Goal: Entertainment & Leisure: Consume media (video, audio)

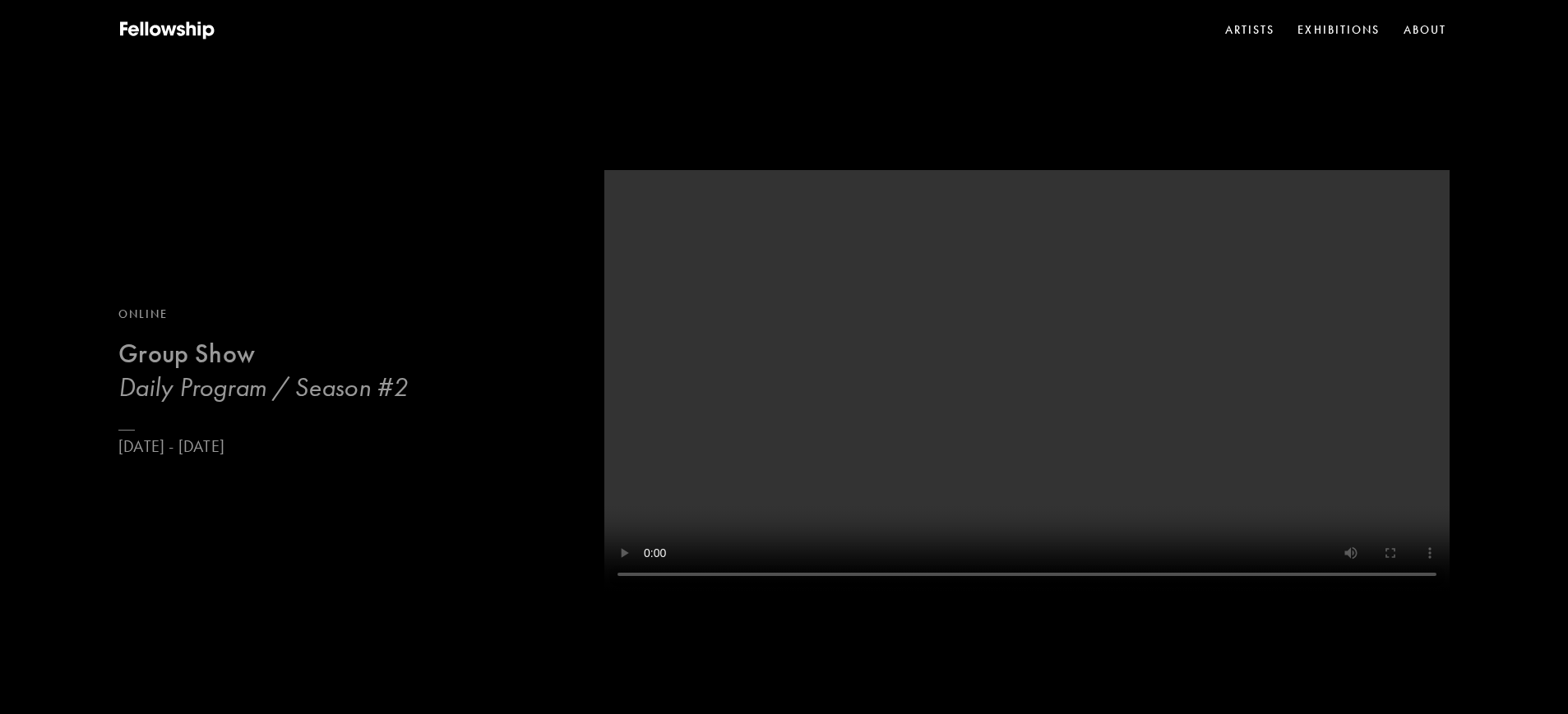
click at [270, 385] on h3 "Daily Program / Season #2" at bounding box center [263, 386] width 290 height 33
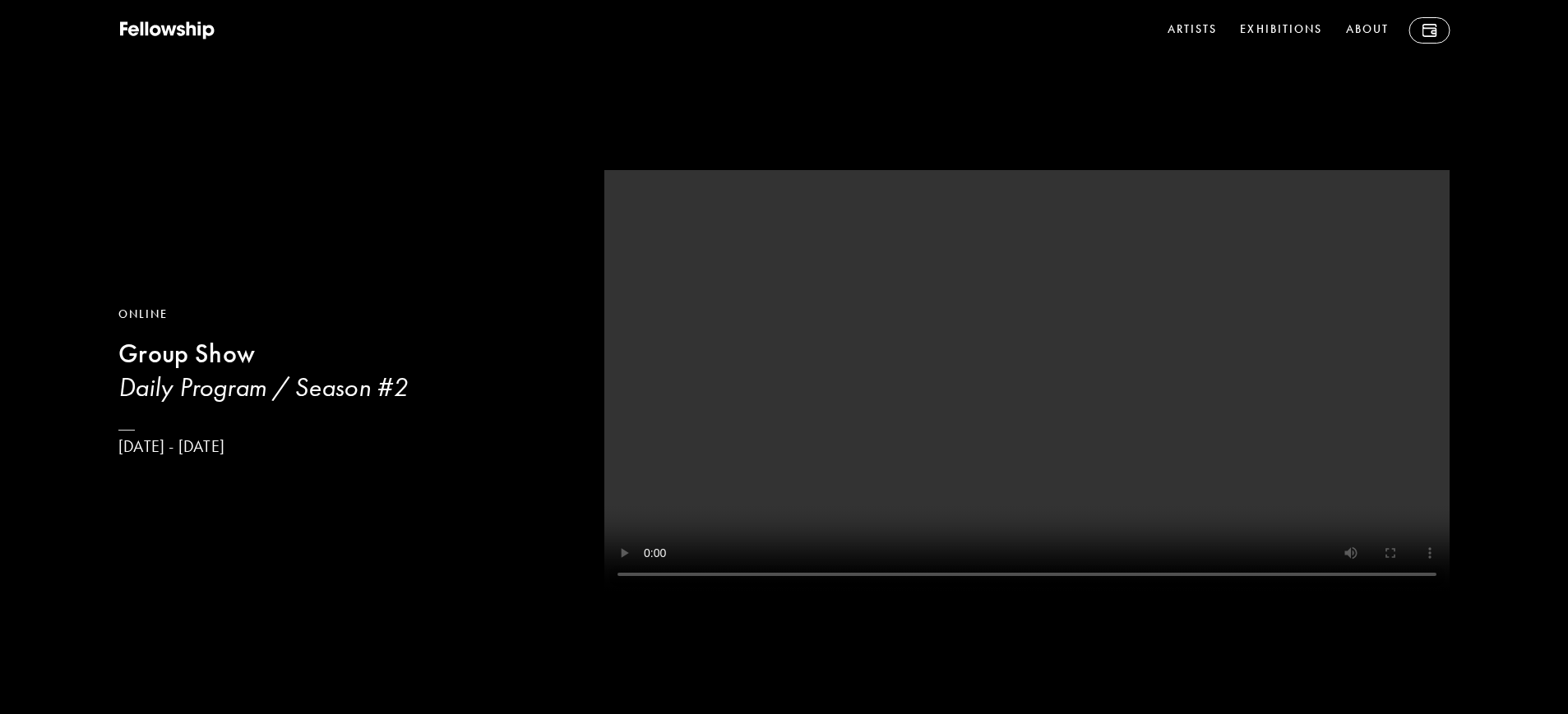
click at [195, 390] on h3 "Daily Program / Season #2" at bounding box center [340, 386] width 445 height 33
click at [1471, 27] on div "Online Group Show Daily Program / Season #[DATE] - [DATE]" at bounding box center [784, 360] width 1568 height 722
click at [1420, 33] on link at bounding box center [1429, 31] width 41 height 27
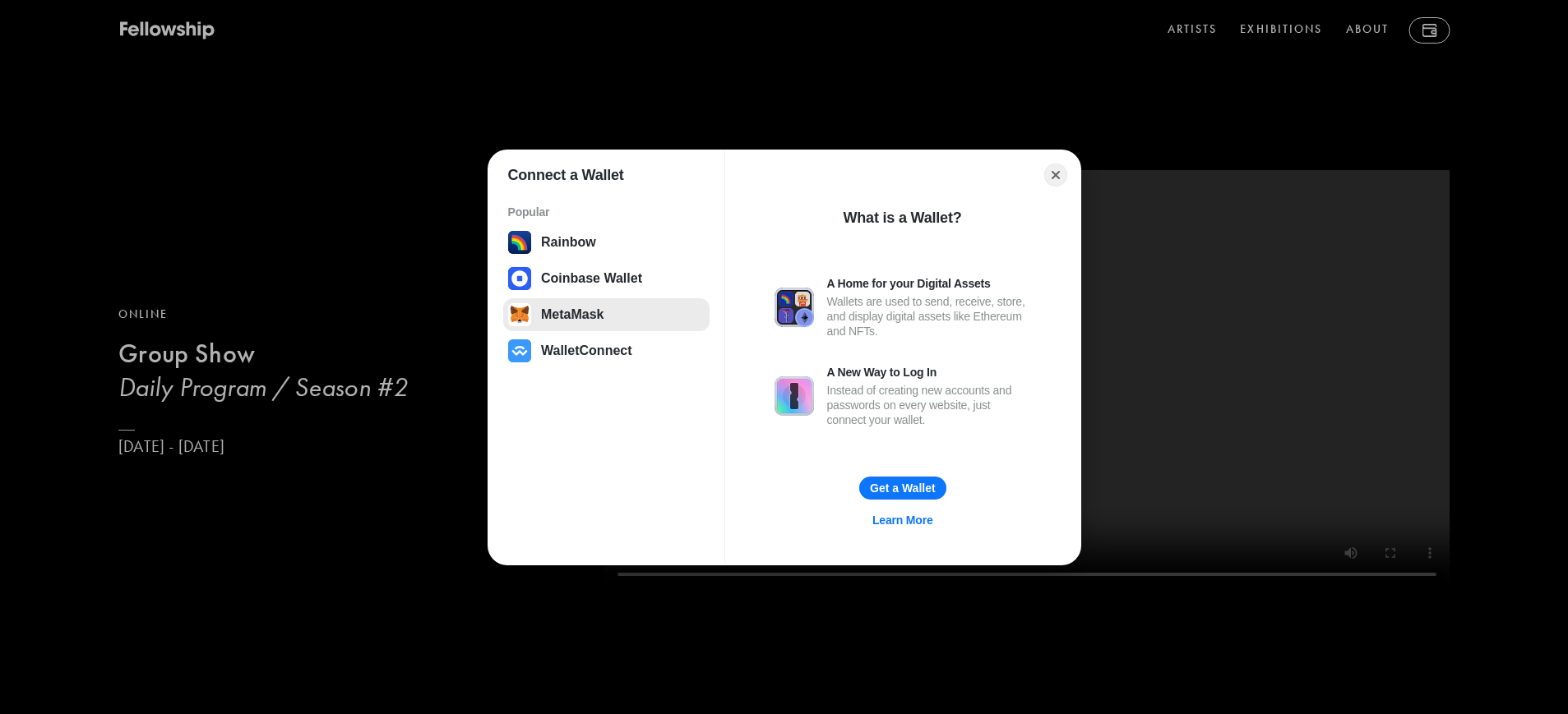
click at [582, 314] on button "MetaMask" at bounding box center [606, 314] width 206 height 33
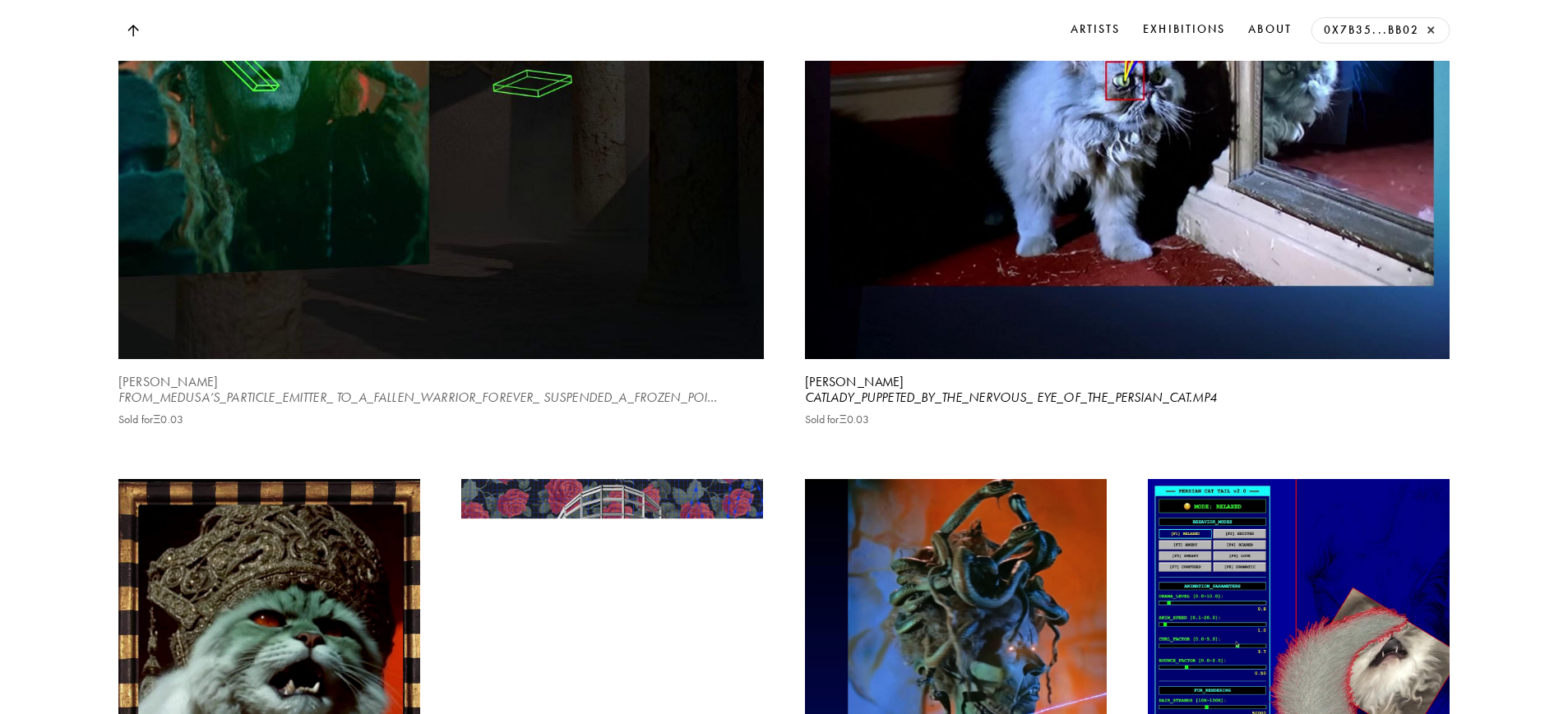
scroll to position [5805, 0]
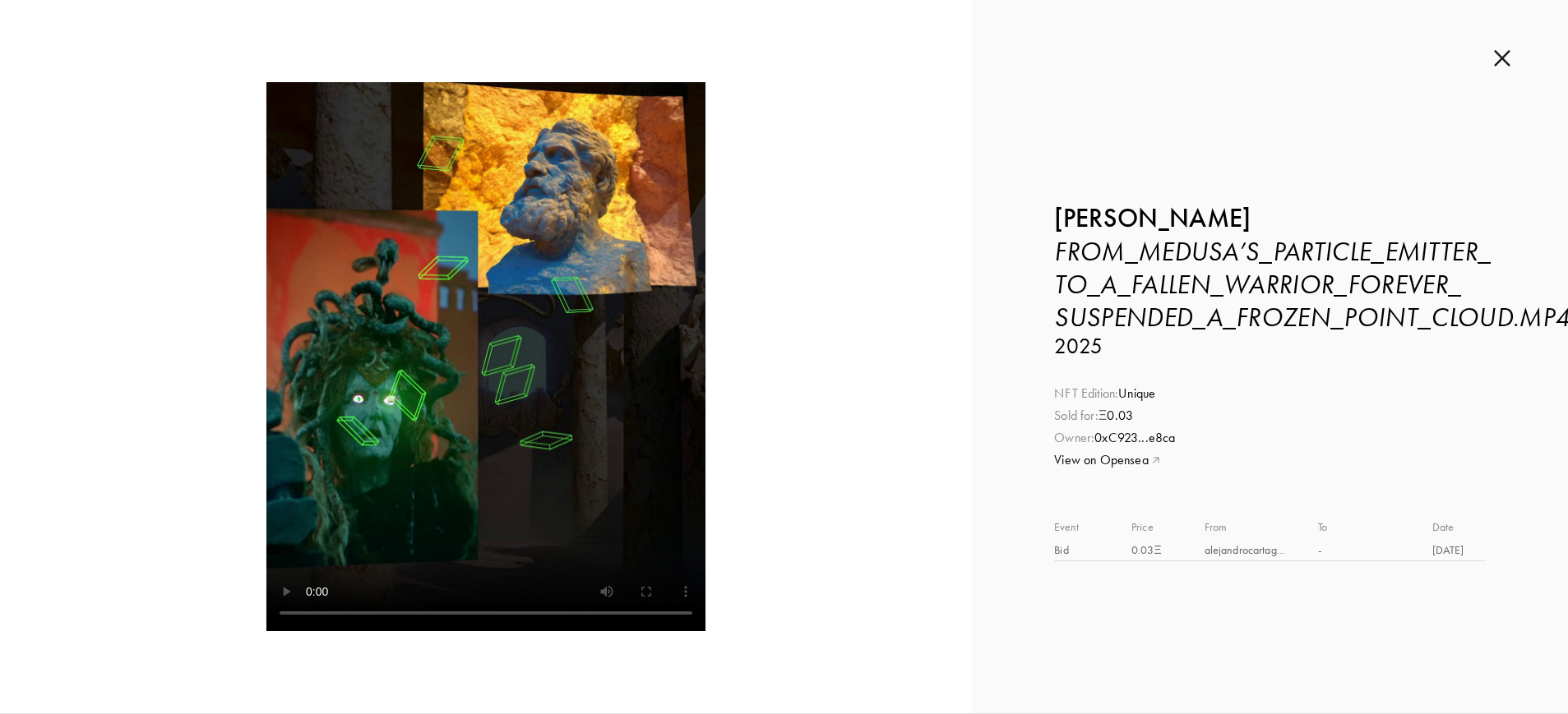
click at [431, 421] on video at bounding box center [486, 357] width 439 height 549
click at [1501, 58] on img at bounding box center [1503, 58] width 17 height 18
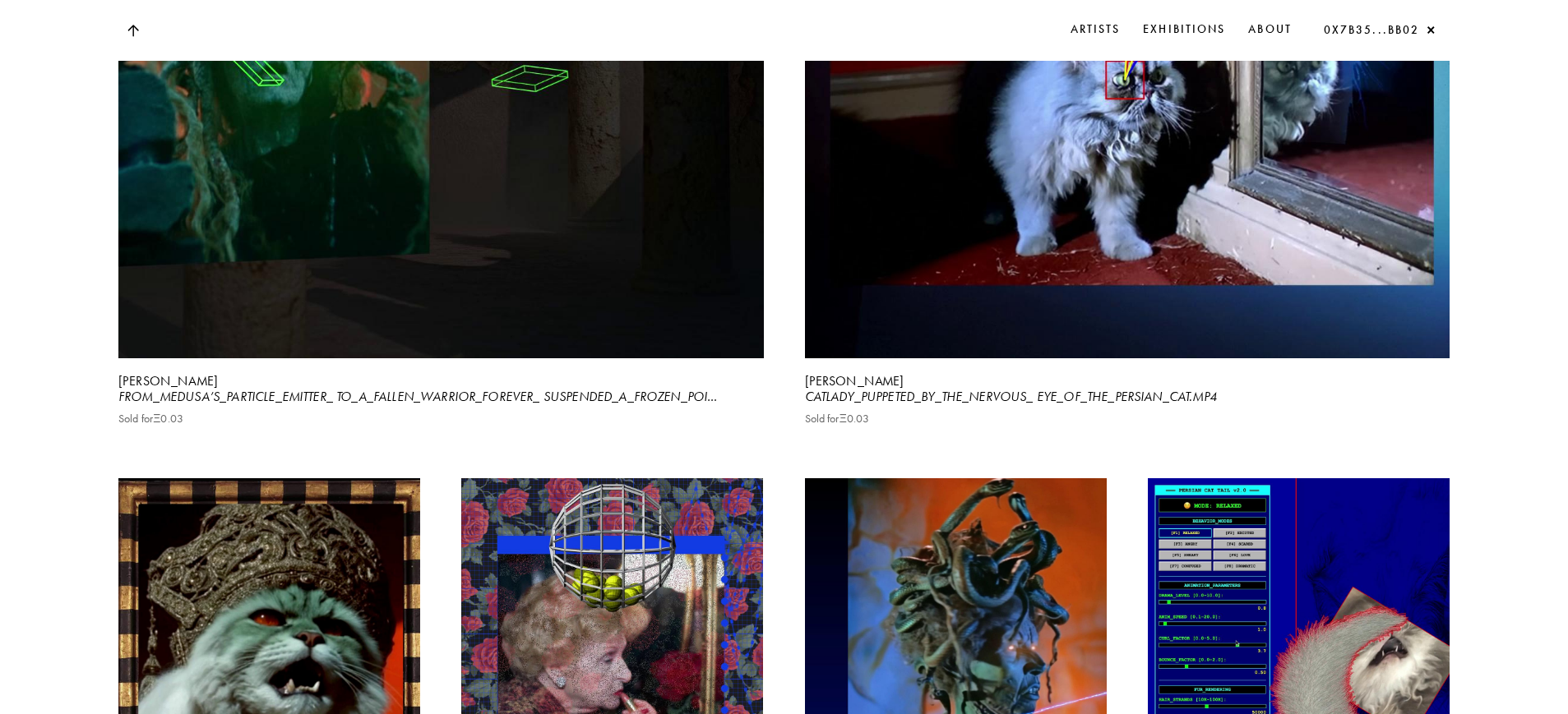
click at [1433, 29] on button "×" at bounding box center [1430, 31] width 14 height 14
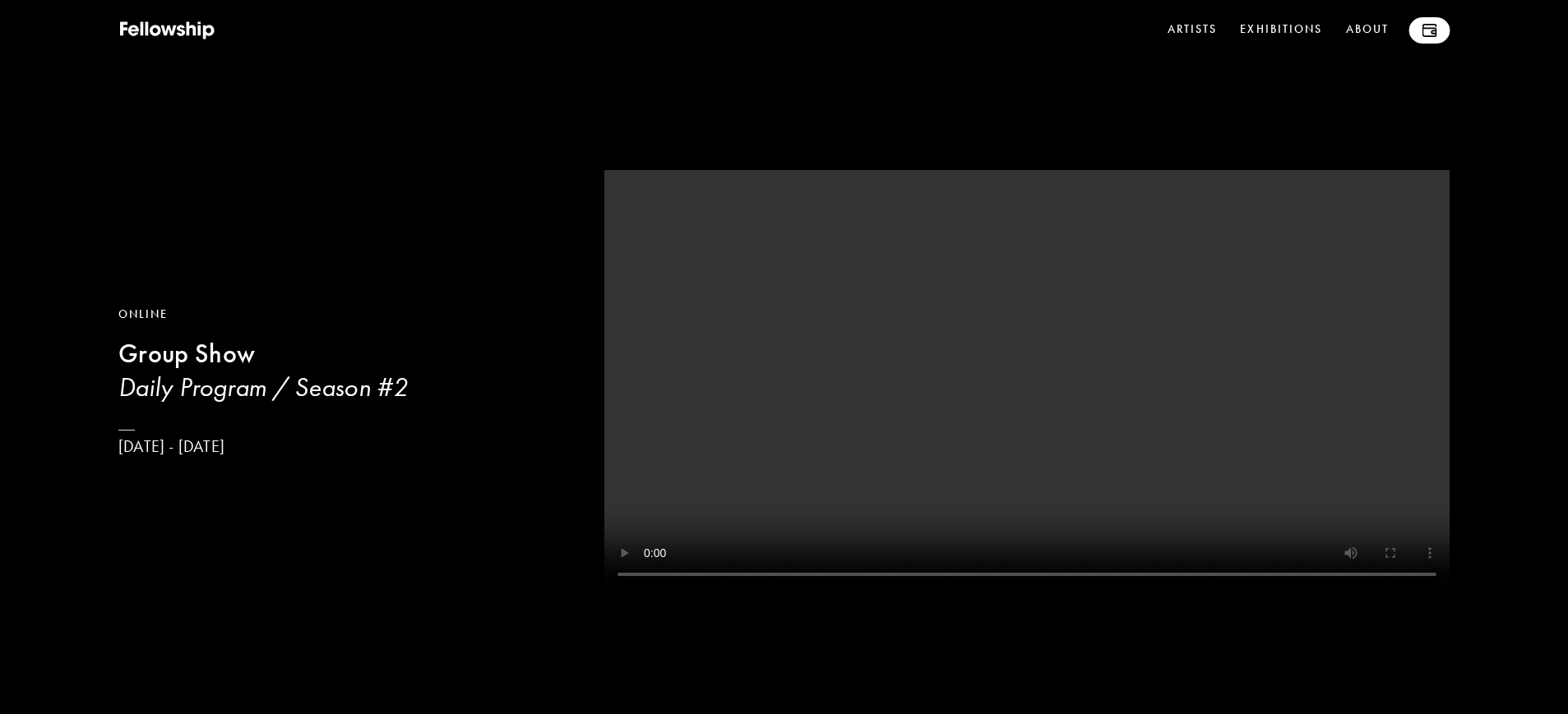
click at [1429, 33] on img at bounding box center [1429, 31] width 15 height 13
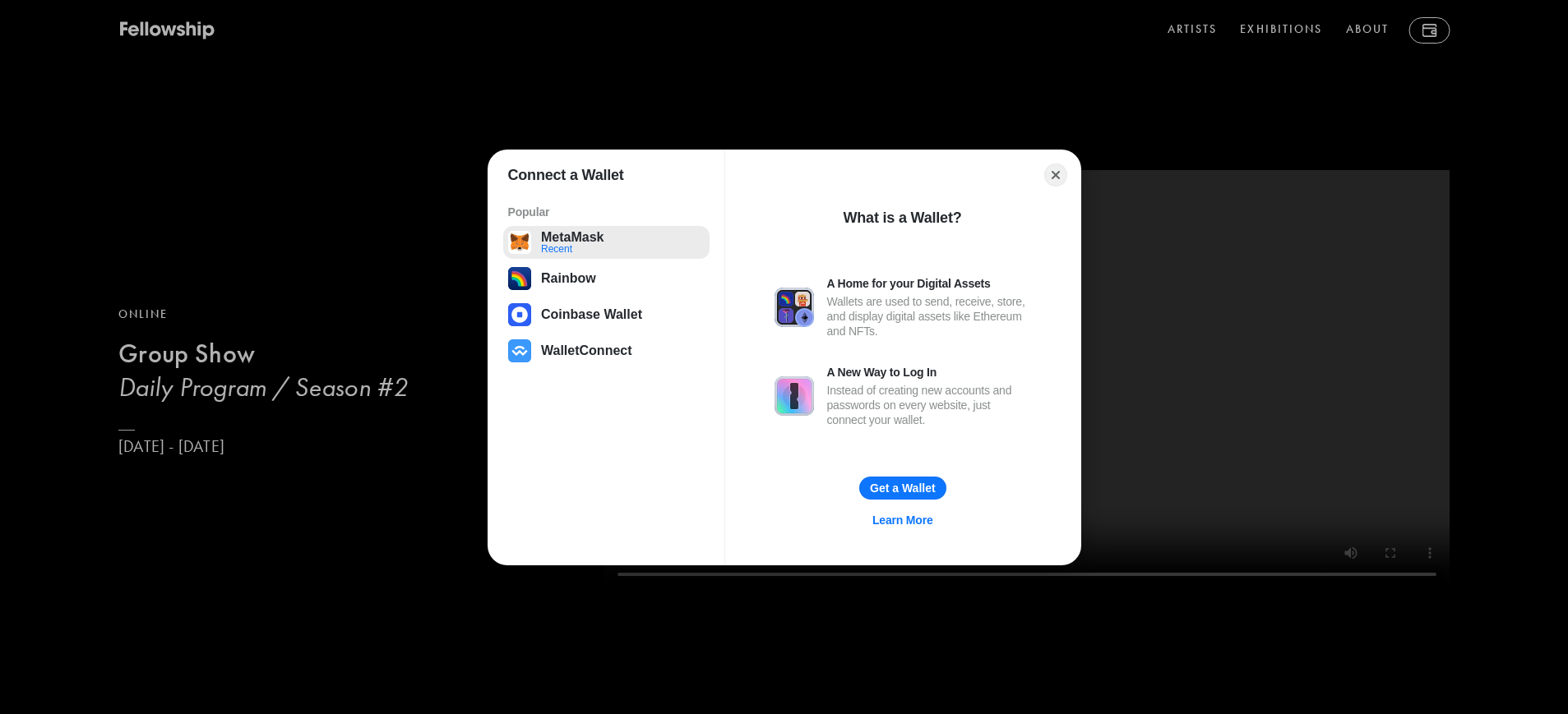
click at [522, 239] on button "MetaMask Recent" at bounding box center [606, 242] width 206 height 33
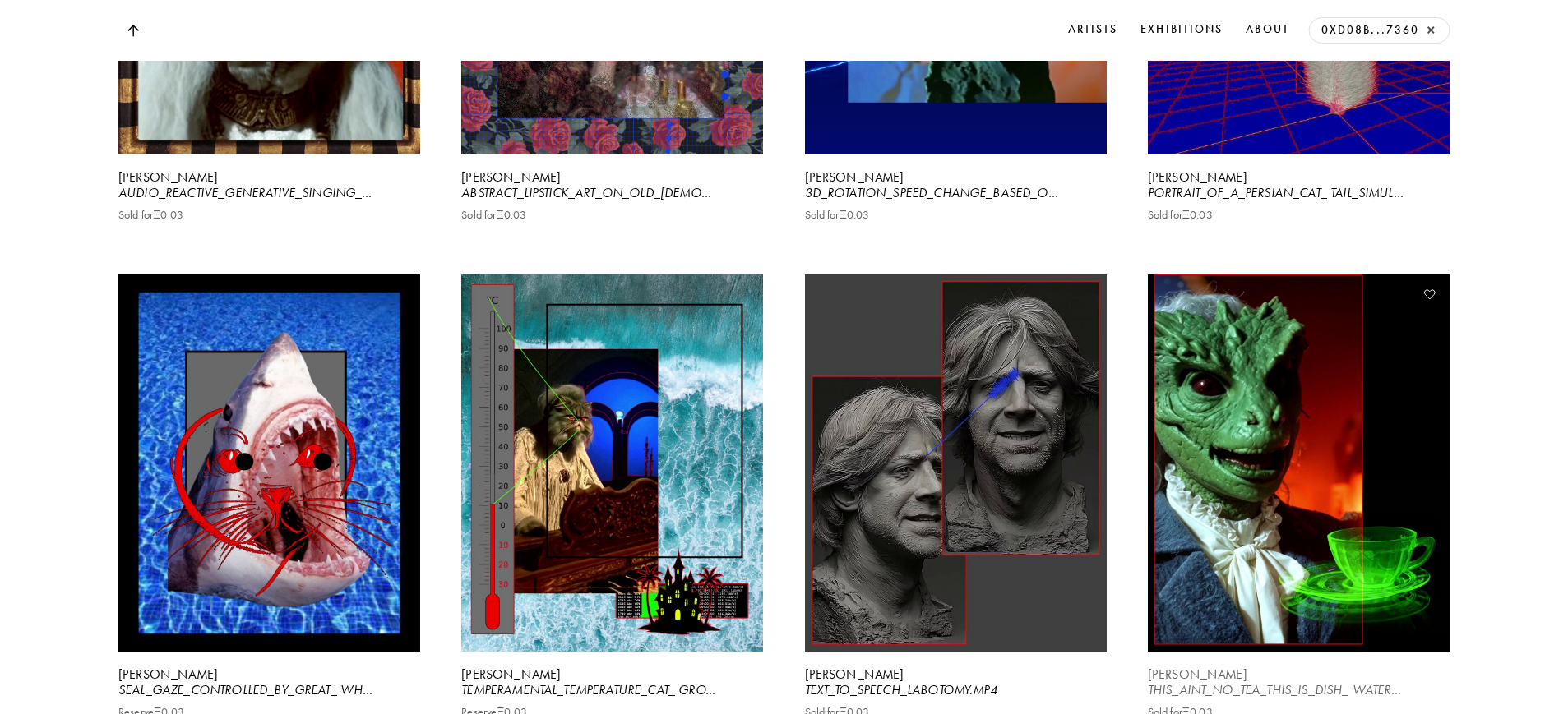
click at [1291, 528] on video at bounding box center [1298, 463] width 310 height 389
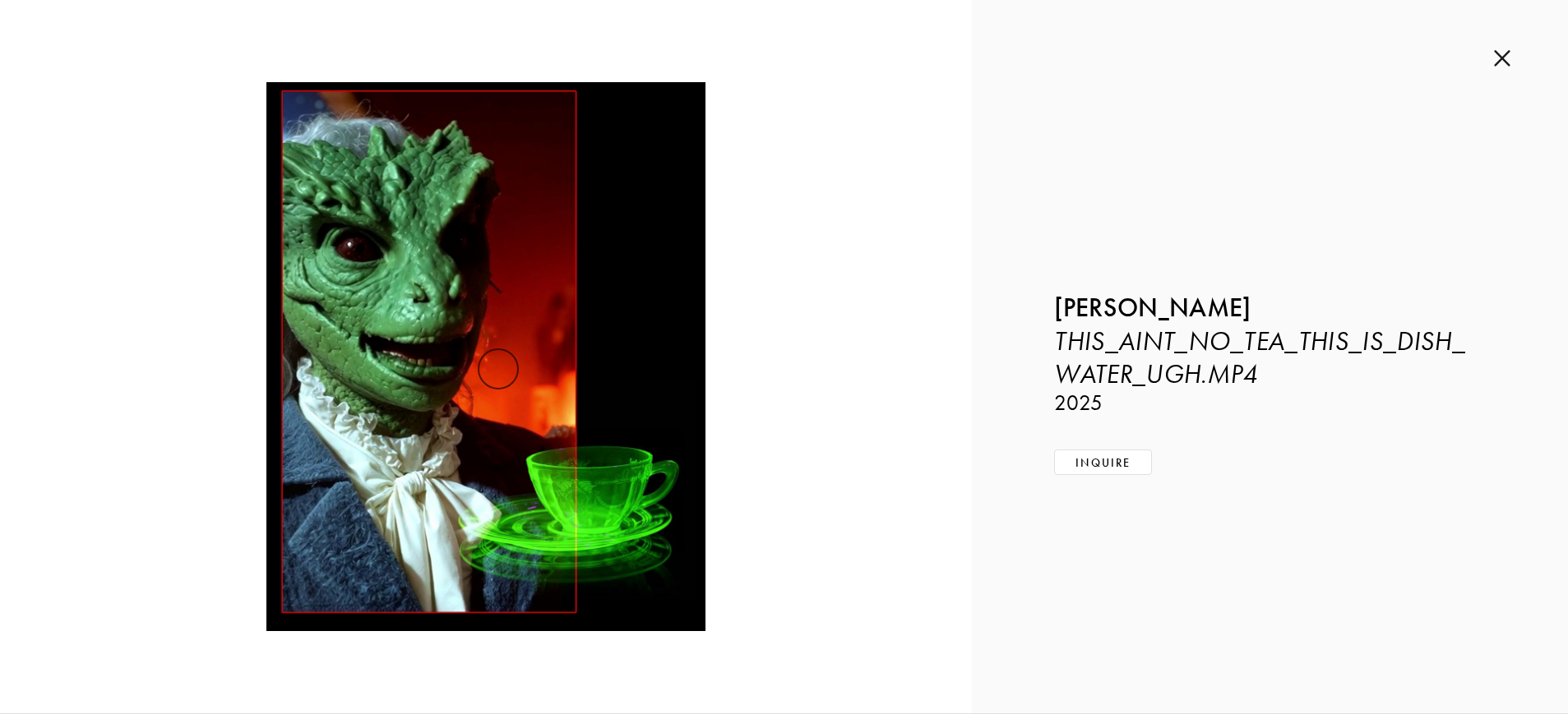
scroll to position [6508, 0]
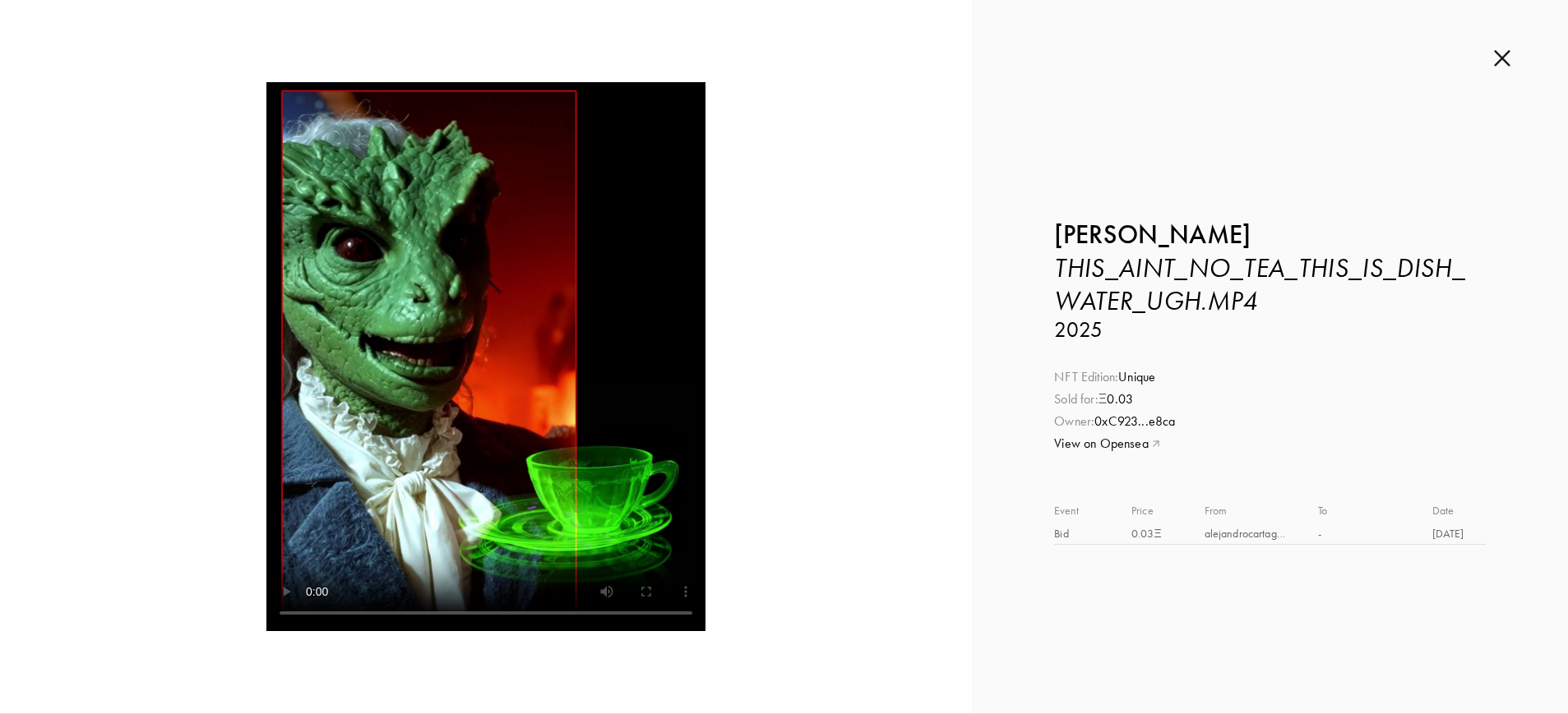
click at [470, 366] on video at bounding box center [486, 357] width 439 height 549
click at [1500, 61] on img at bounding box center [1503, 58] width 17 height 18
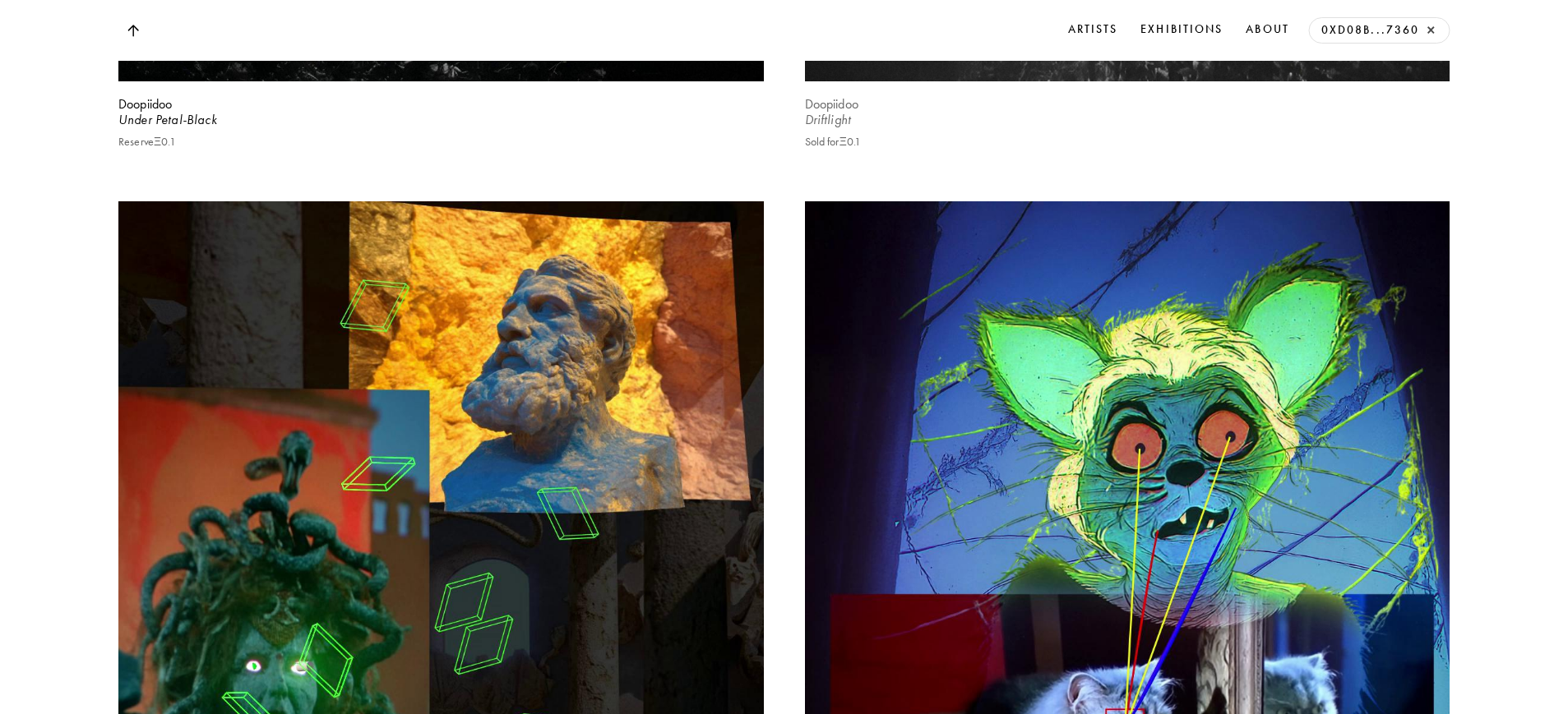
scroll to position [5151, 0]
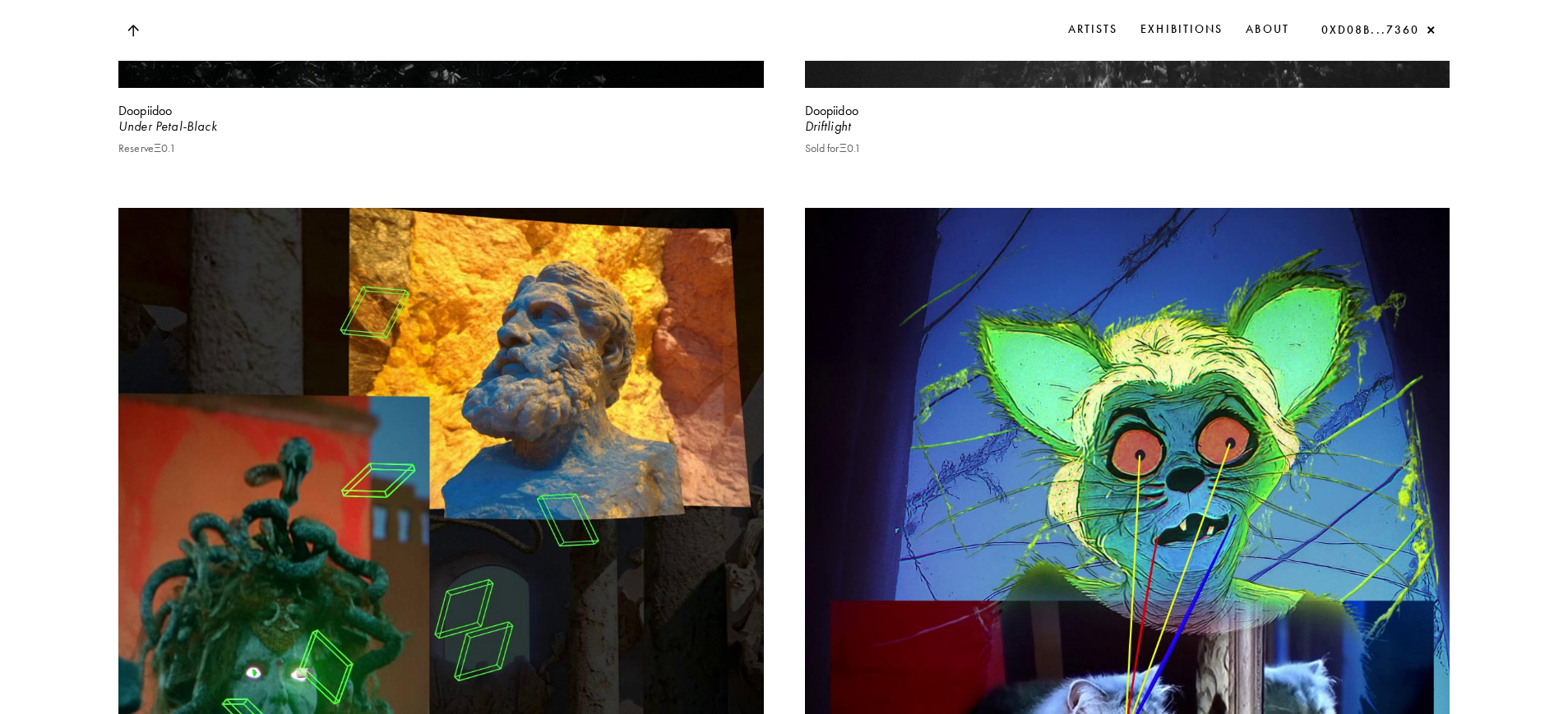
click at [1432, 31] on button "×" at bounding box center [1430, 31] width 14 height 14
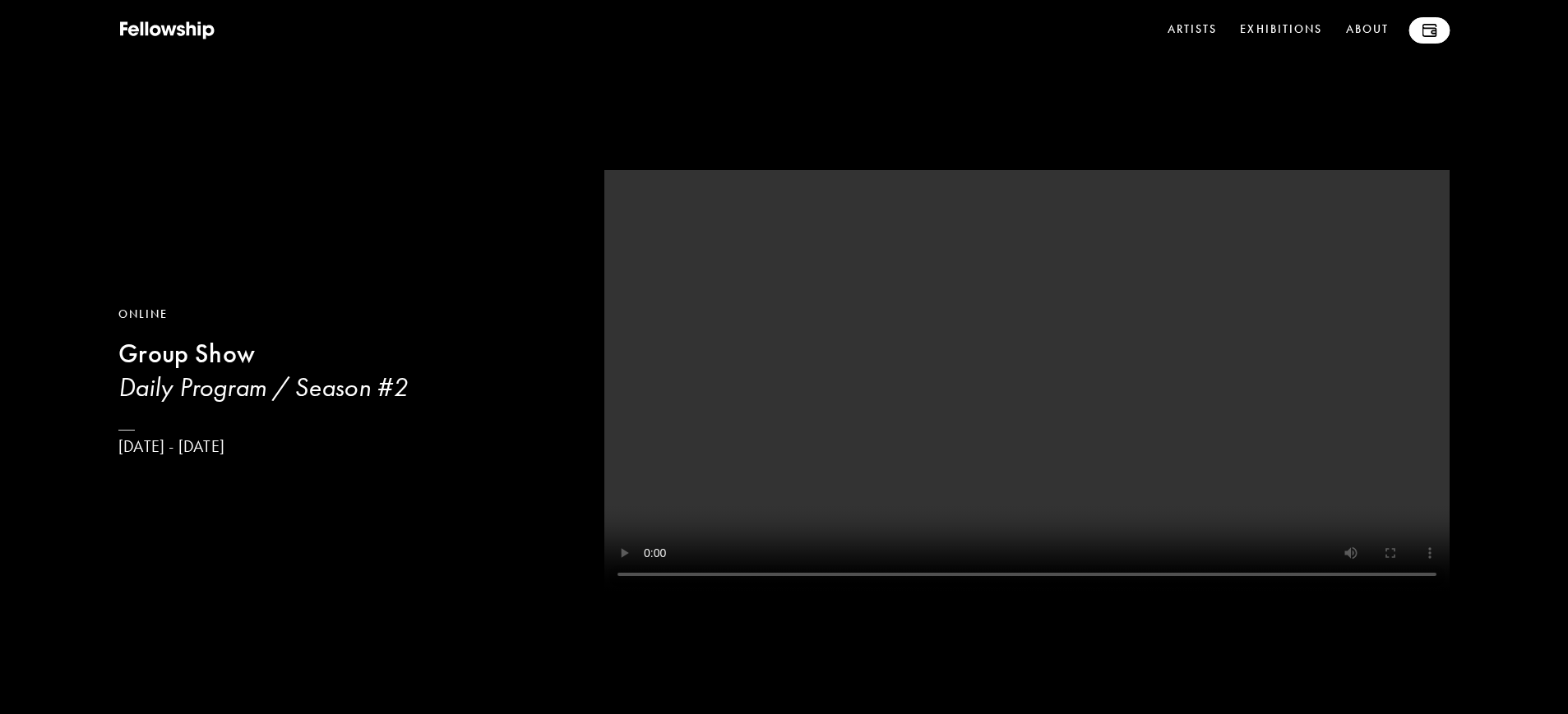
click at [1430, 29] on img at bounding box center [1429, 31] width 15 height 13
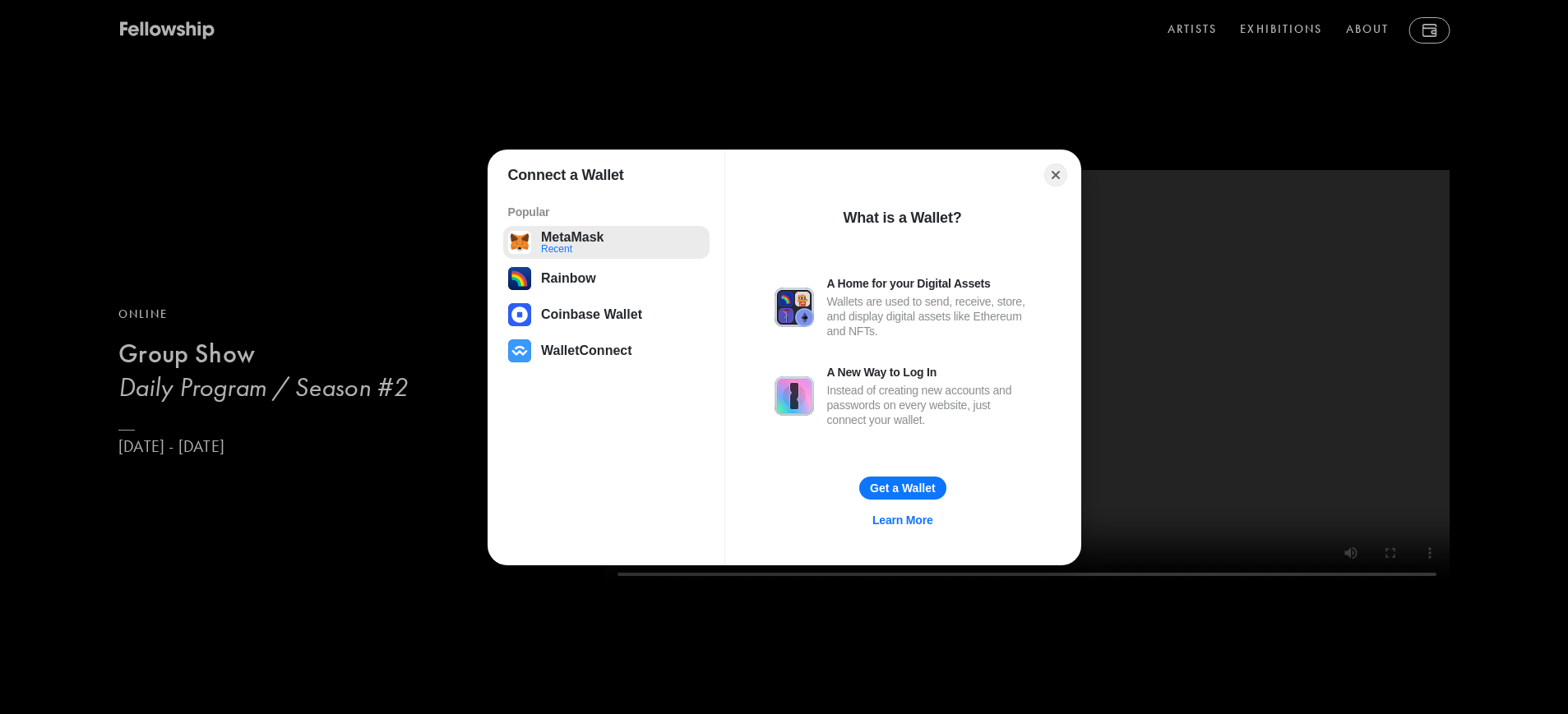
click at [558, 247] on button "MetaMask Recent" at bounding box center [606, 242] width 206 height 33
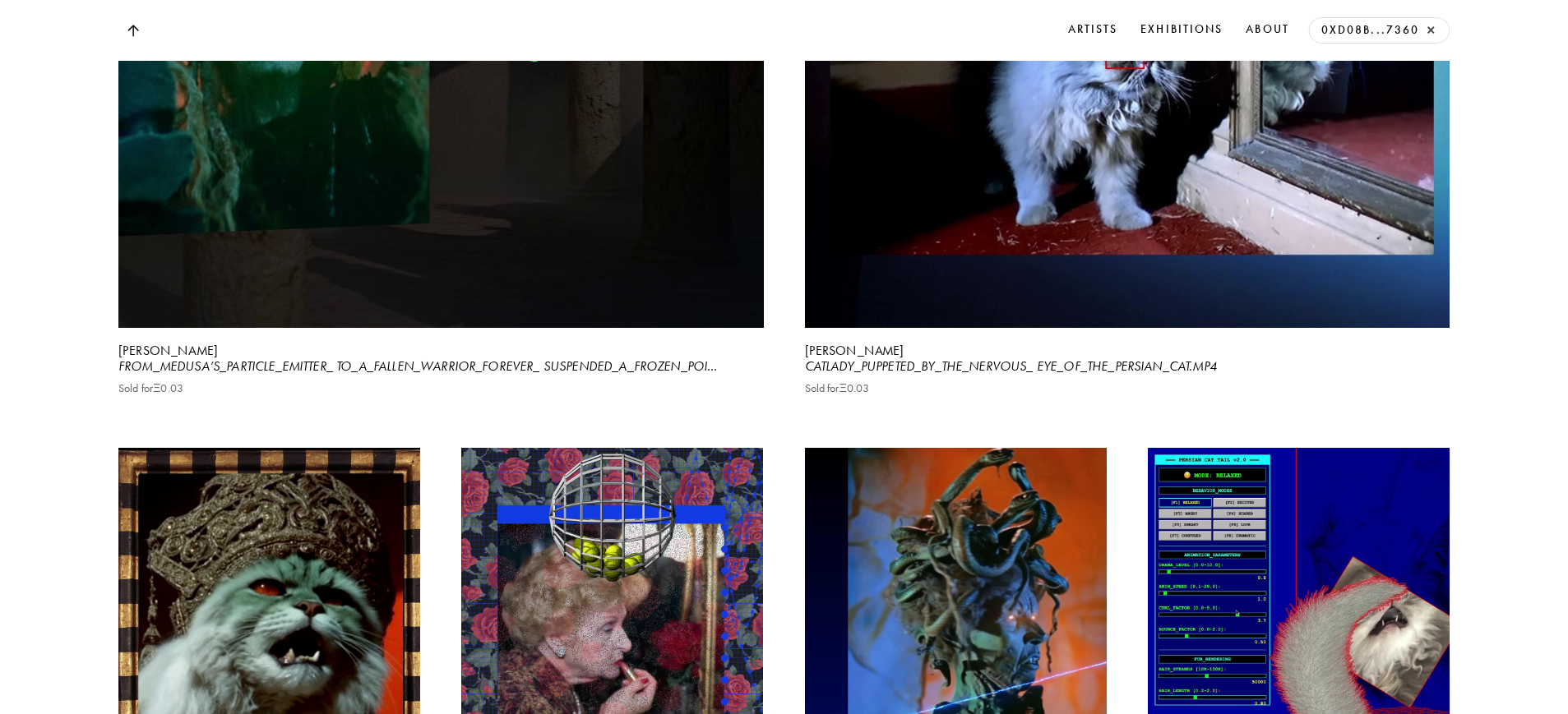
scroll to position [5838, 0]
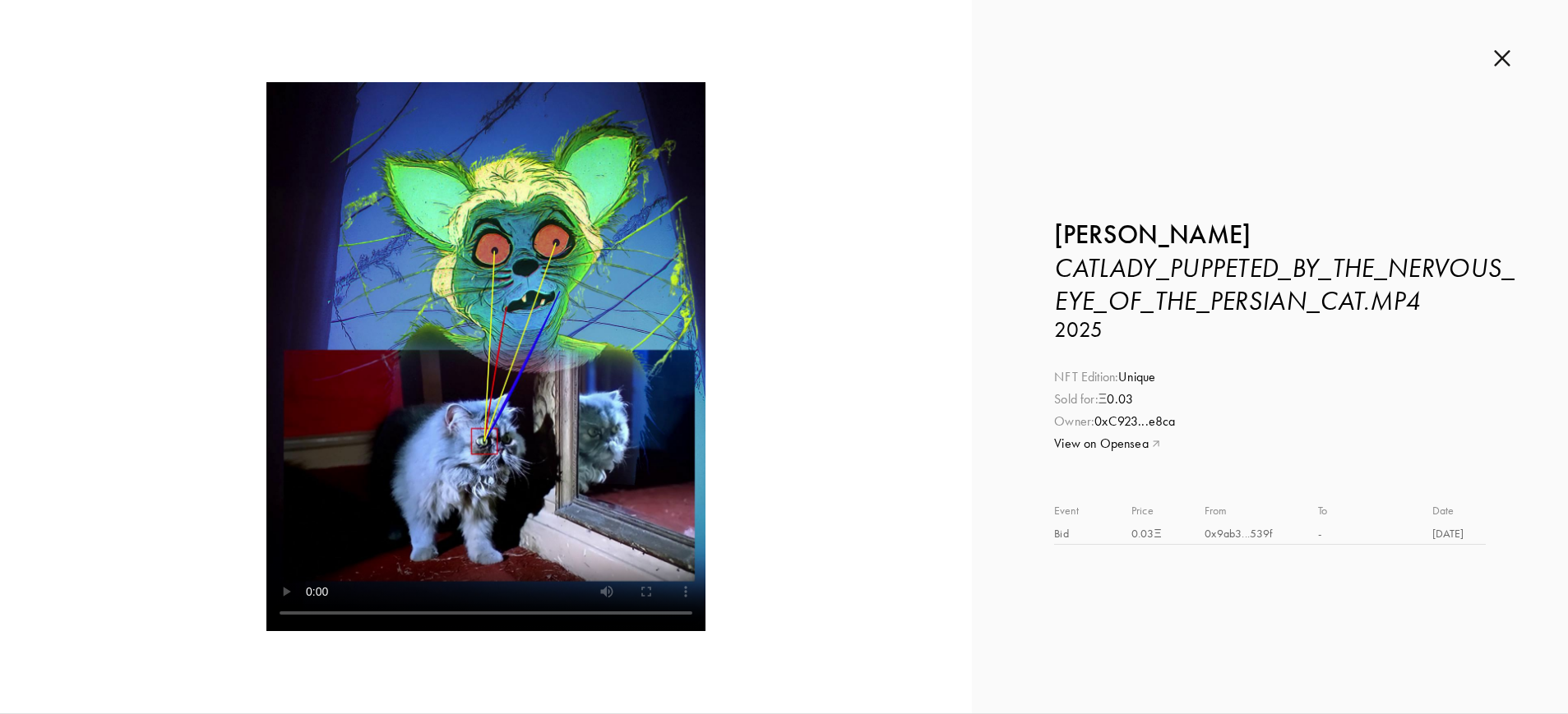
click at [1500, 62] on img at bounding box center [1503, 58] width 17 height 18
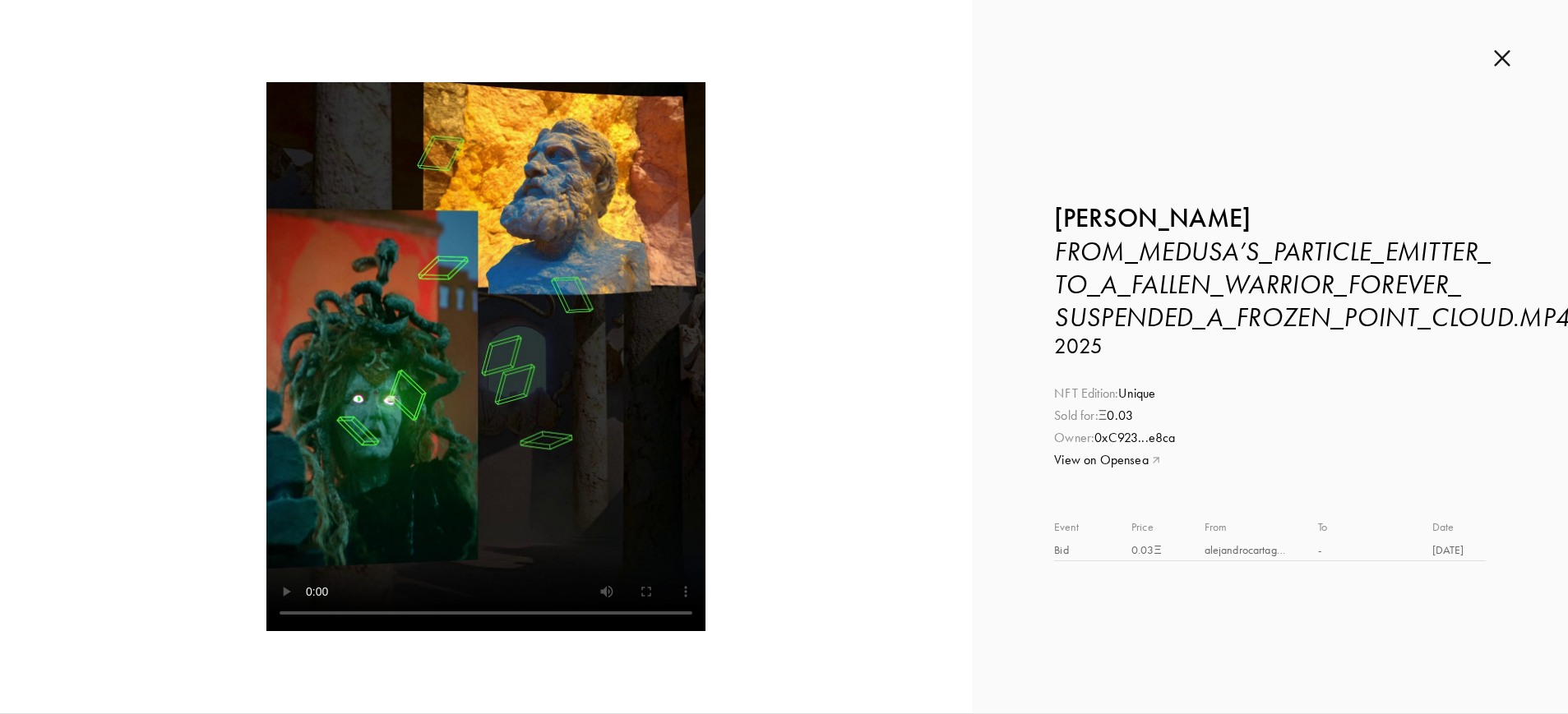
click at [1502, 60] on img at bounding box center [1503, 58] width 17 height 18
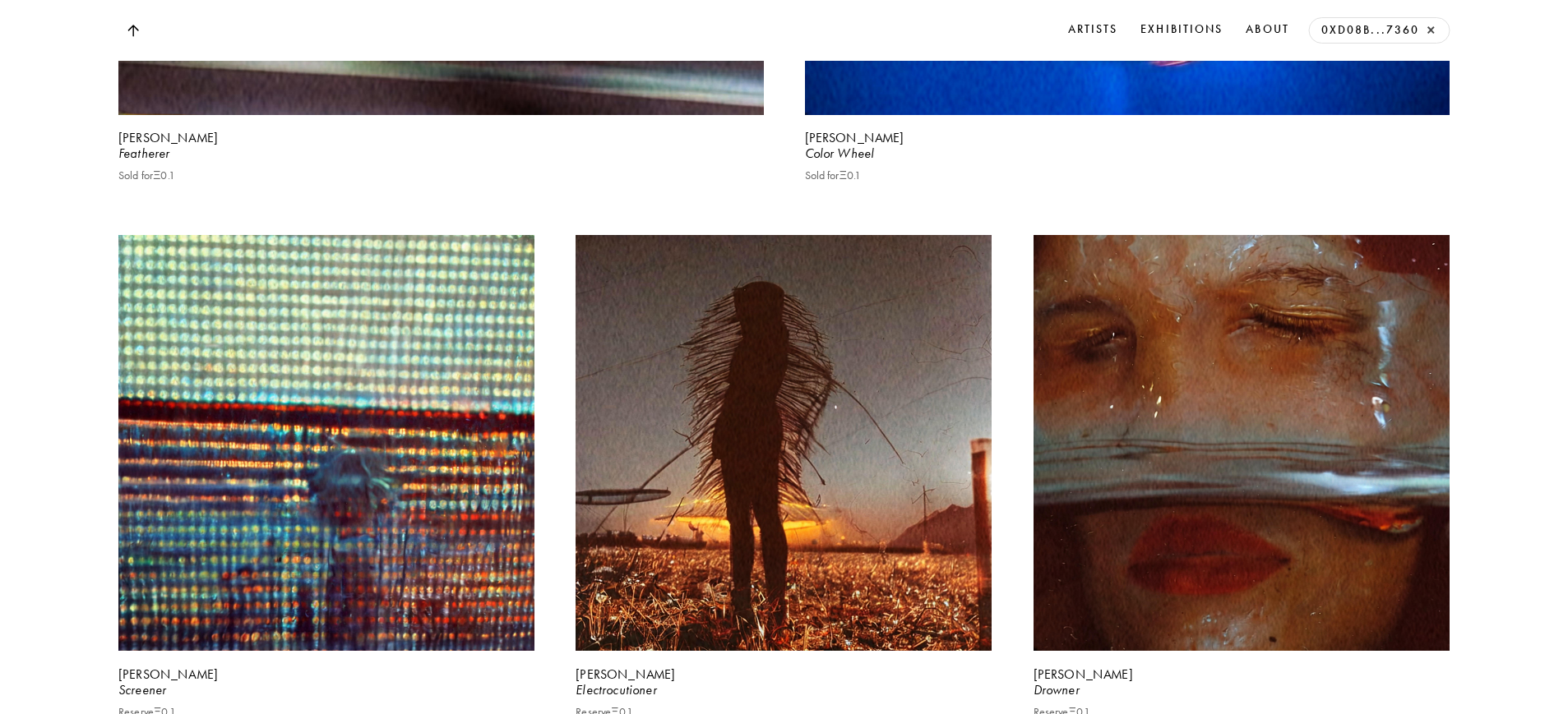
scroll to position [3284, 0]
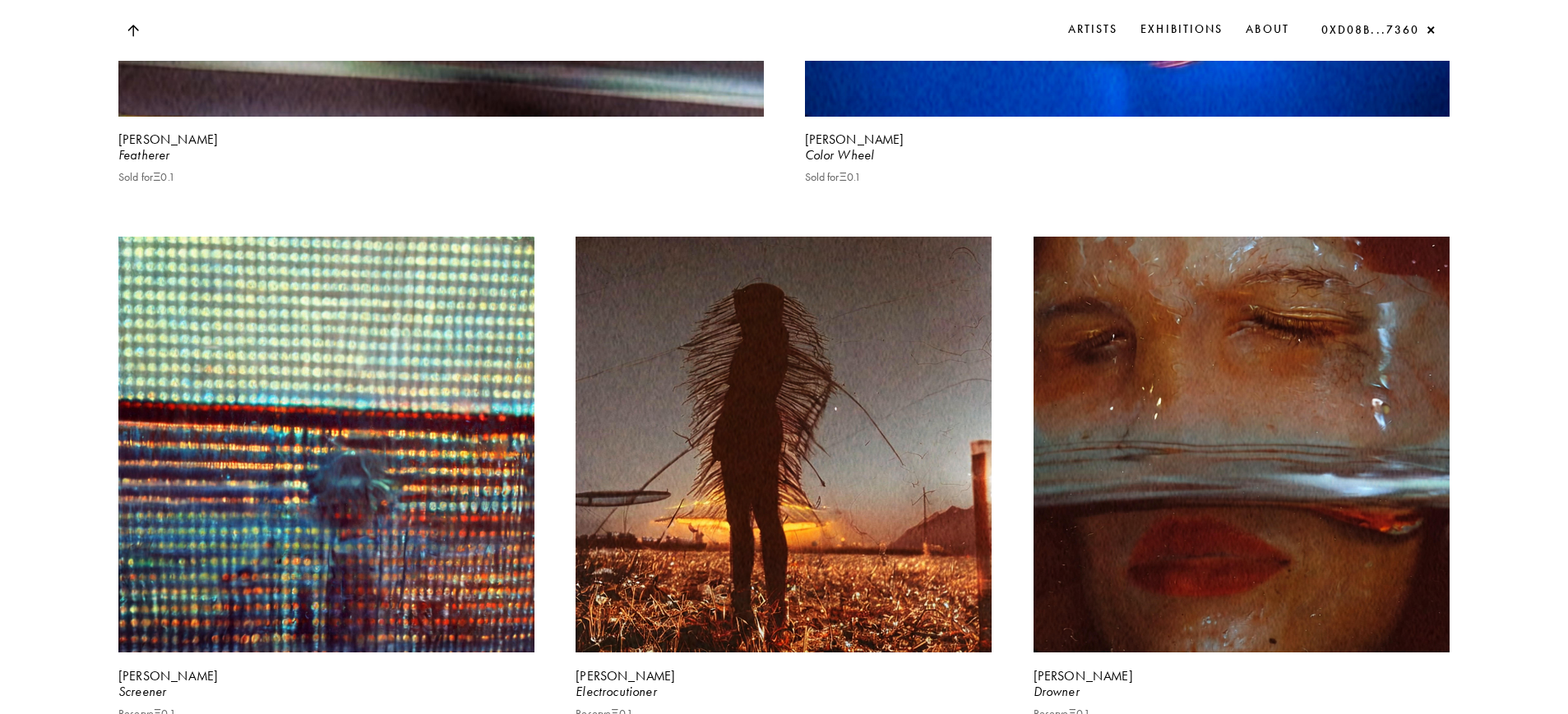
click at [1430, 28] on button "×" at bounding box center [1430, 31] width 14 height 14
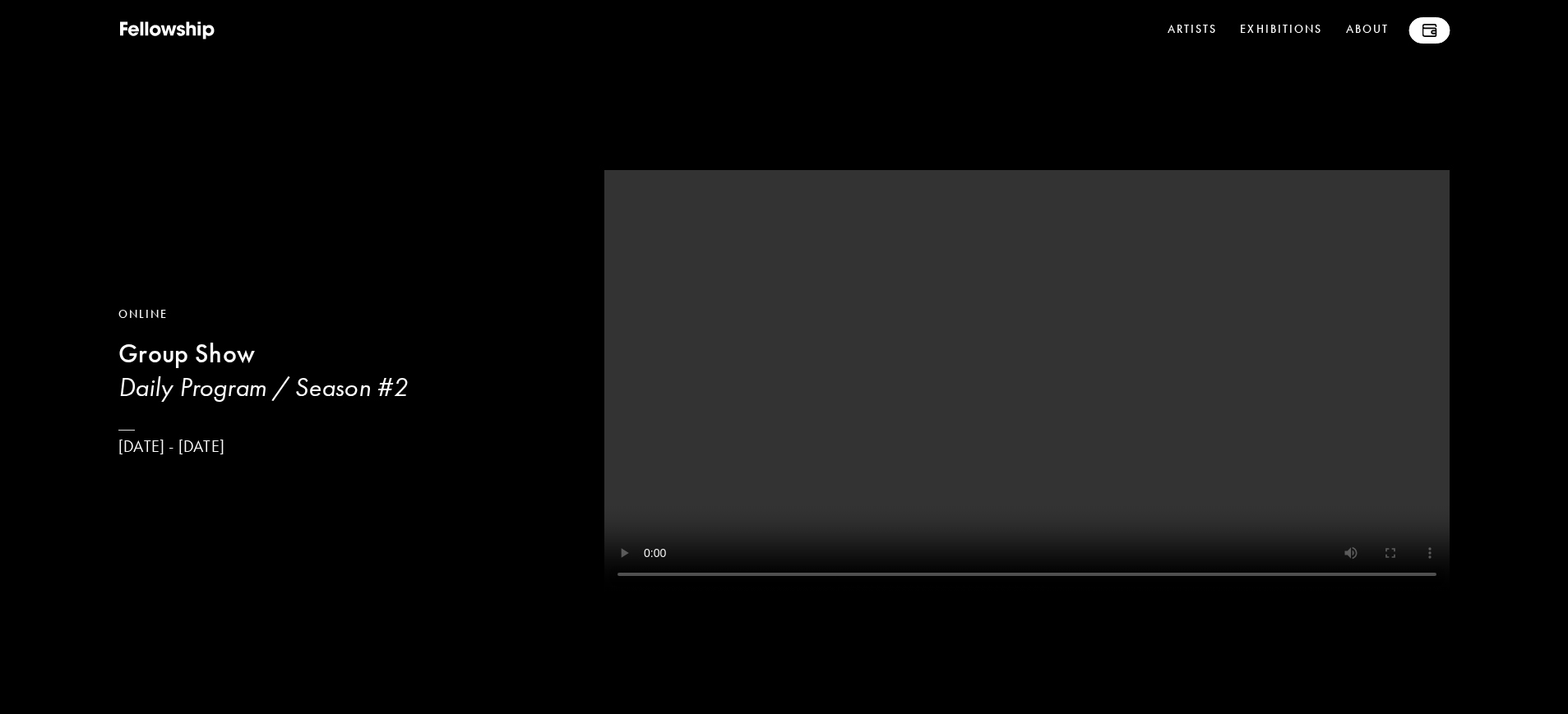
click at [1418, 28] on link at bounding box center [1429, 31] width 41 height 27
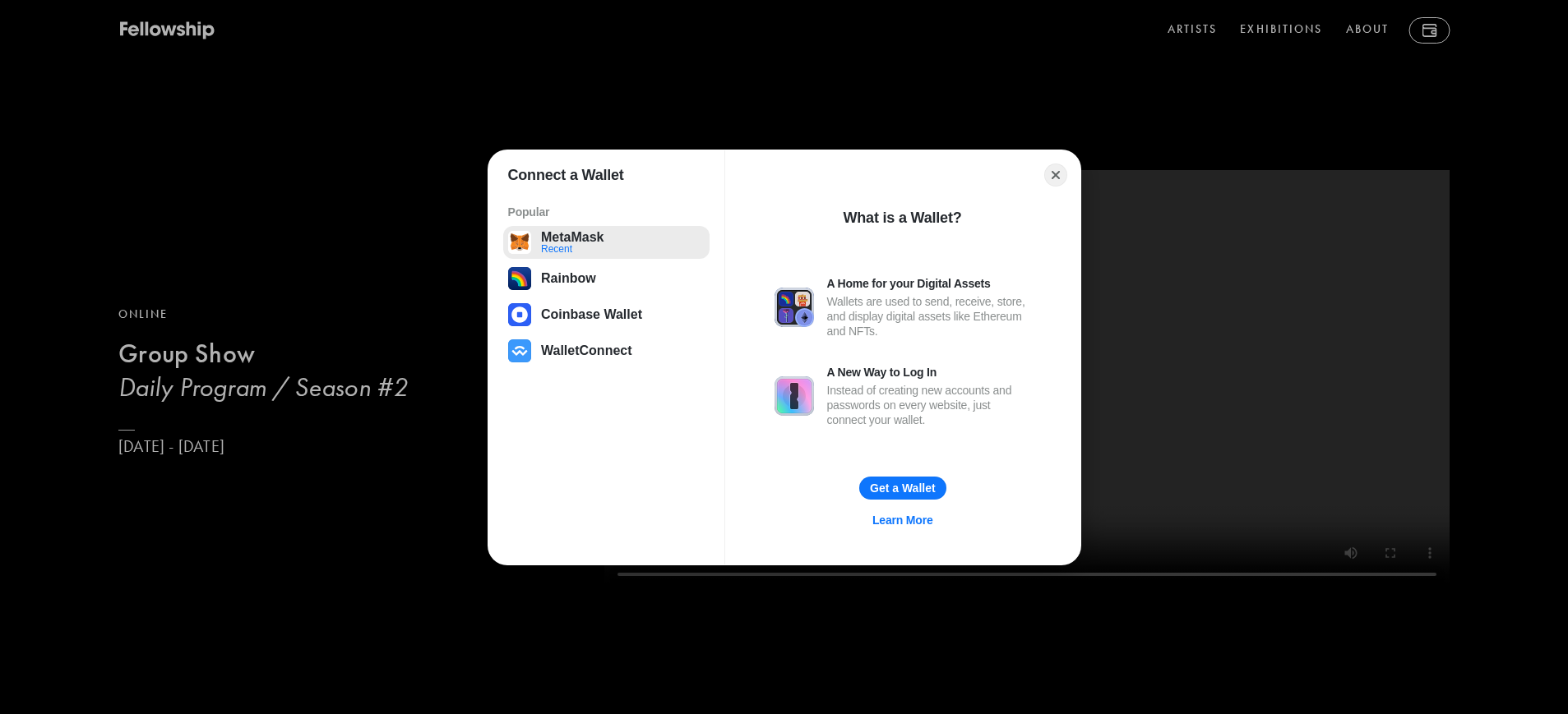
click at [581, 242] on button "MetaMask Recent" at bounding box center [606, 242] width 206 height 33
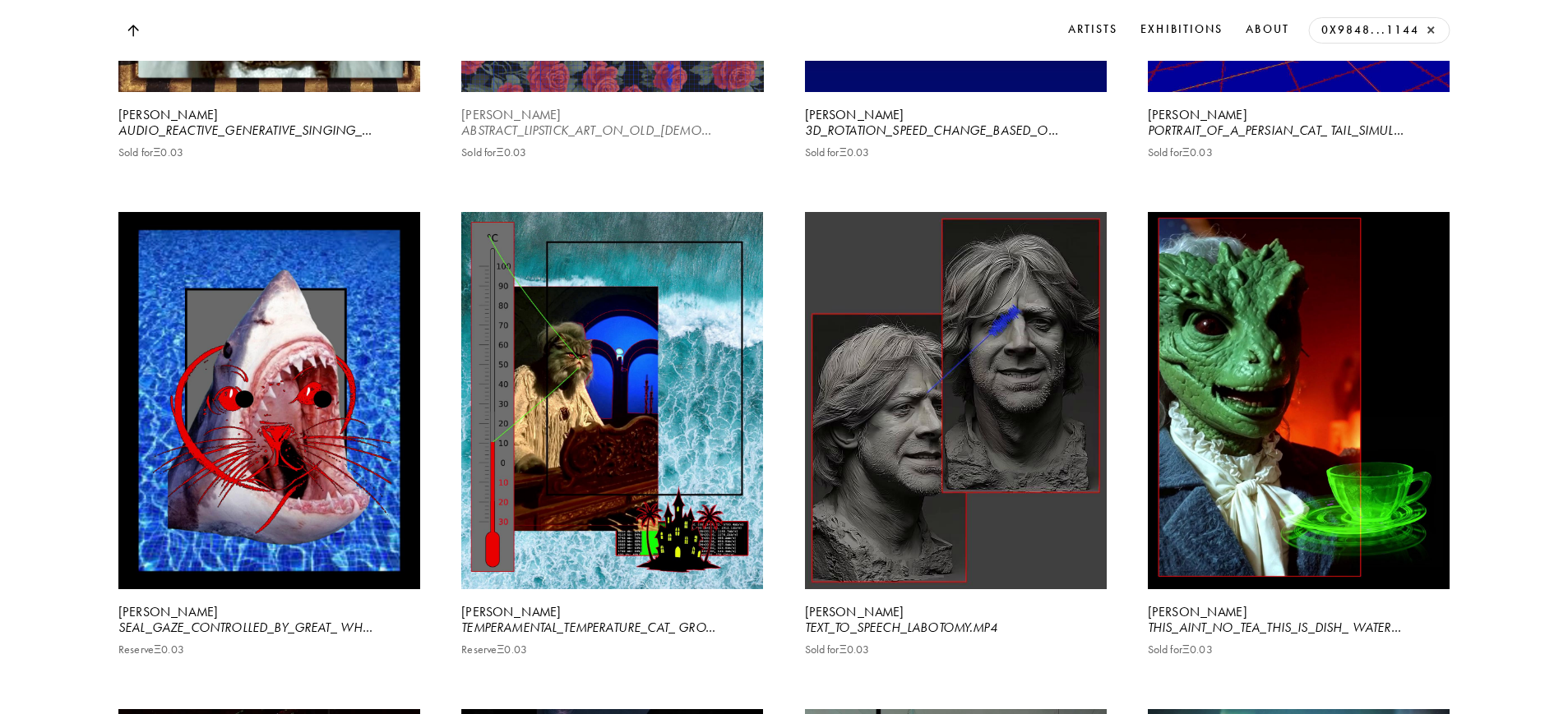
scroll to position [6630, 0]
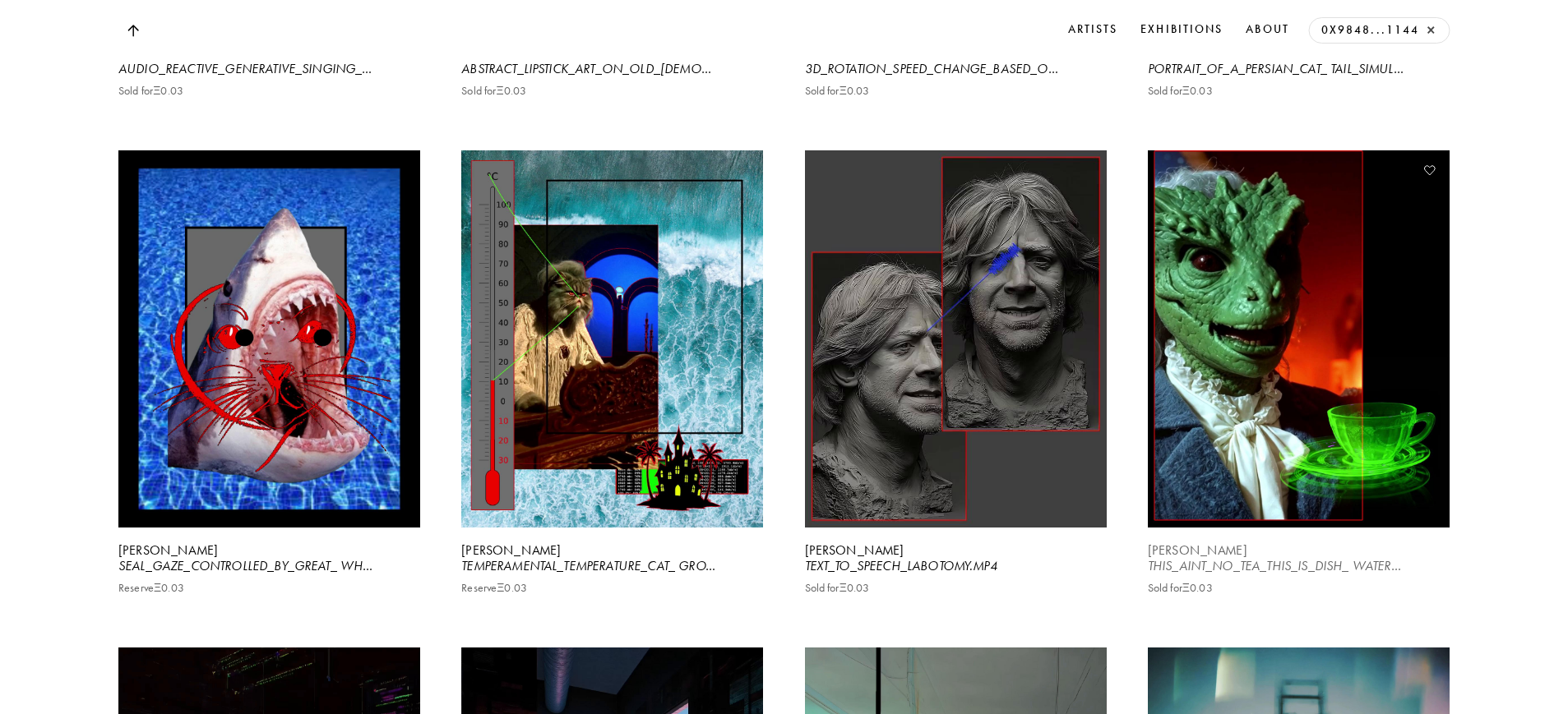
click at [1260, 453] on video at bounding box center [1298, 339] width 310 height 389
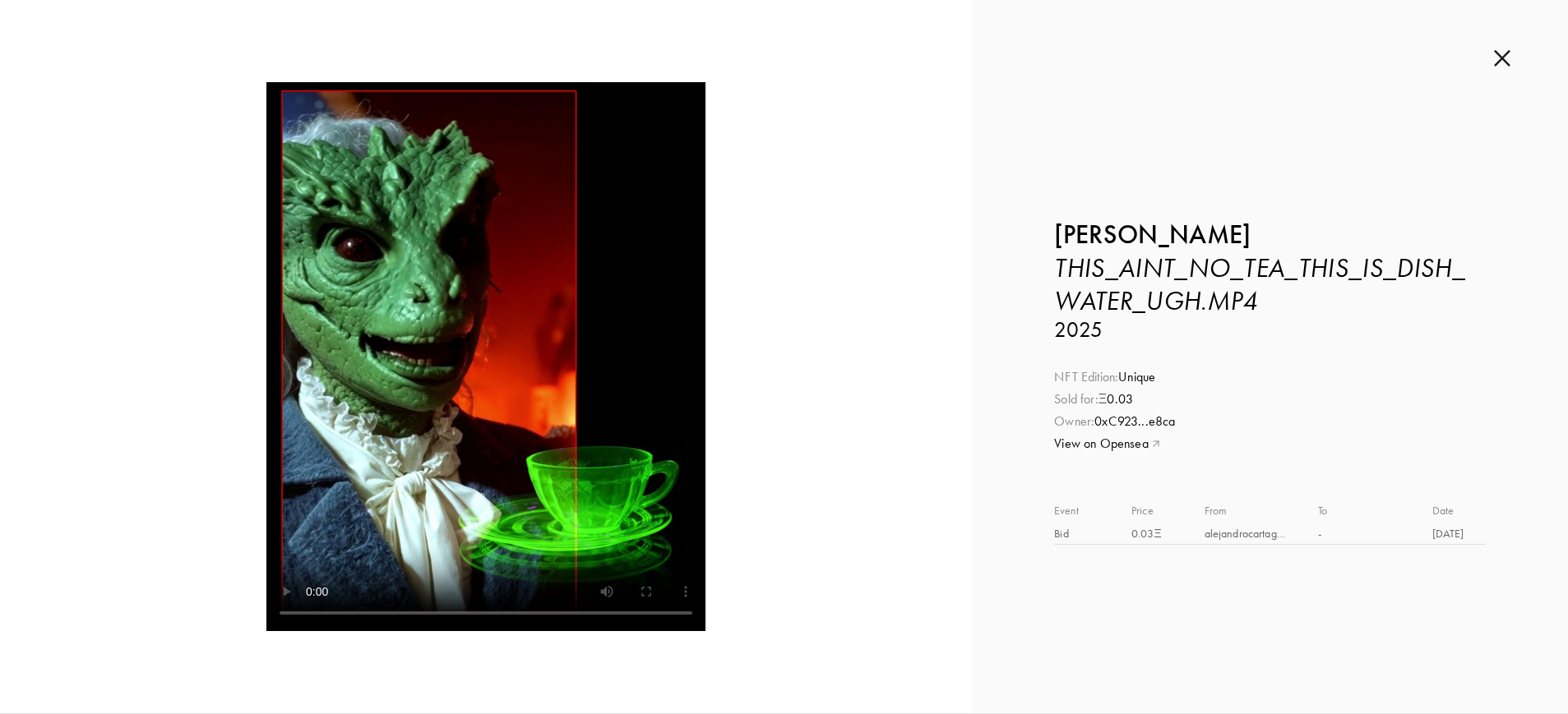
click at [1495, 55] on img at bounding box center [1503, 58] width 17 height 18
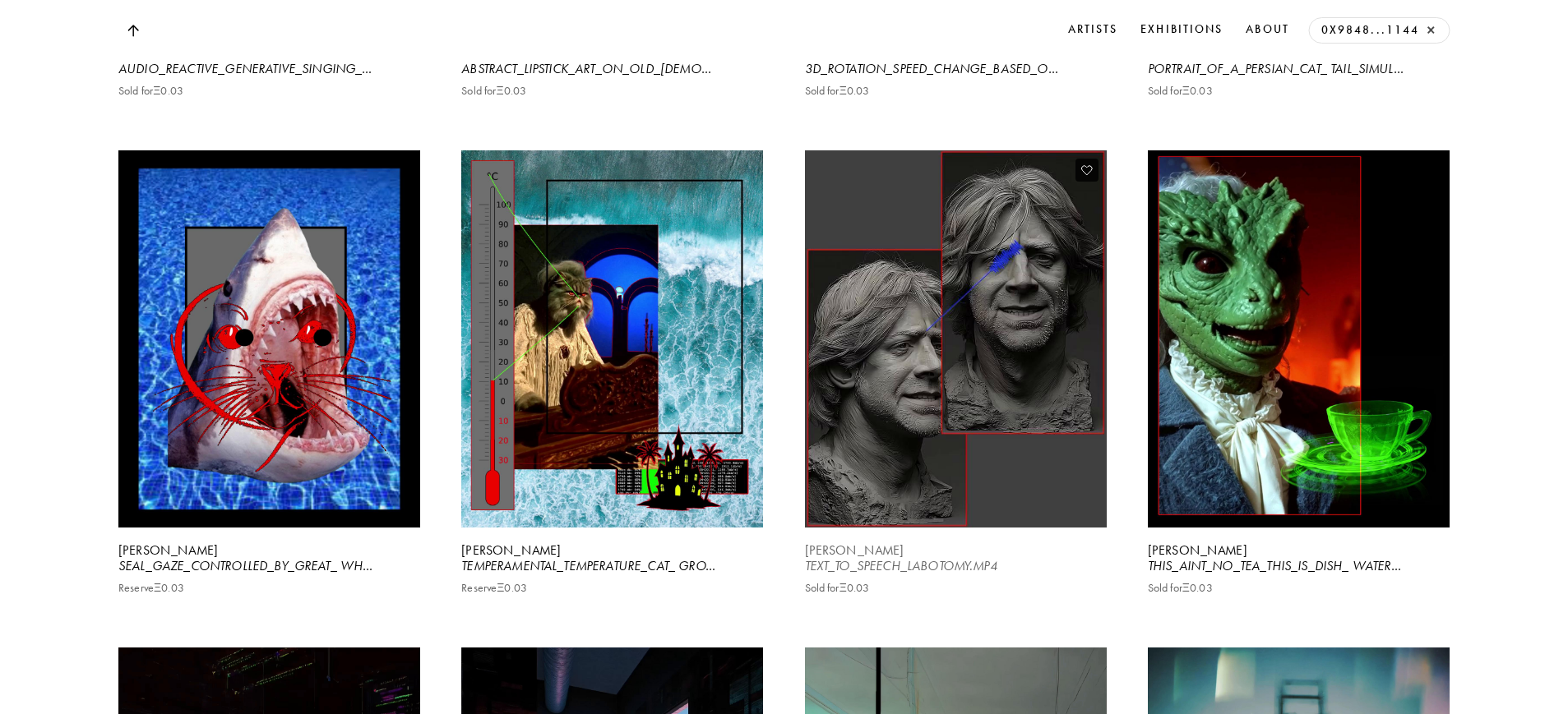
click at [1032, 419] on video at bounding box center [955, 339] width 310 height 389
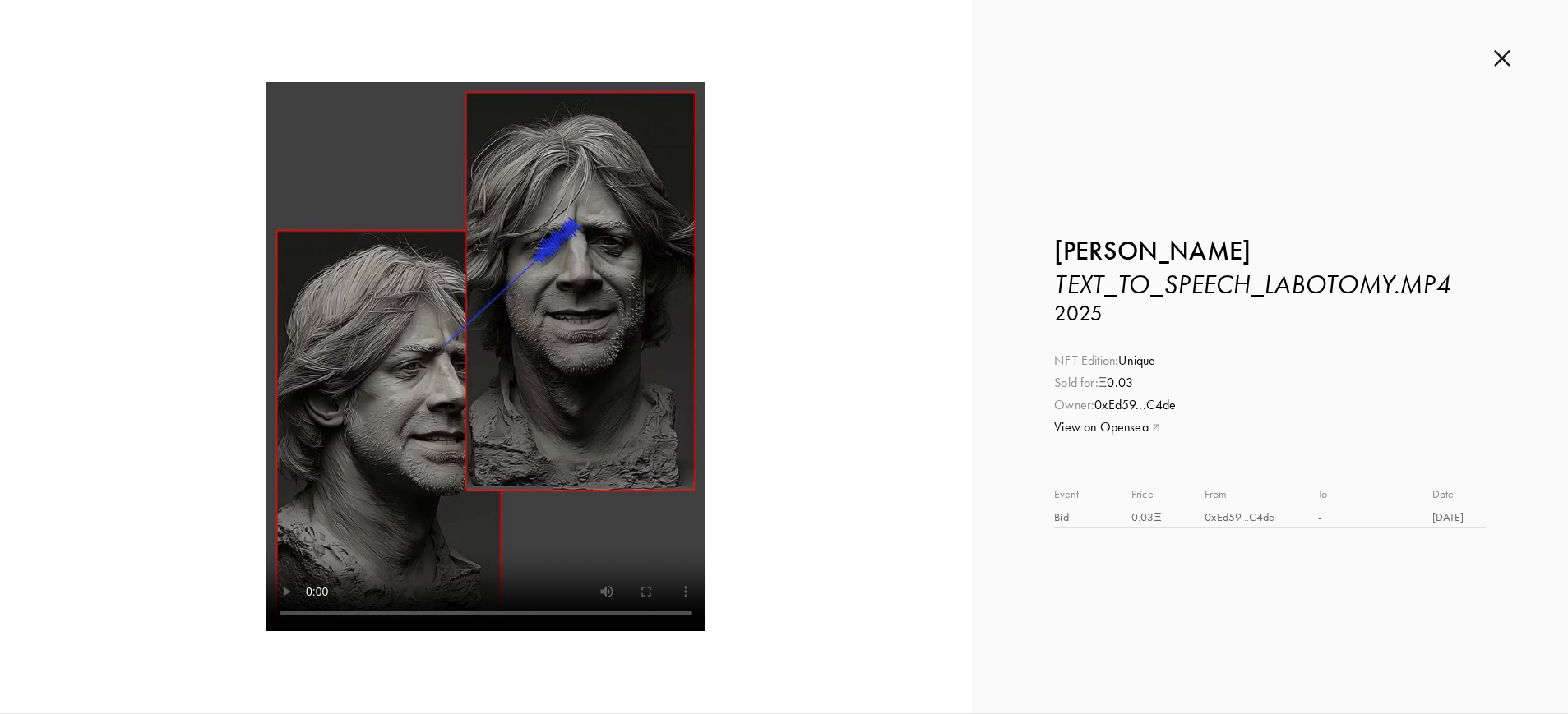
click at [1503, 63] on img at bounding box center [1503, 58] width 17 height 18
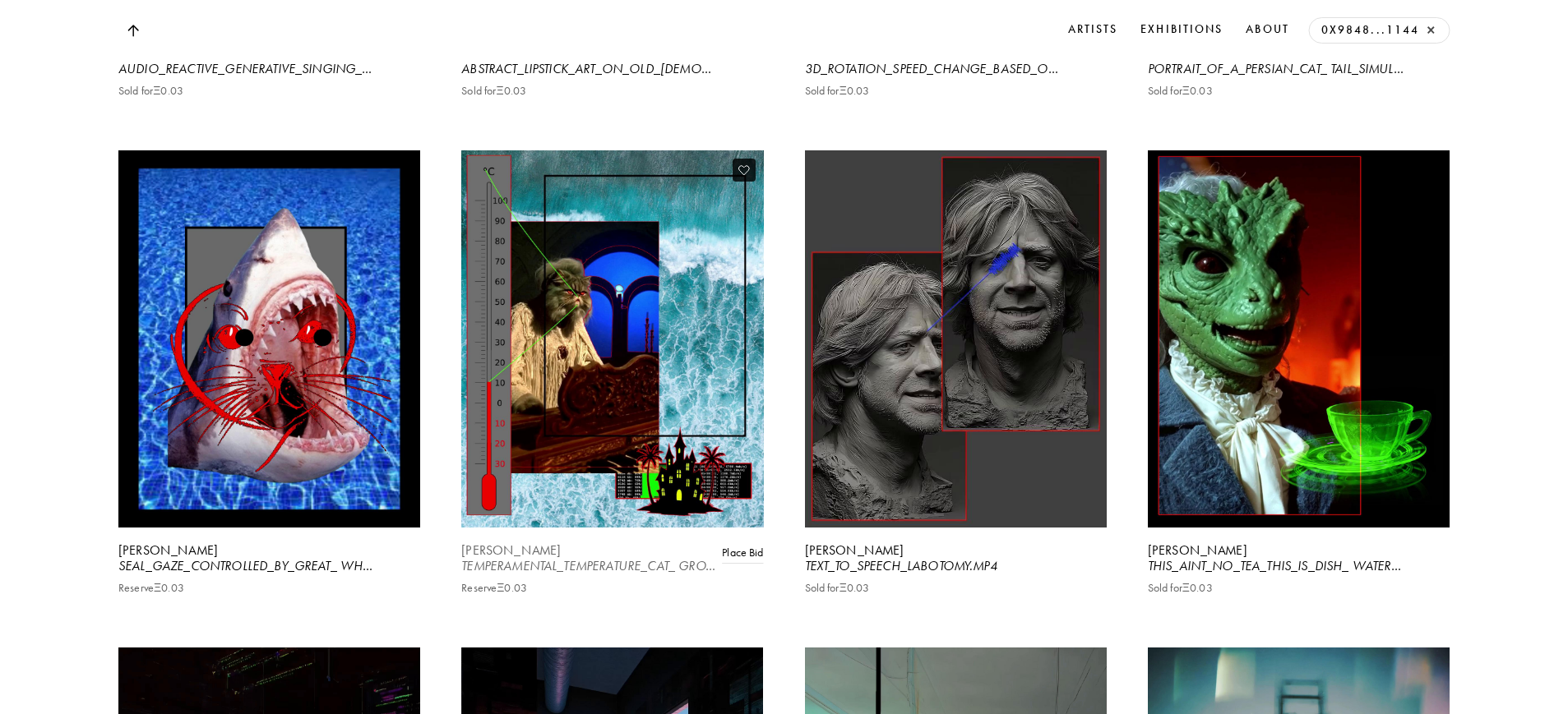
click at [602, 375] on video at bounding box center [613, 339] width 310 height 389
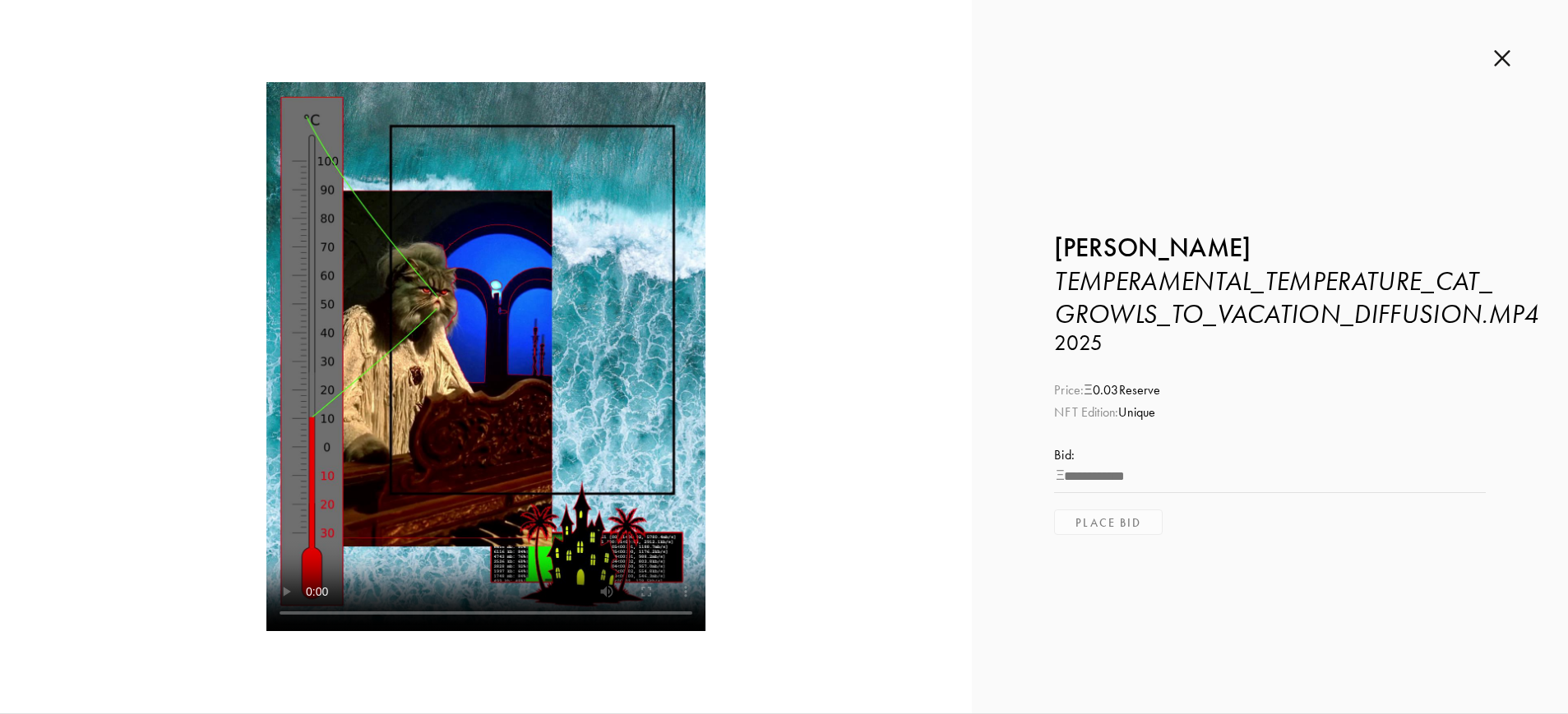
click at [1496, 58] on img at bounding box center [1503, 58] width 17 height 18
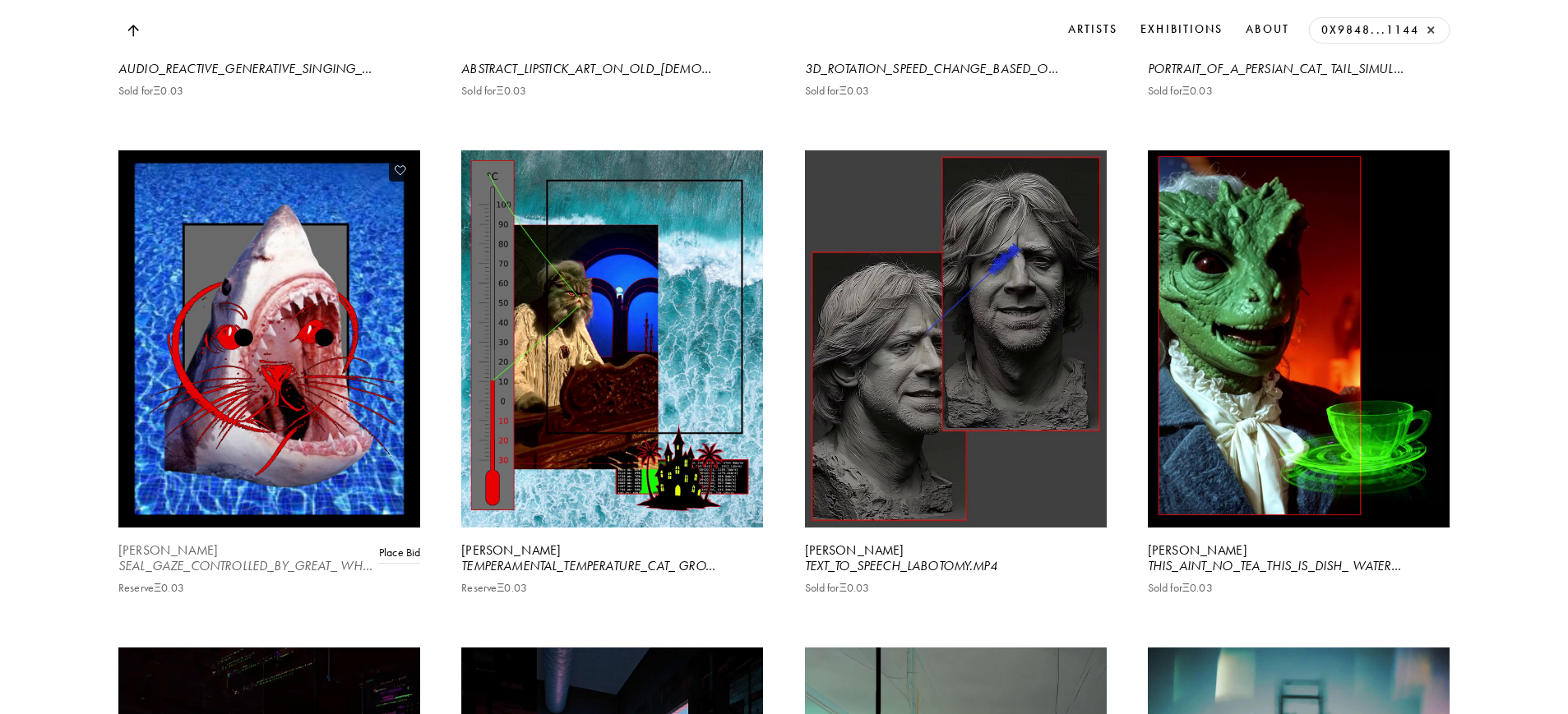
click at [269, 520] on video at bounding box center [269, 339] width 310 height 389
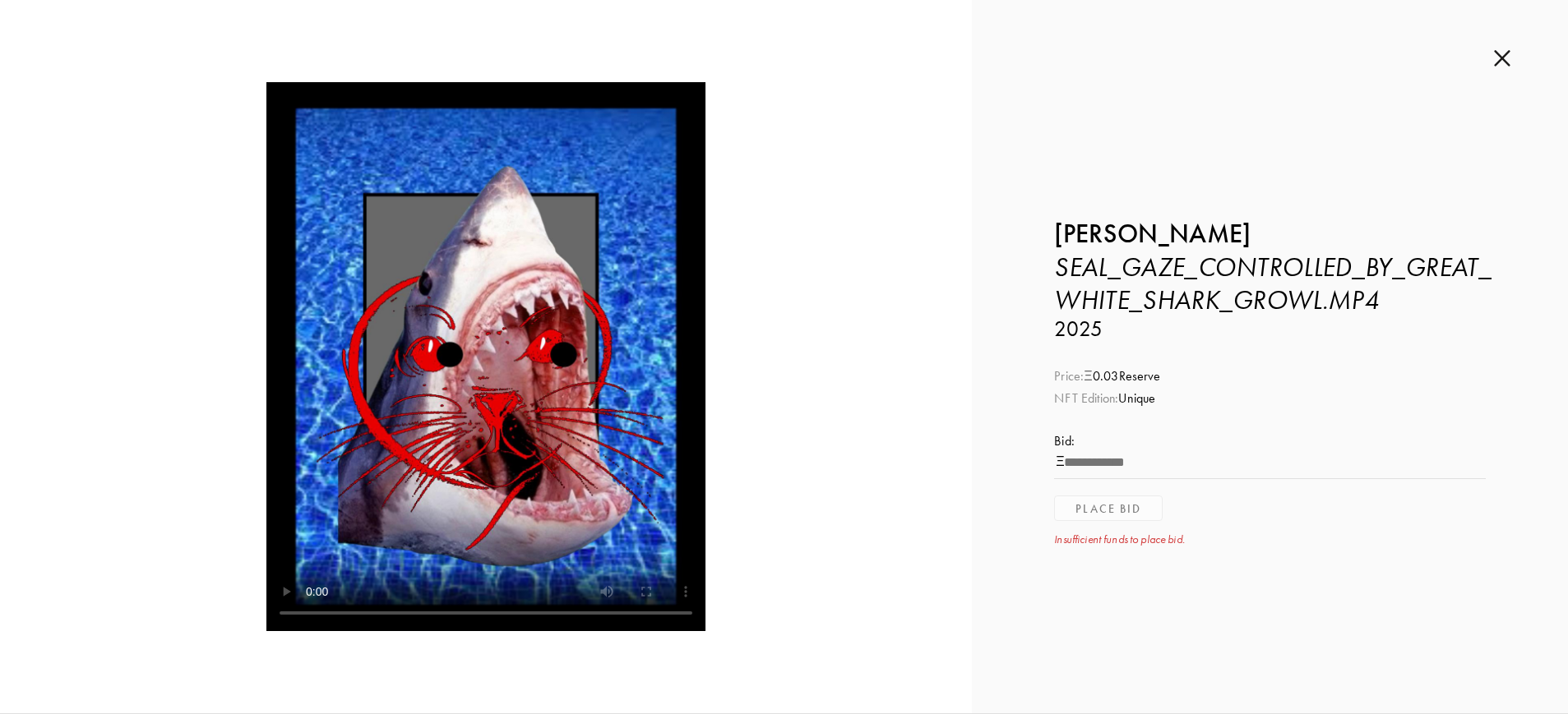
click at [1496, 57] on img at bounding box center [1503, 58] width 17 height 18
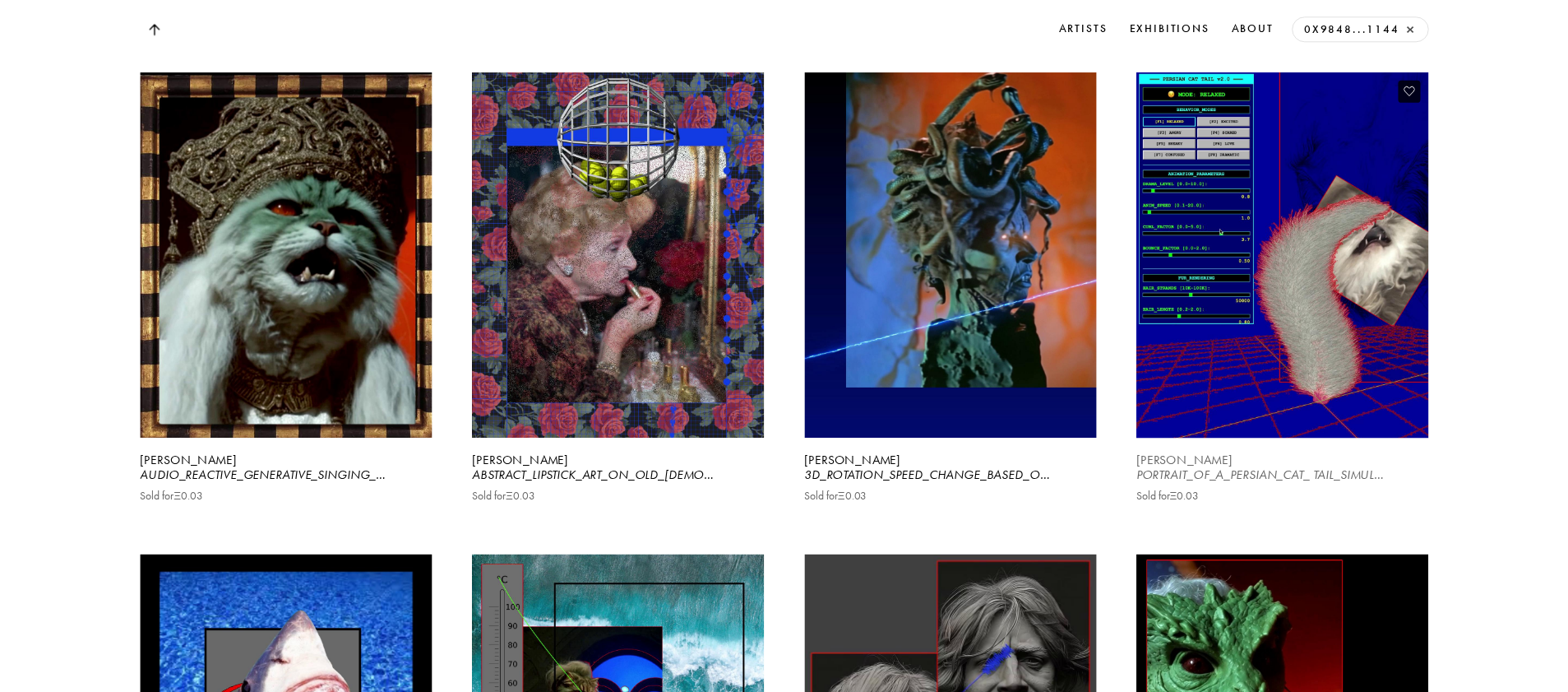
scroll to position [6208, 0]
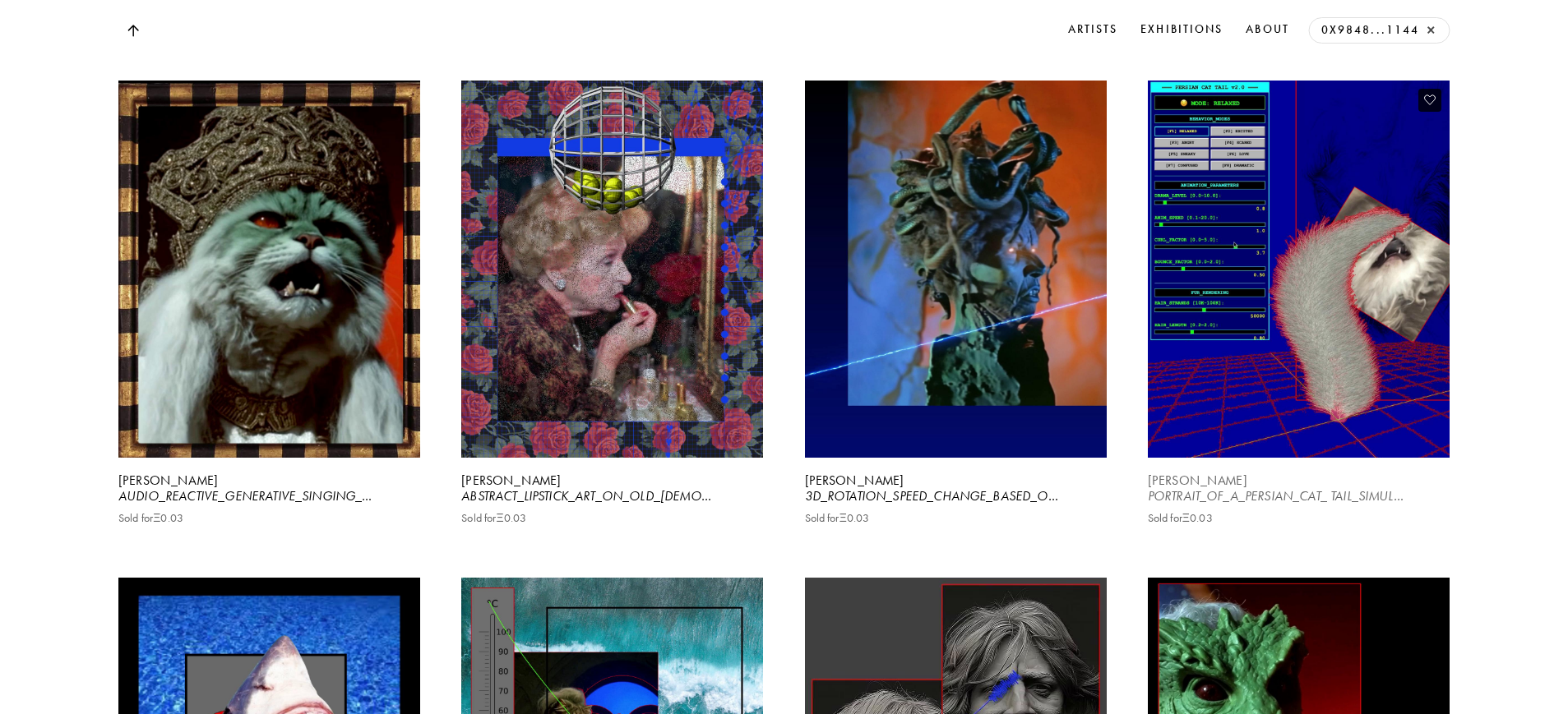
click at [1331, 334] on video at bounding box center [1298, 269] width 310 height 389
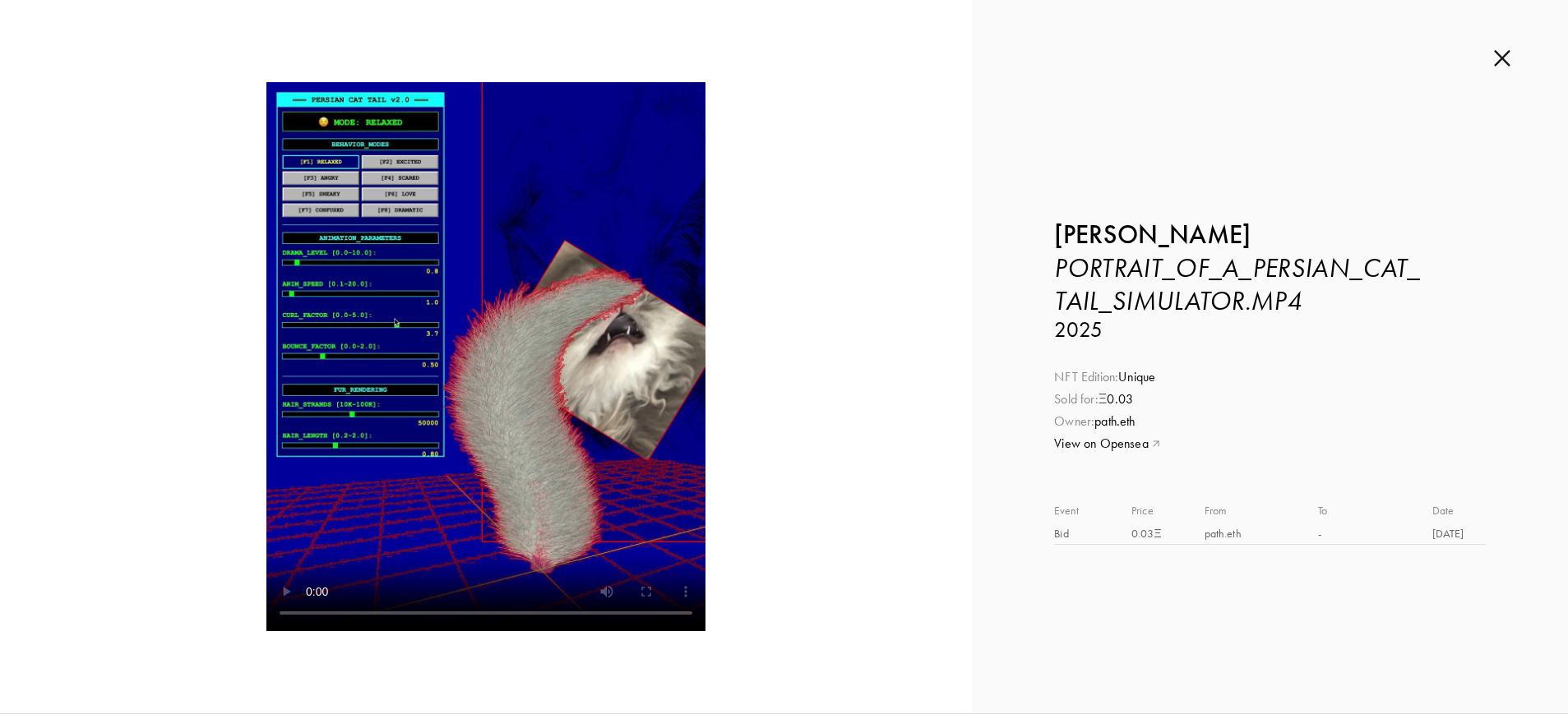
click at [1502, 59] on img at bounding box center [1503, 58] width 17 height 18
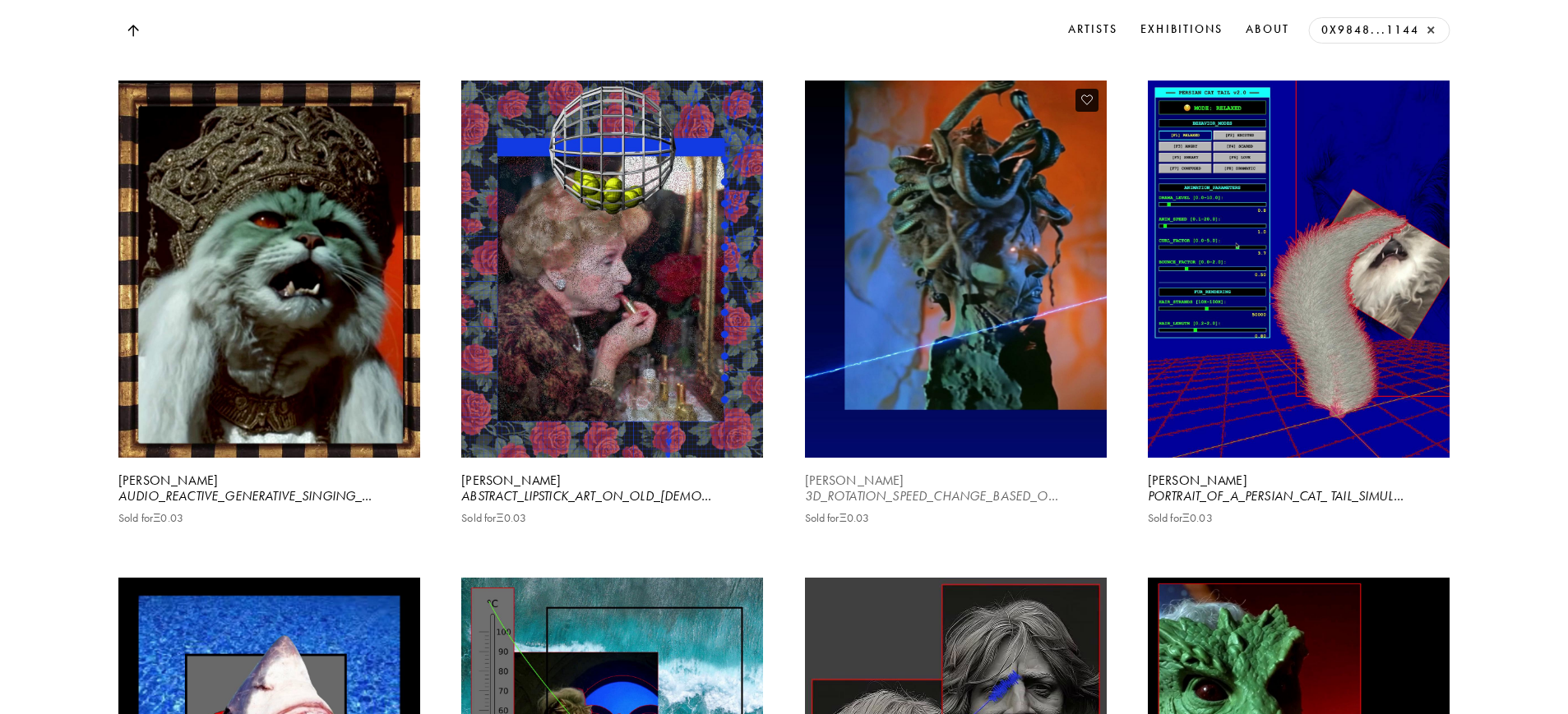
click at [864, 428] on video at bounding box center [955, 269] width 310 height 389
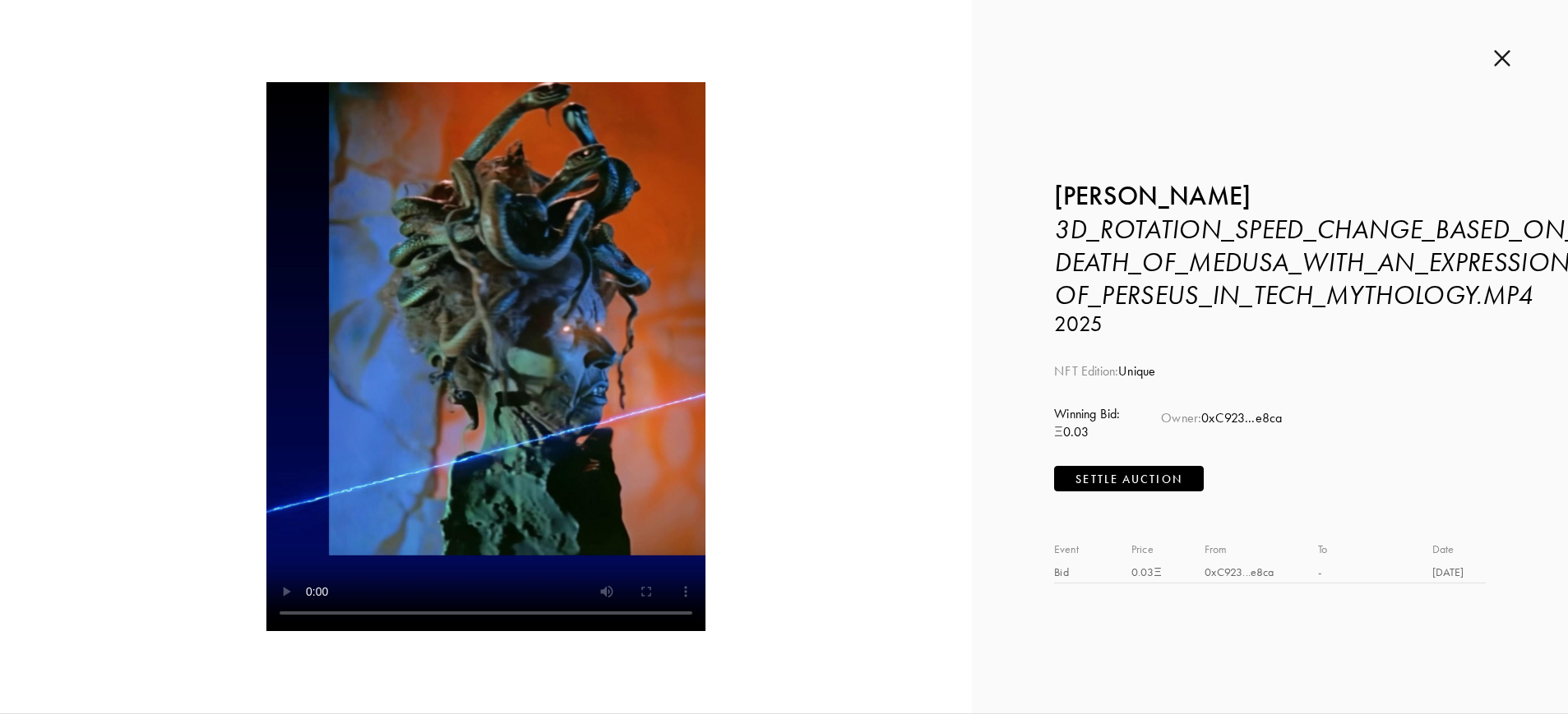
click at [1147, 477] on p "Settle Auction" at bounding box center [1128, 480] width 106 height 18
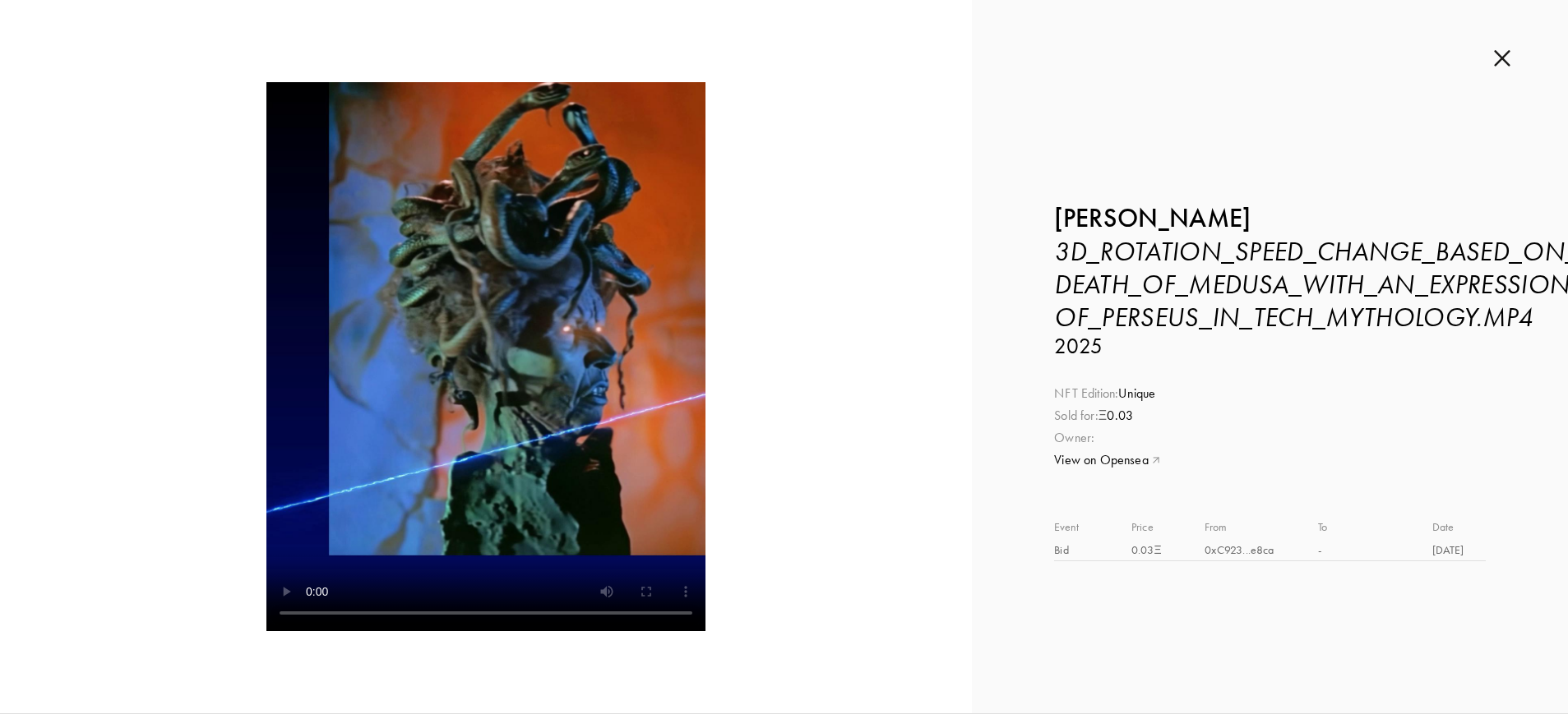
click at [562, 369] on video at bounding box center [486, 357] width 439 height 549
click at [1079, 462] on link "View on Opensea" at bounding box center [1269, 460] width 431 height 18
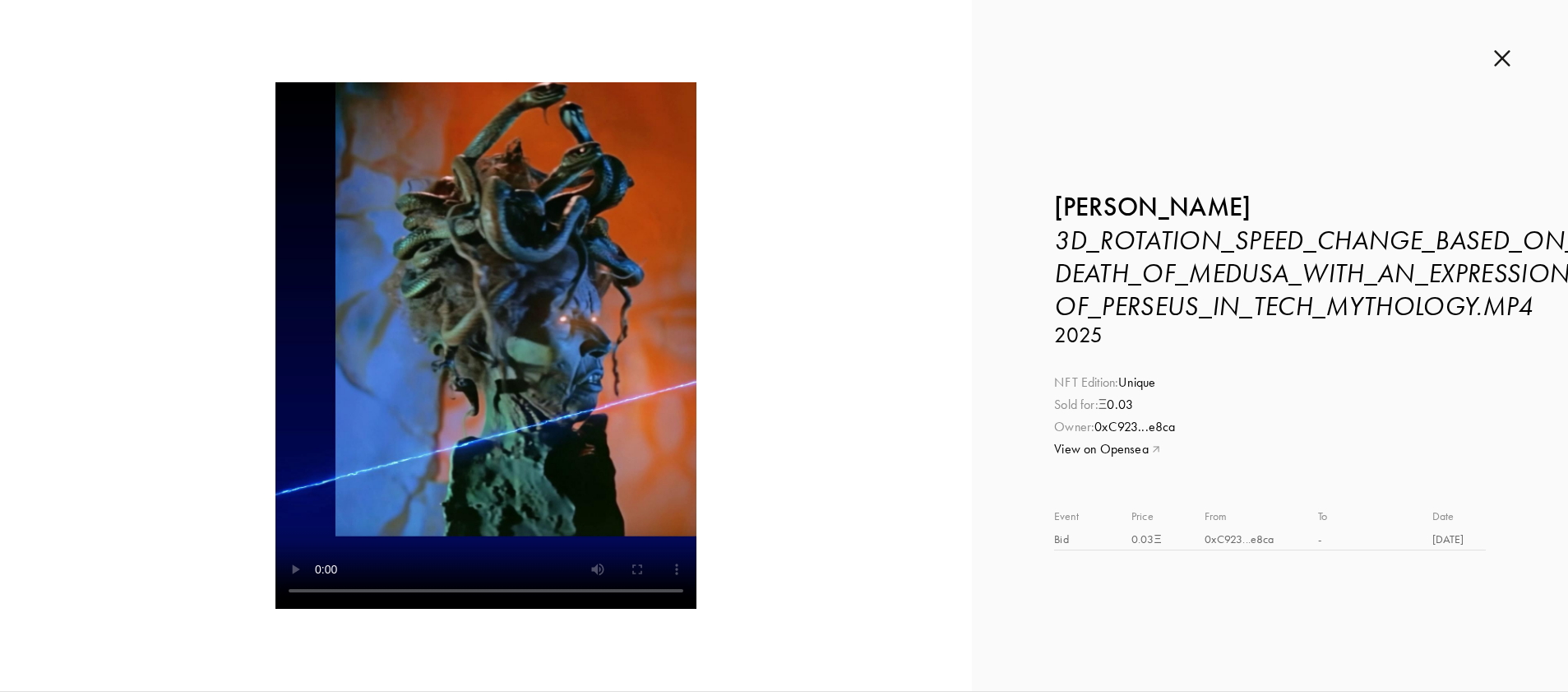
click at [1499, 63] on img at bounding box center [1503, 58] width 17 height 18
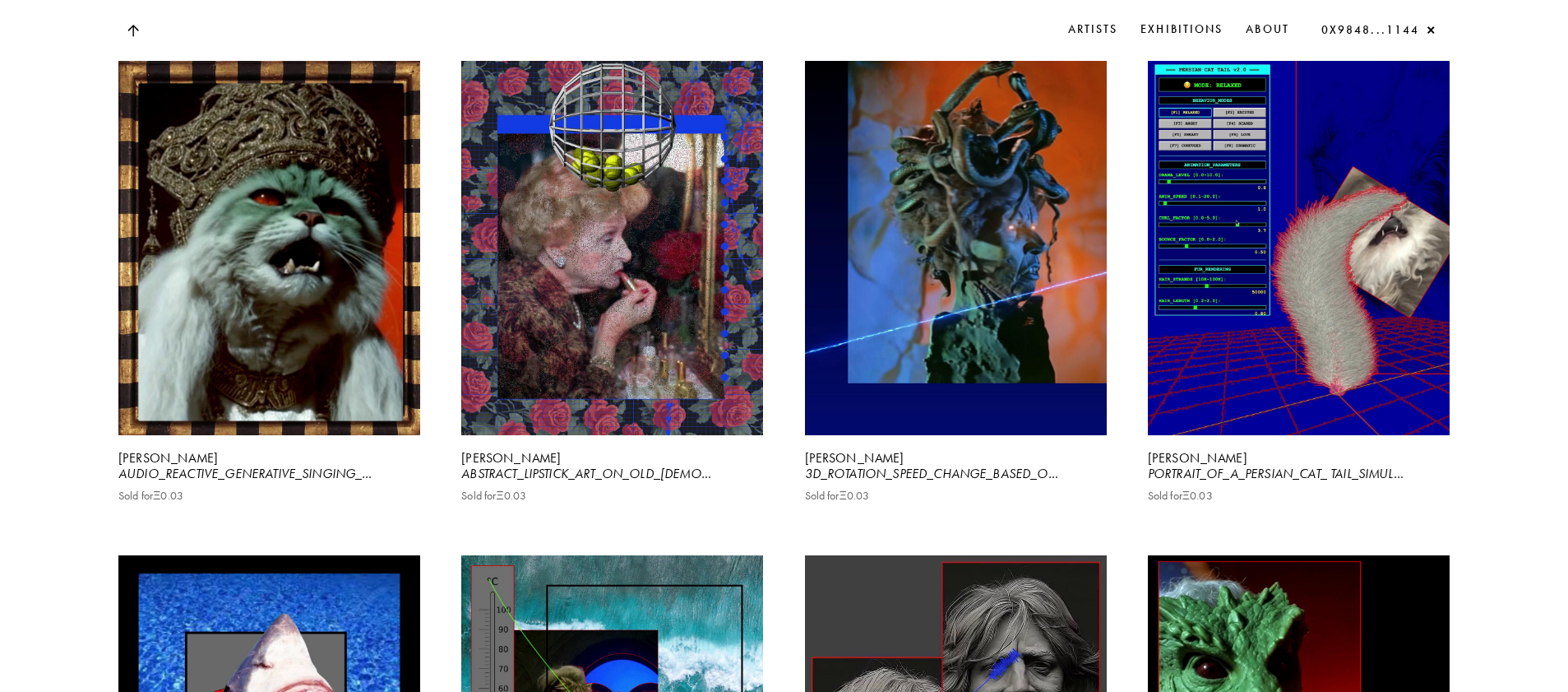
click at [1431, 29] on button "×" at bounding box center [1430, 31] width 14 height 14
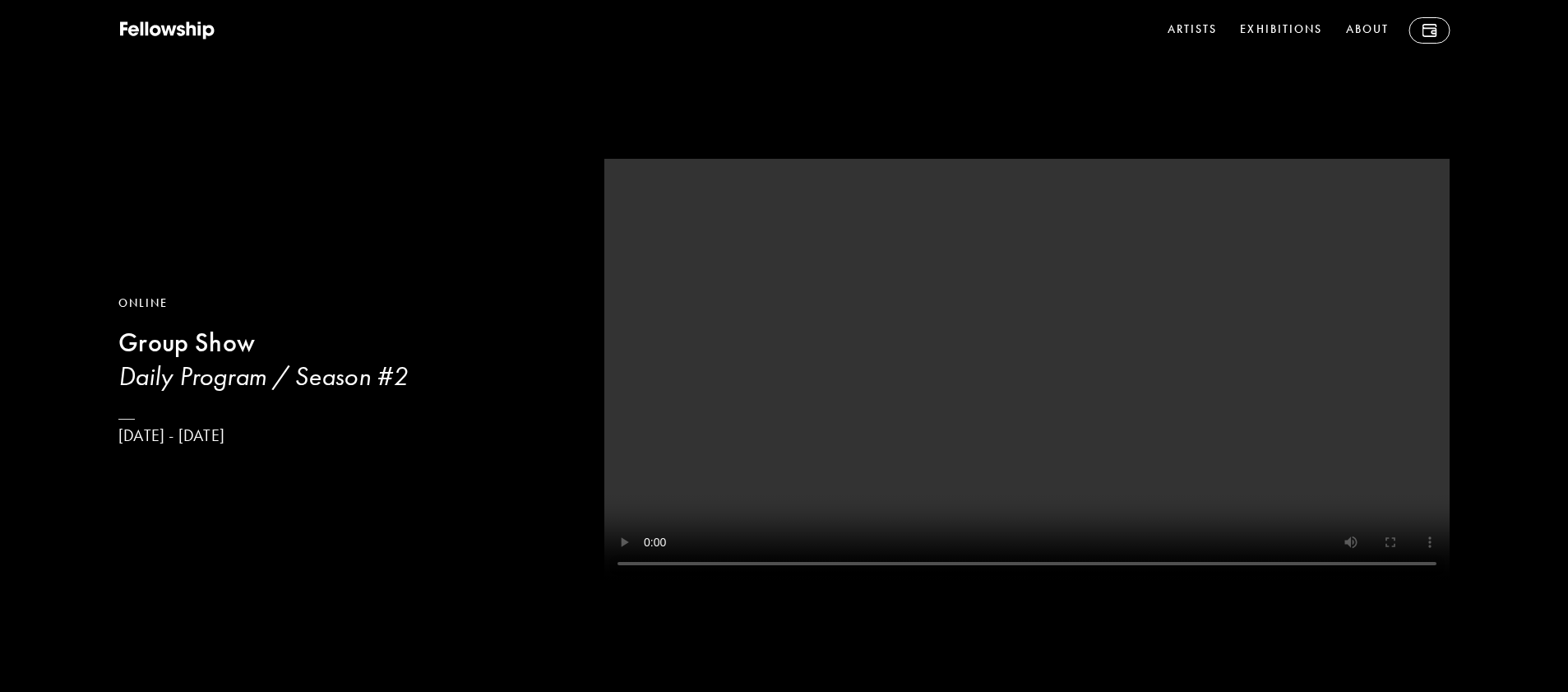
click at [1431, 29] on img at bounding box center [1429, 31] width 15 height 13
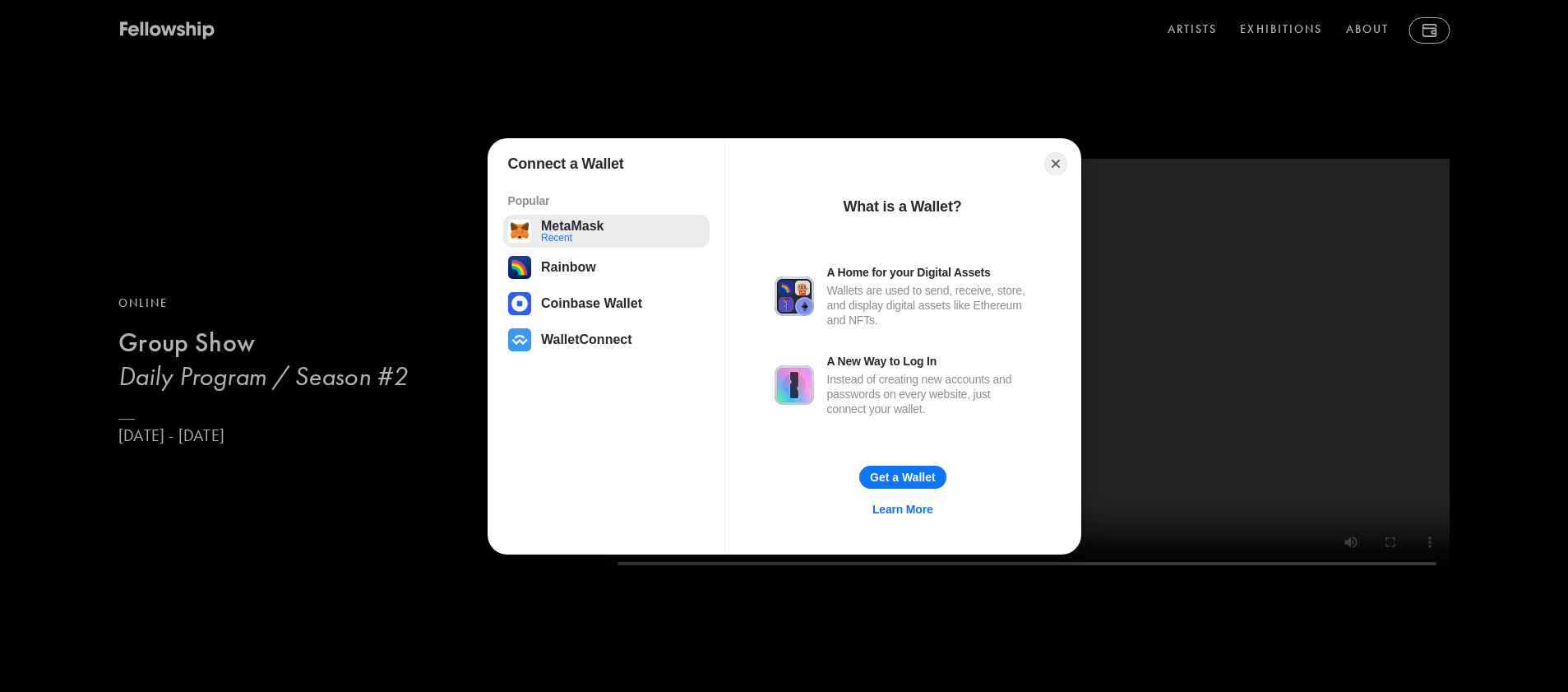
click at [540, 226] on button "MetaMask Recent" at bounding box center [606, 230] width 206 height 33
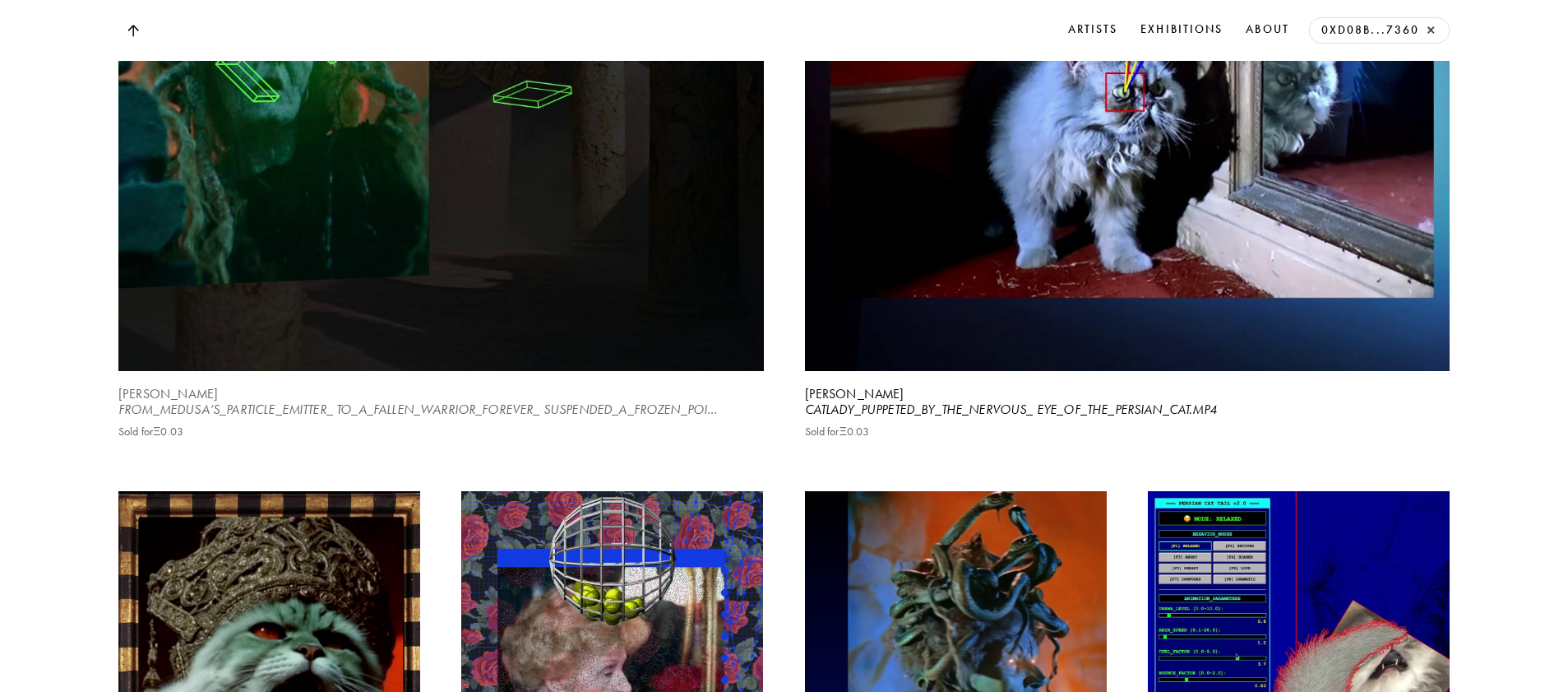
scroll to position [5776, 0]
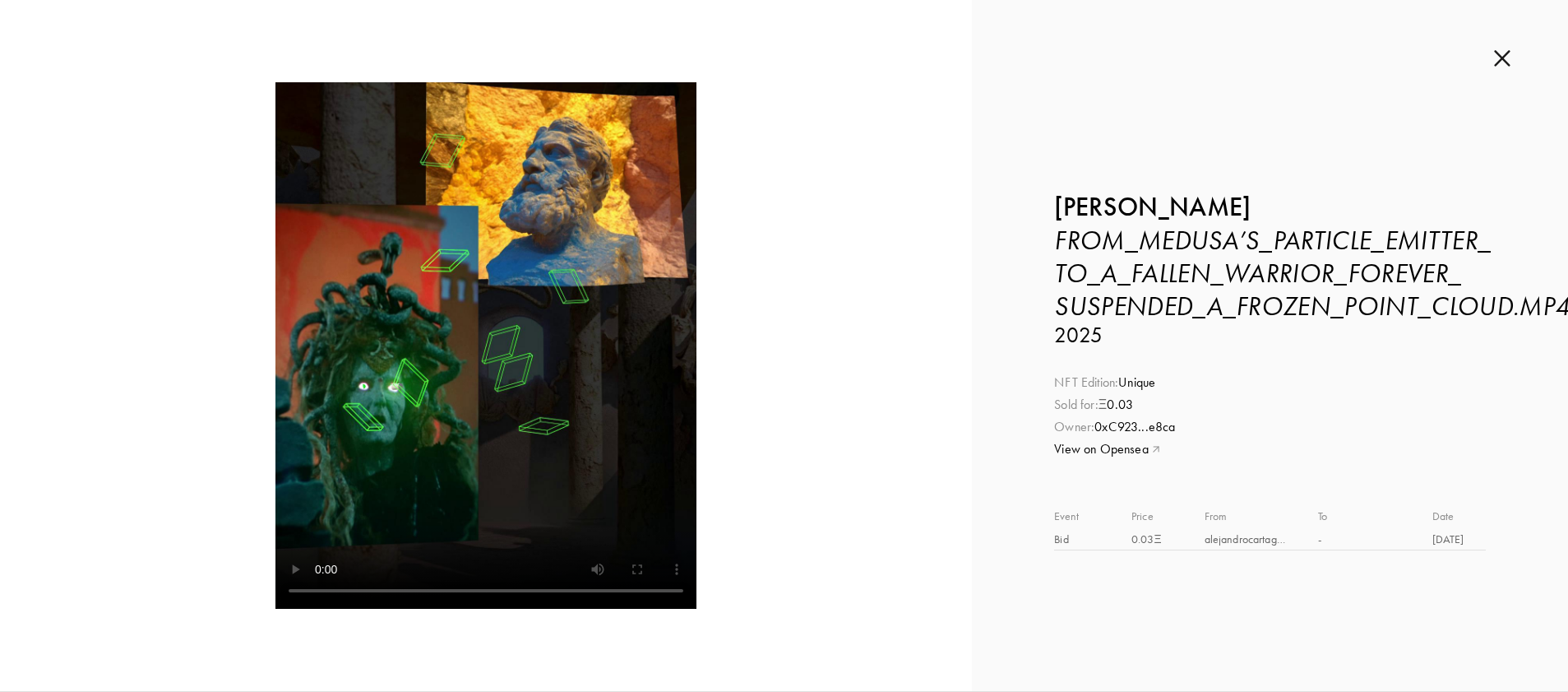
click at [306, 407] on video at bounding box center [486, 346] width 421 height 527
click at [1499, 58] on img at bounding box center [1503, 58] width 17 height 18
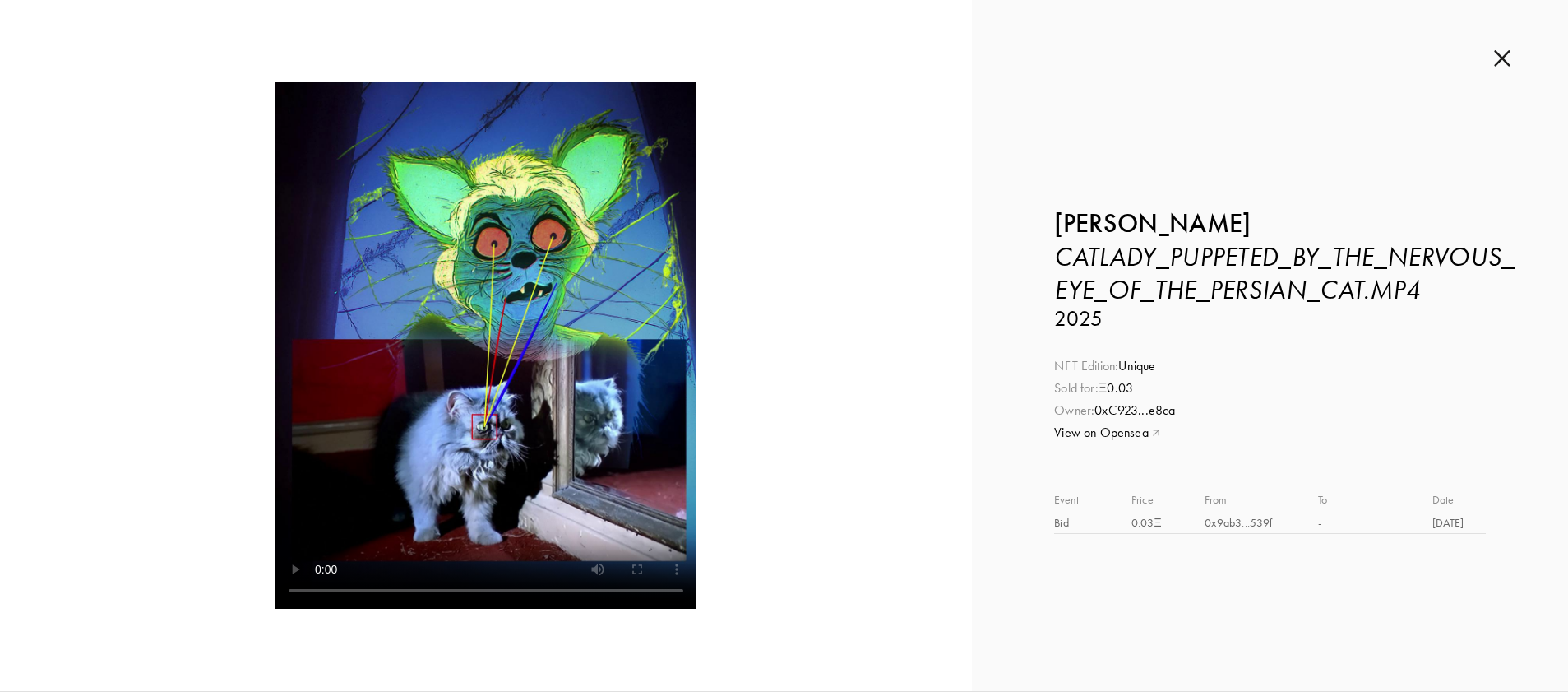
click at [1500, 58] on img at bounding box center [1503, 58] width 17 height 18
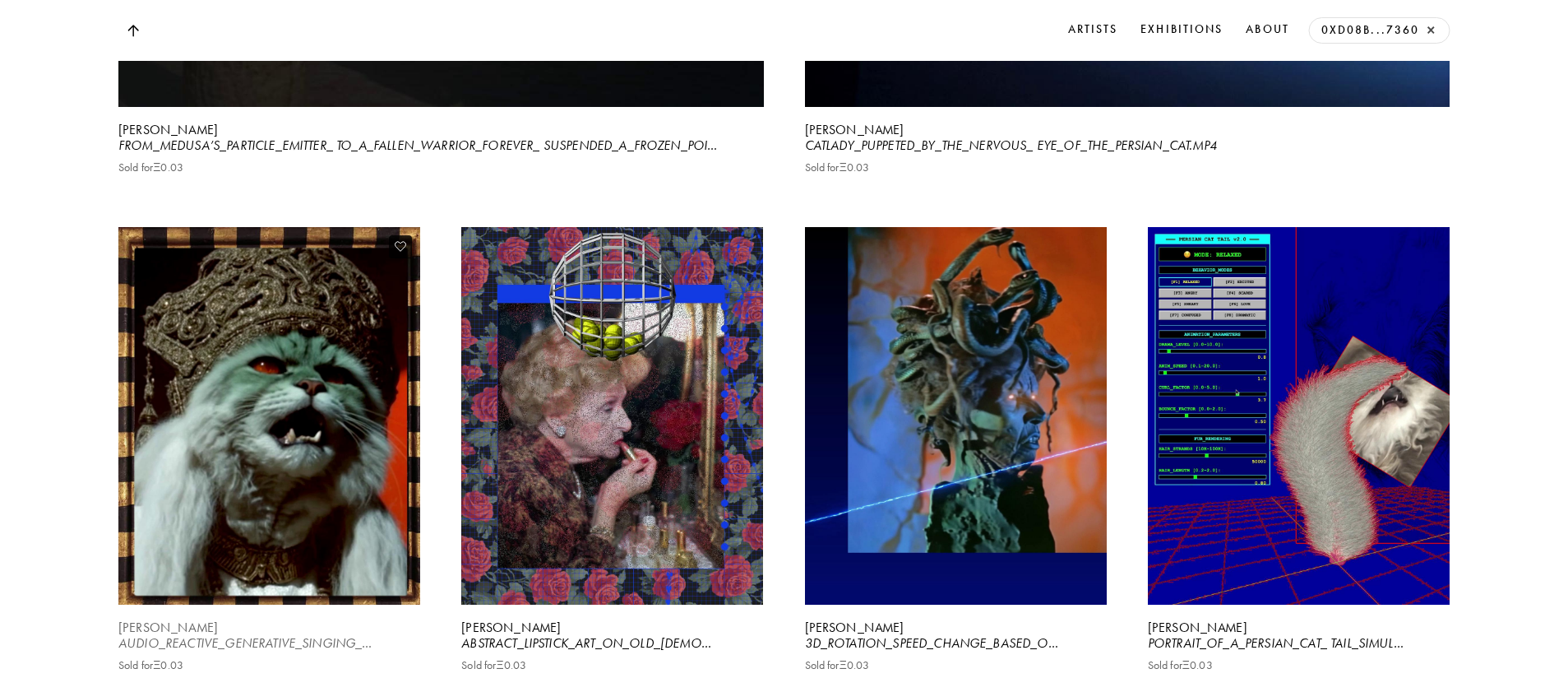
scroll to position [6054, 0]
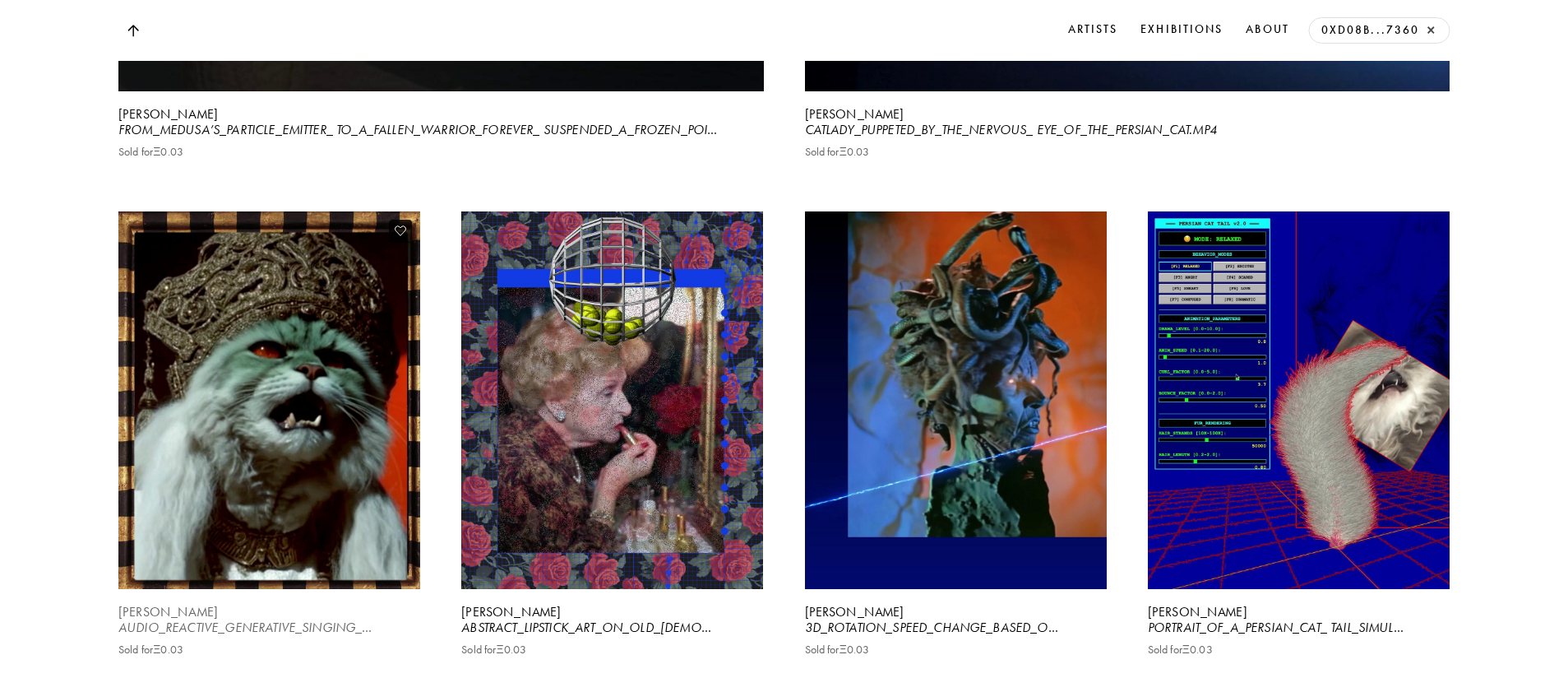
click at [241, 570] on video at bounding box center [269, 400] width 310 height 389
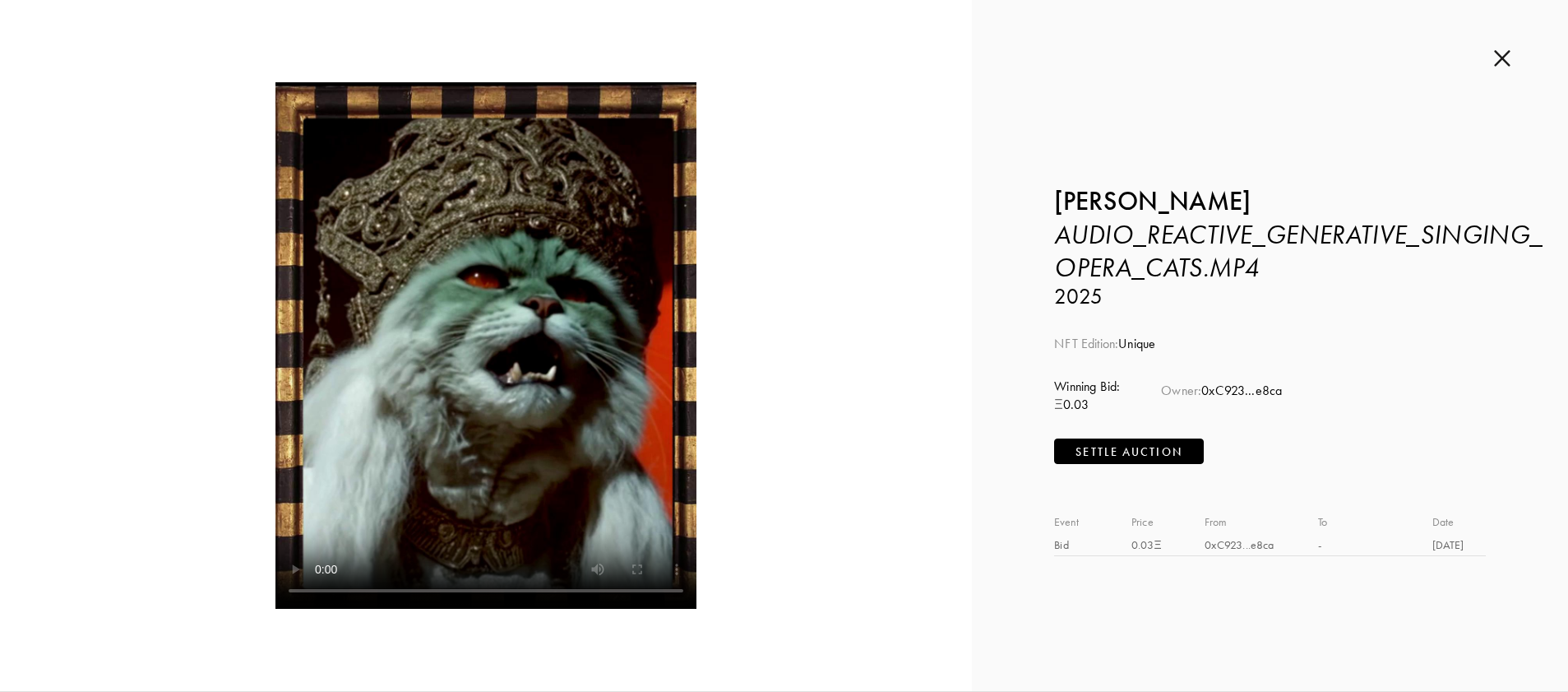
click at [1164, 450] on p "Settle Auction" at bounding box center [1128, 452] width 106 height 18
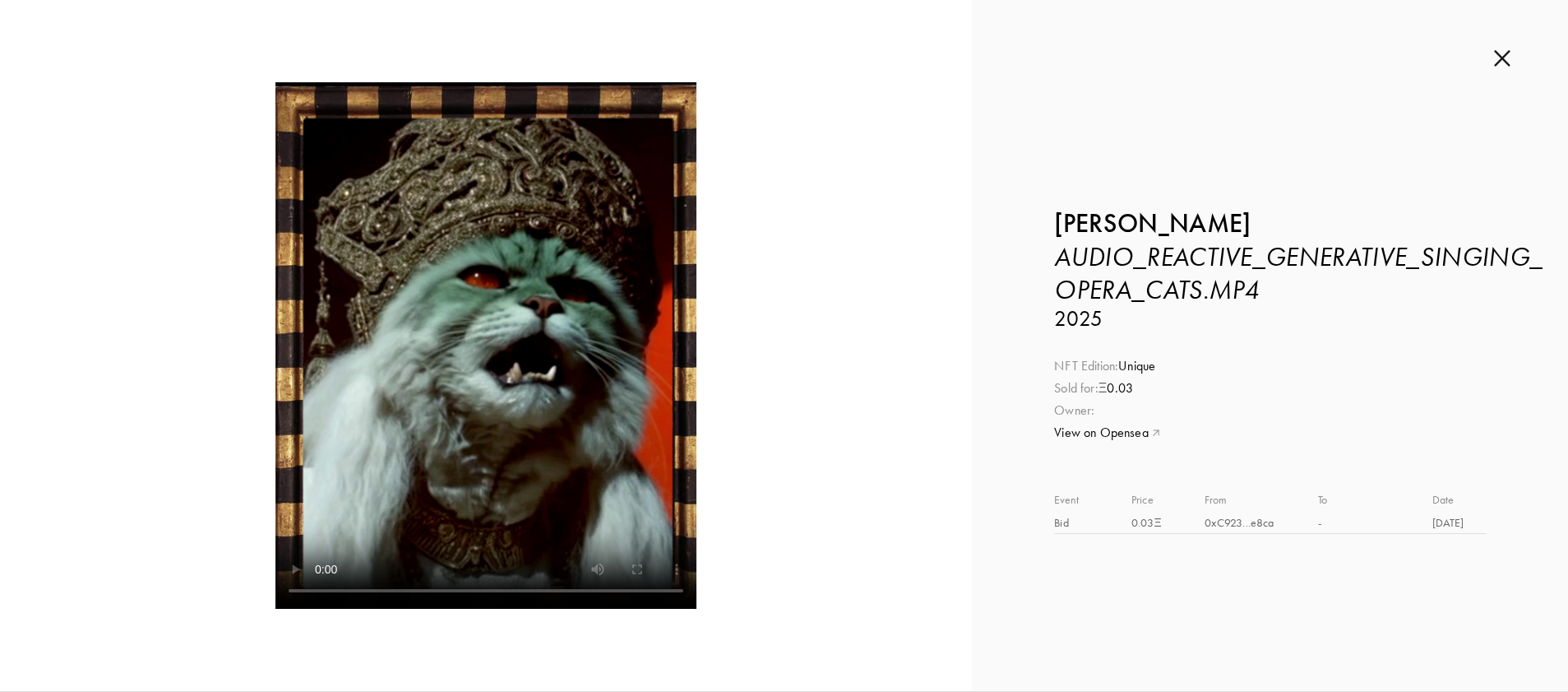
click at [1497, 58] on img at bounding box center [1503, 58] width 17 height 18
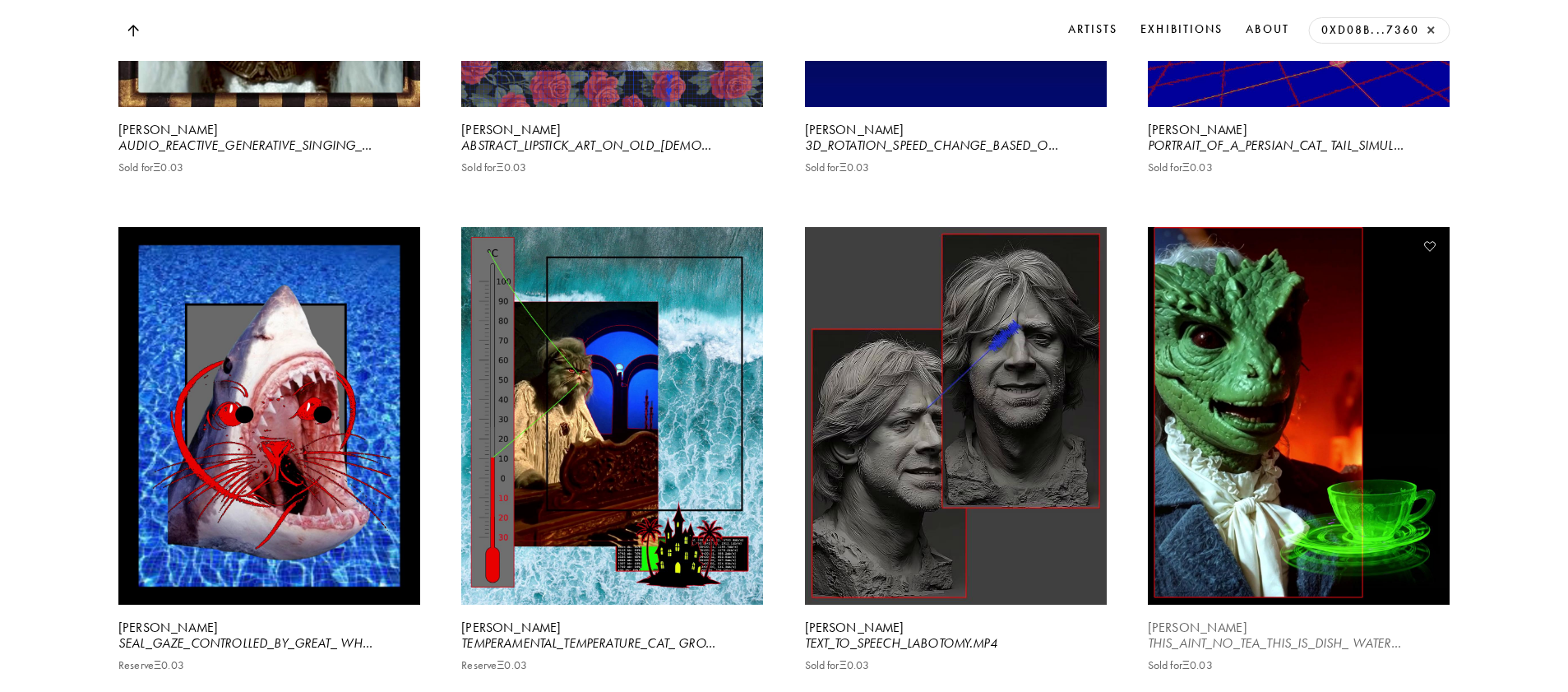
scroll to position [6535, 0]
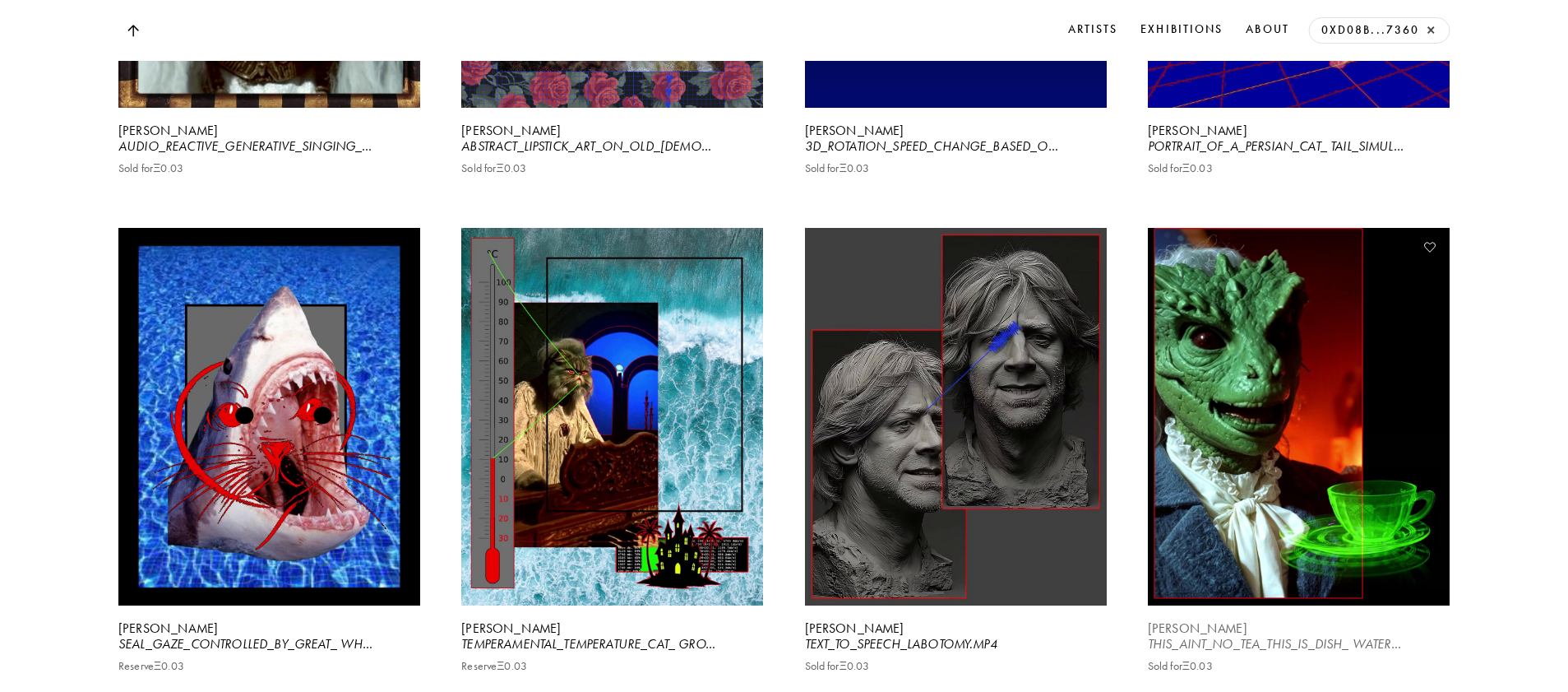
click at [1369, 511] on video at bounding box center [1298, 417] width 310 height 389
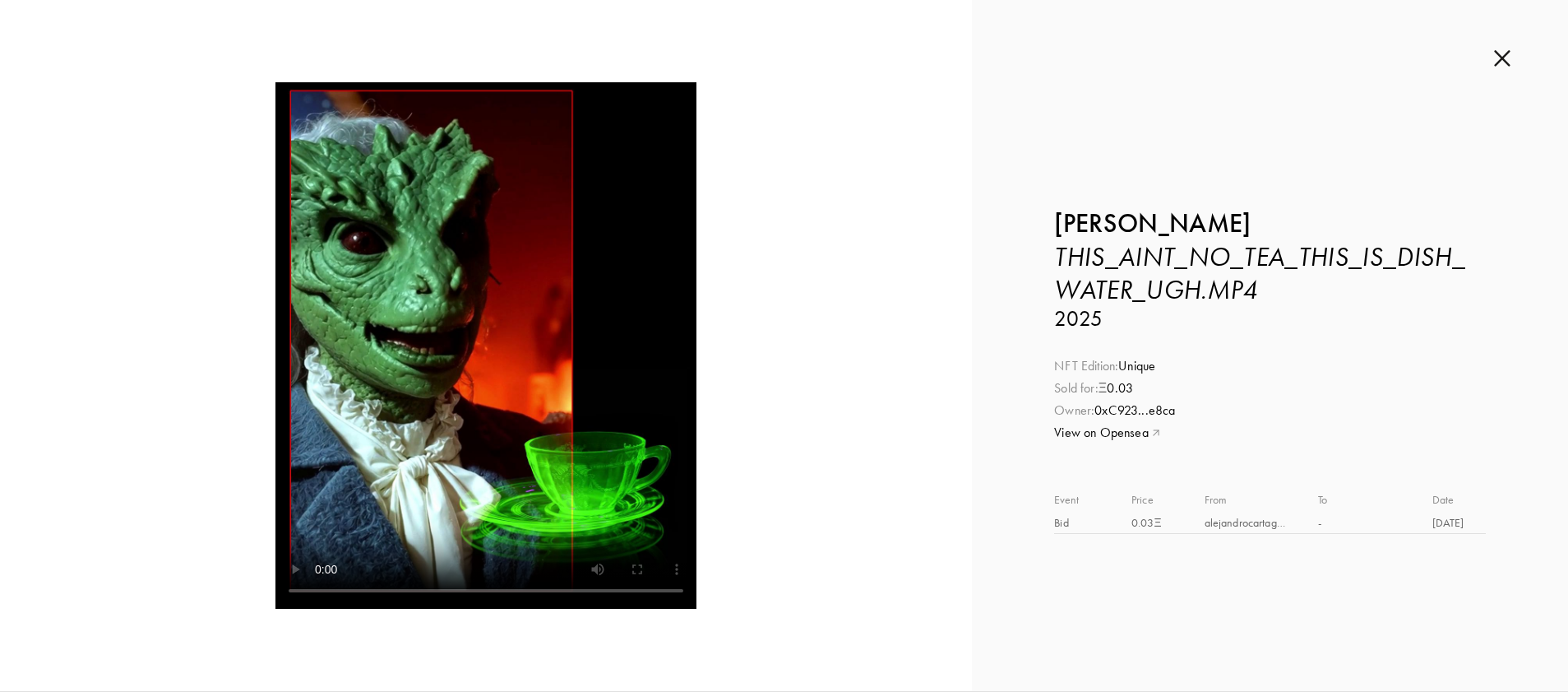
click at [1501, 61] on img at bounding box center [1503, 58] width 17 height 18
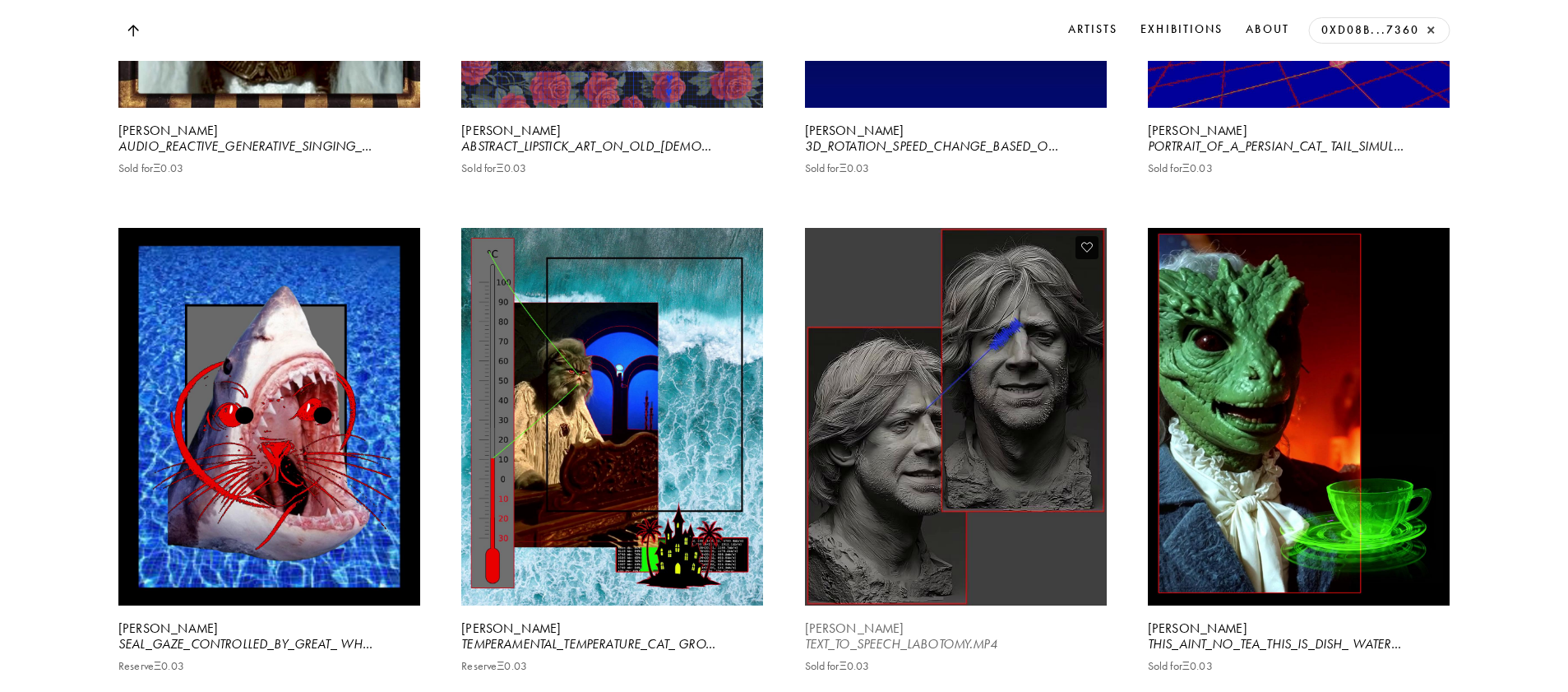
click at [1023, 522] on video at bounding box center [955, 417] width 310 height 389
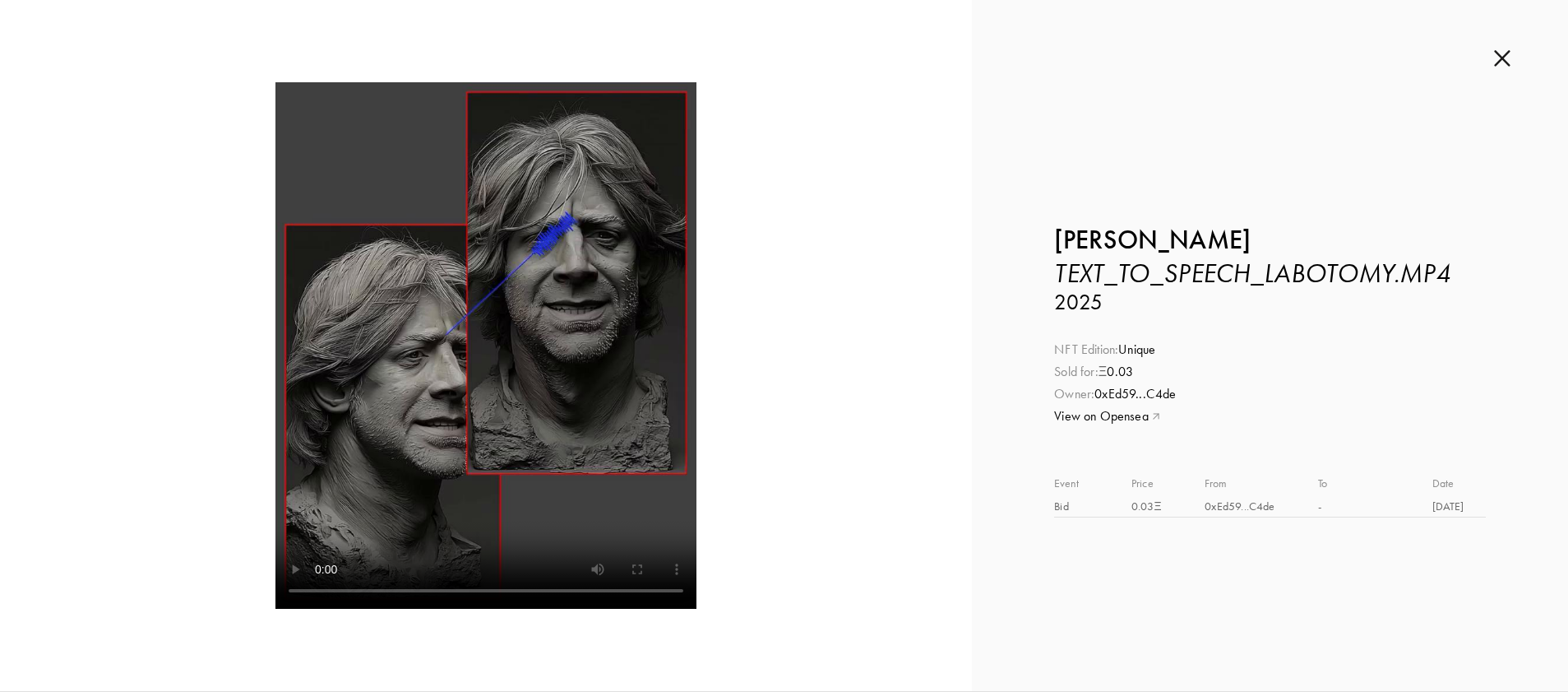
click at [1507, 55] on img at bounding box center [1503, 58] width 17 height 18
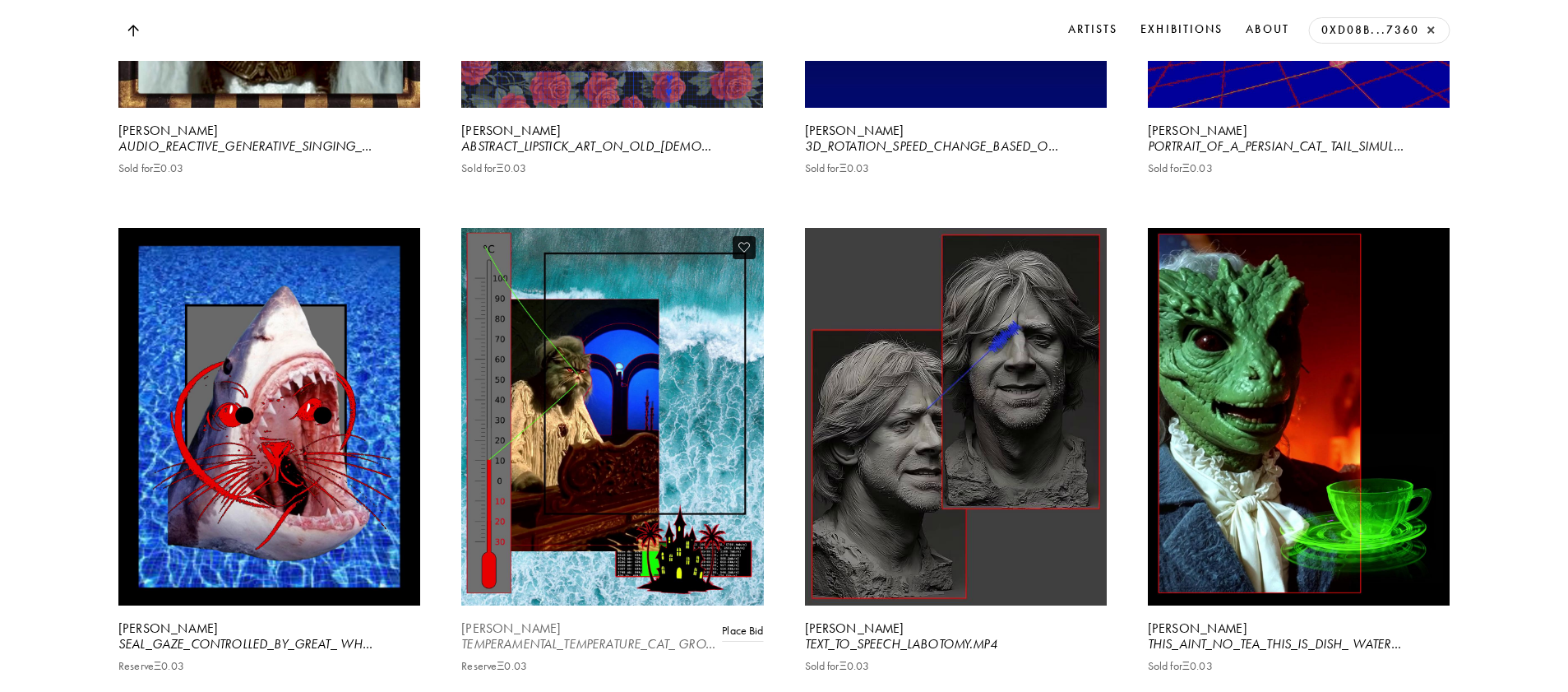
click at [595, 556] on video at bounding box center [613, 417] width 310 height 389
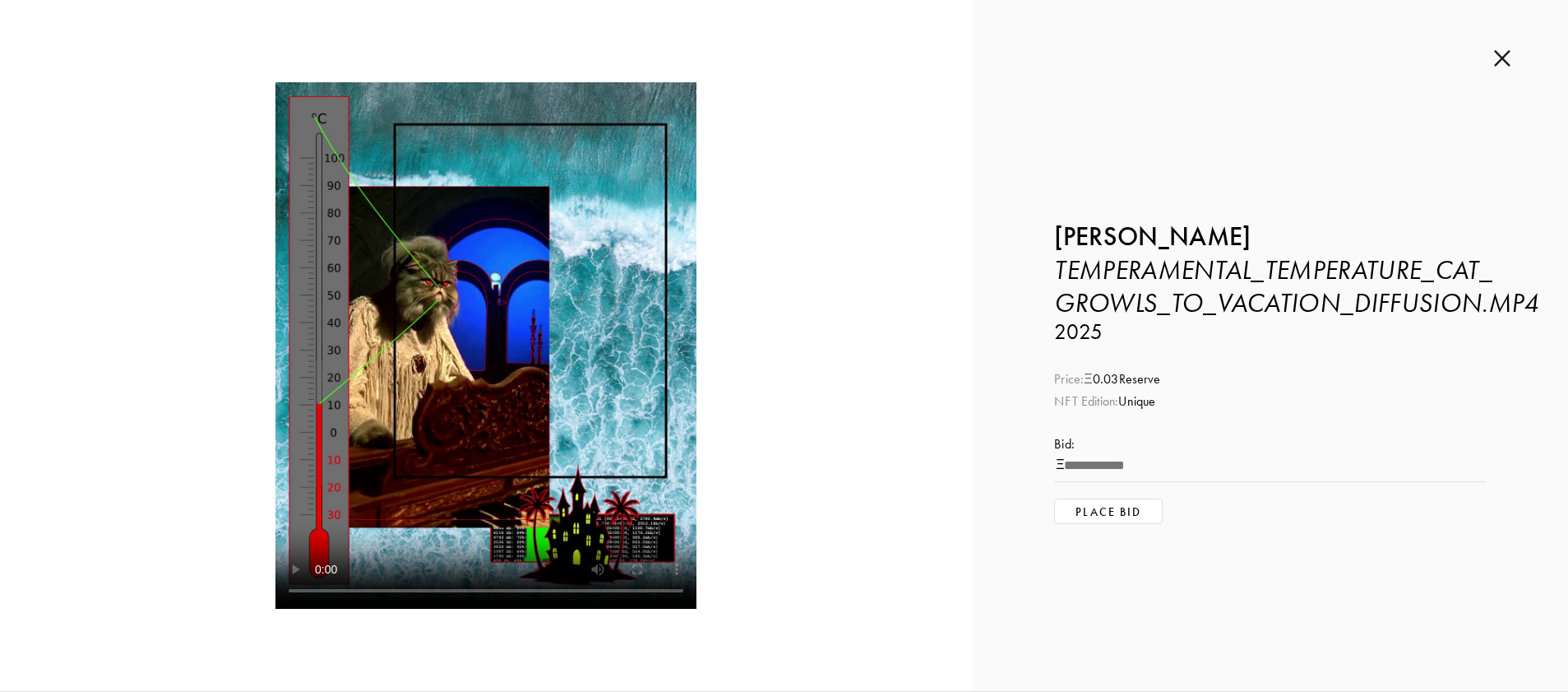
click at [1503, 62] on img at bounding box center [1503, 58] width 17 height 18
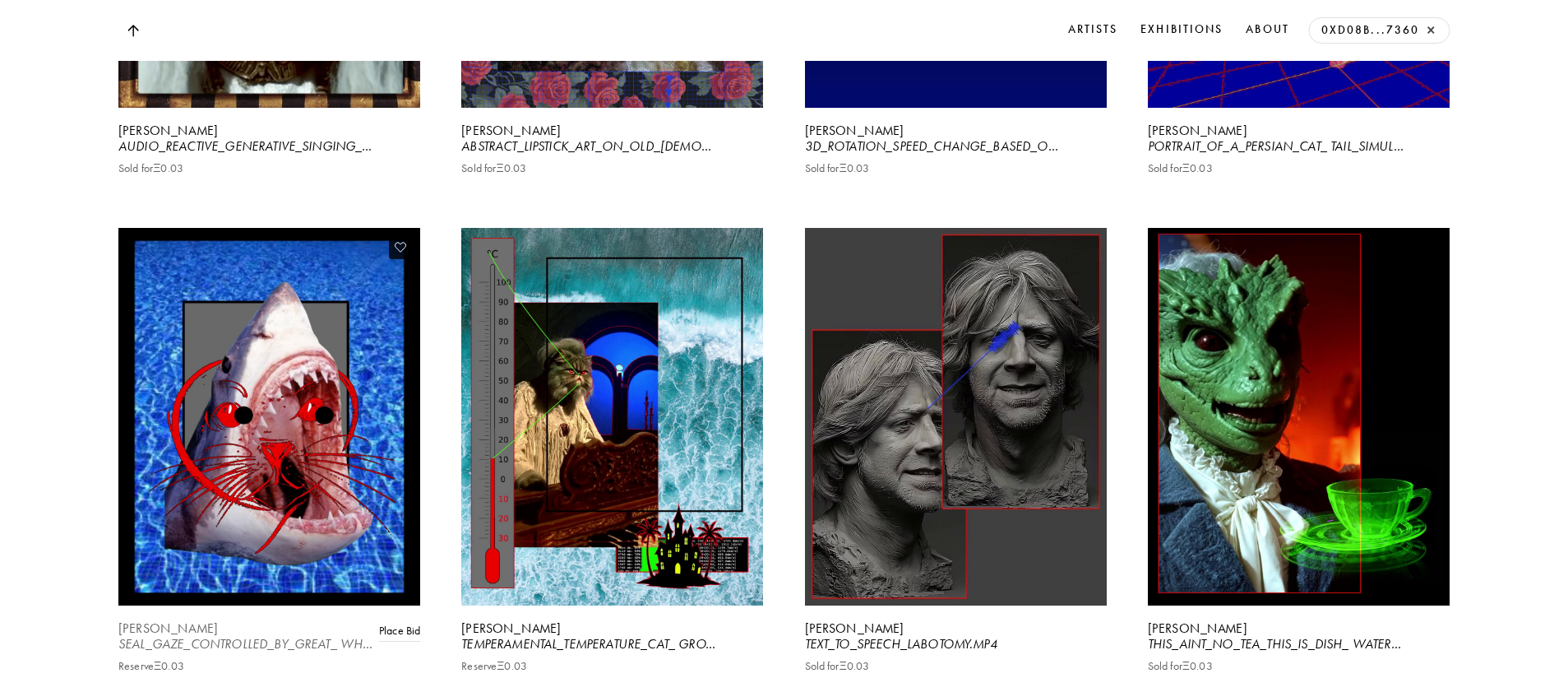
click at [266, 548] on video at bounding box center [269, 417] width 310 height 389
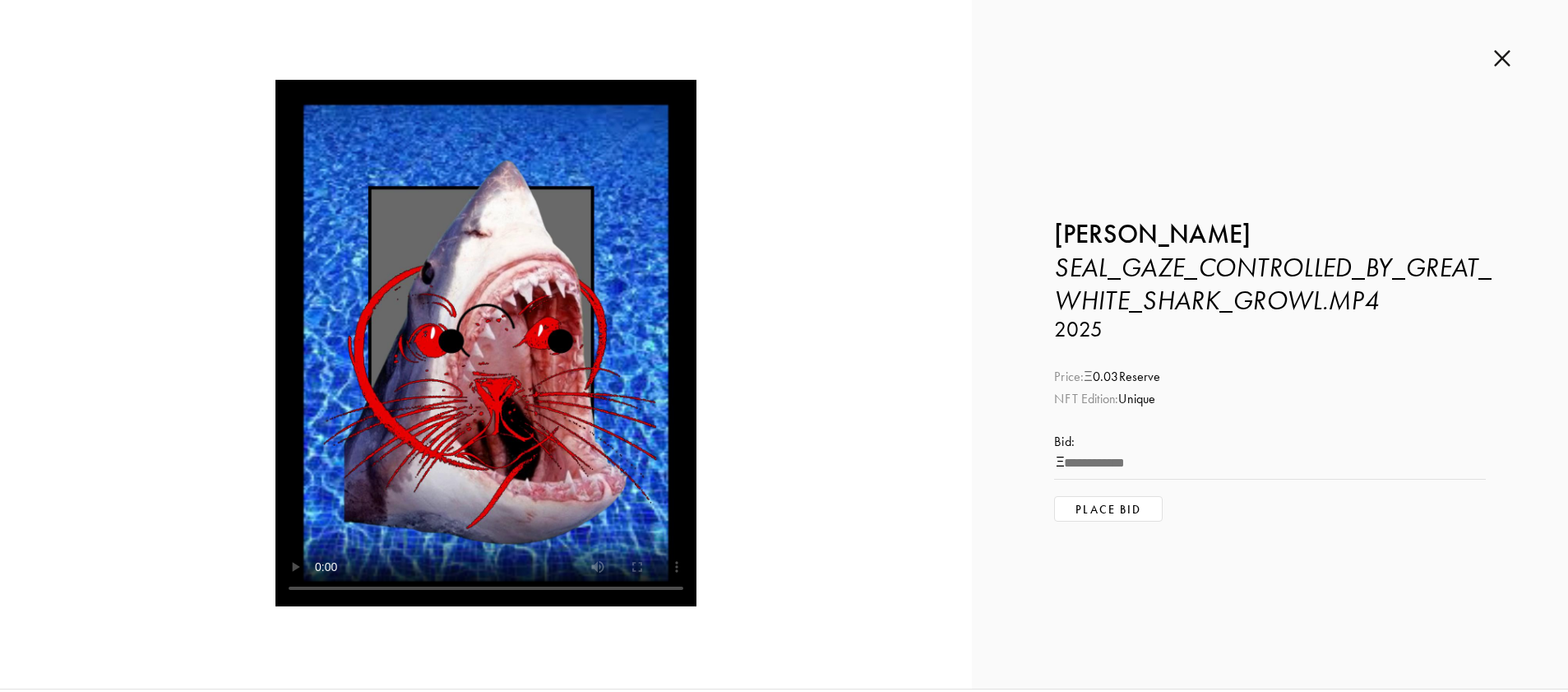
scroll to position [4, 0]
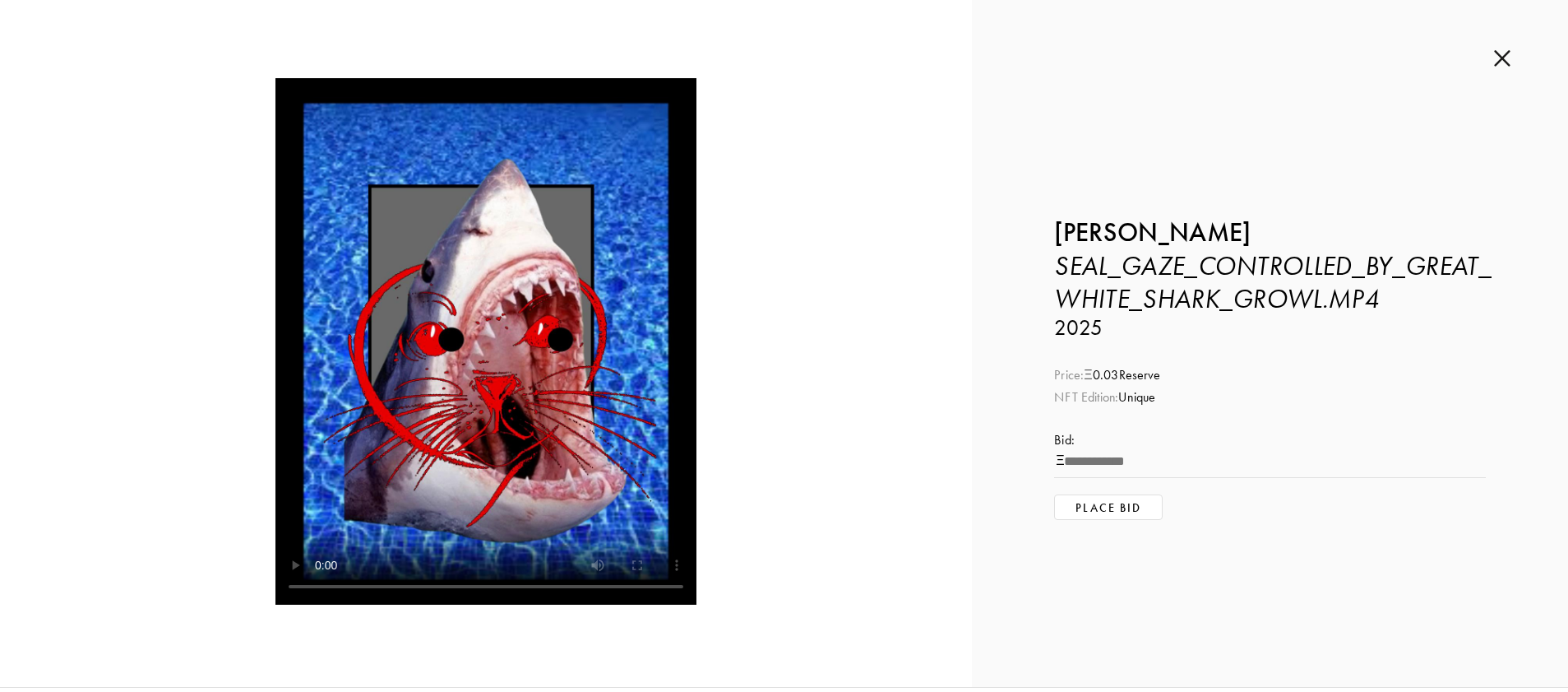
click at [1495, 55] on img at bounding box center [1503, 58] width 17 height 18
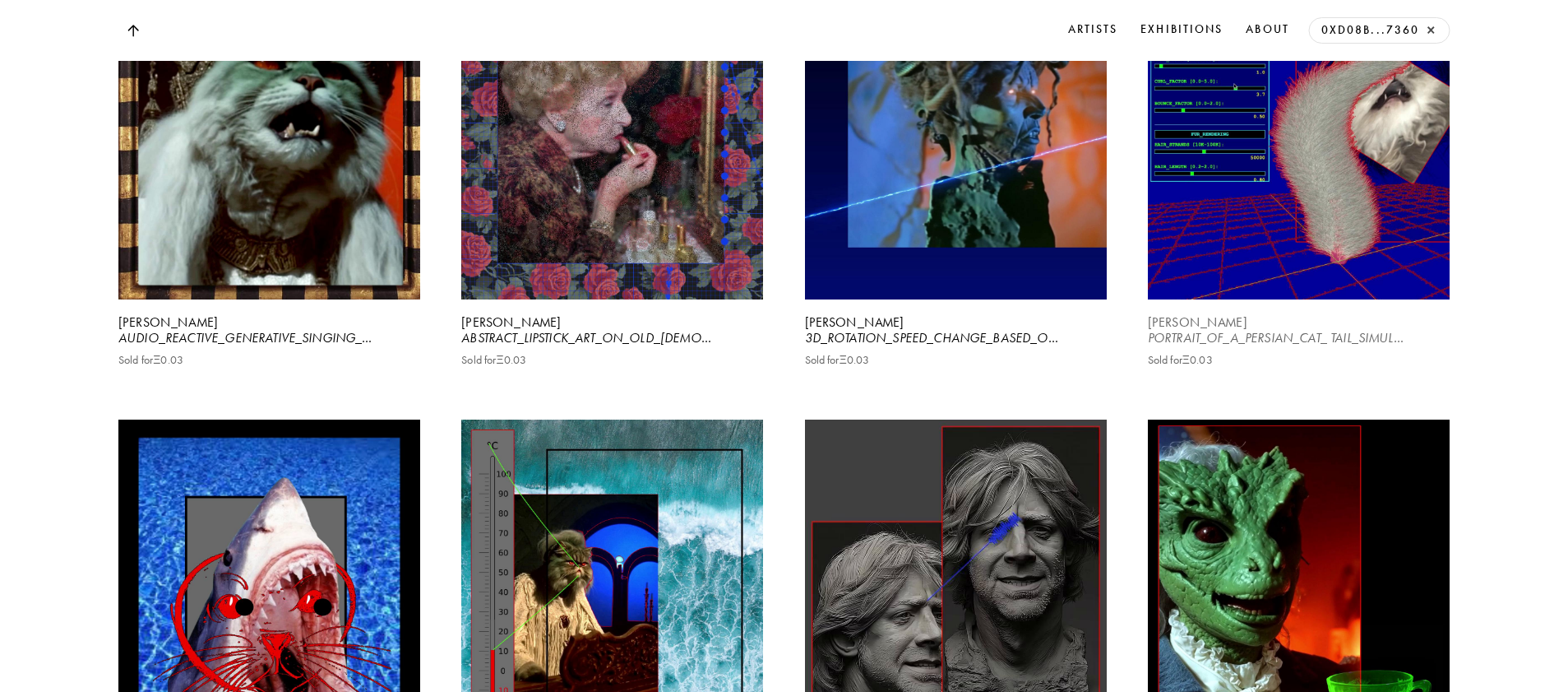
scroll to position [6348, 0]
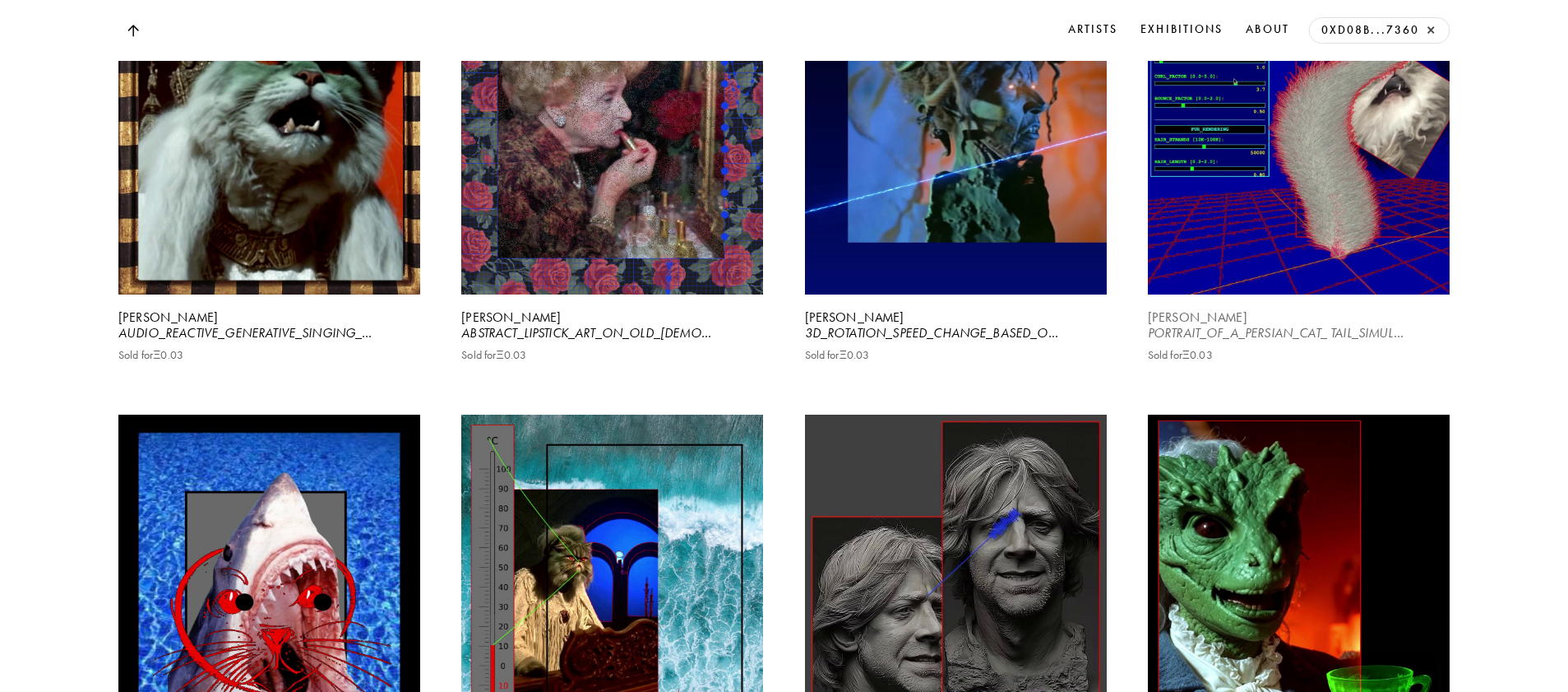
click at [1379, 215] on video at bounding box center [1298, 106] width 310 height 389
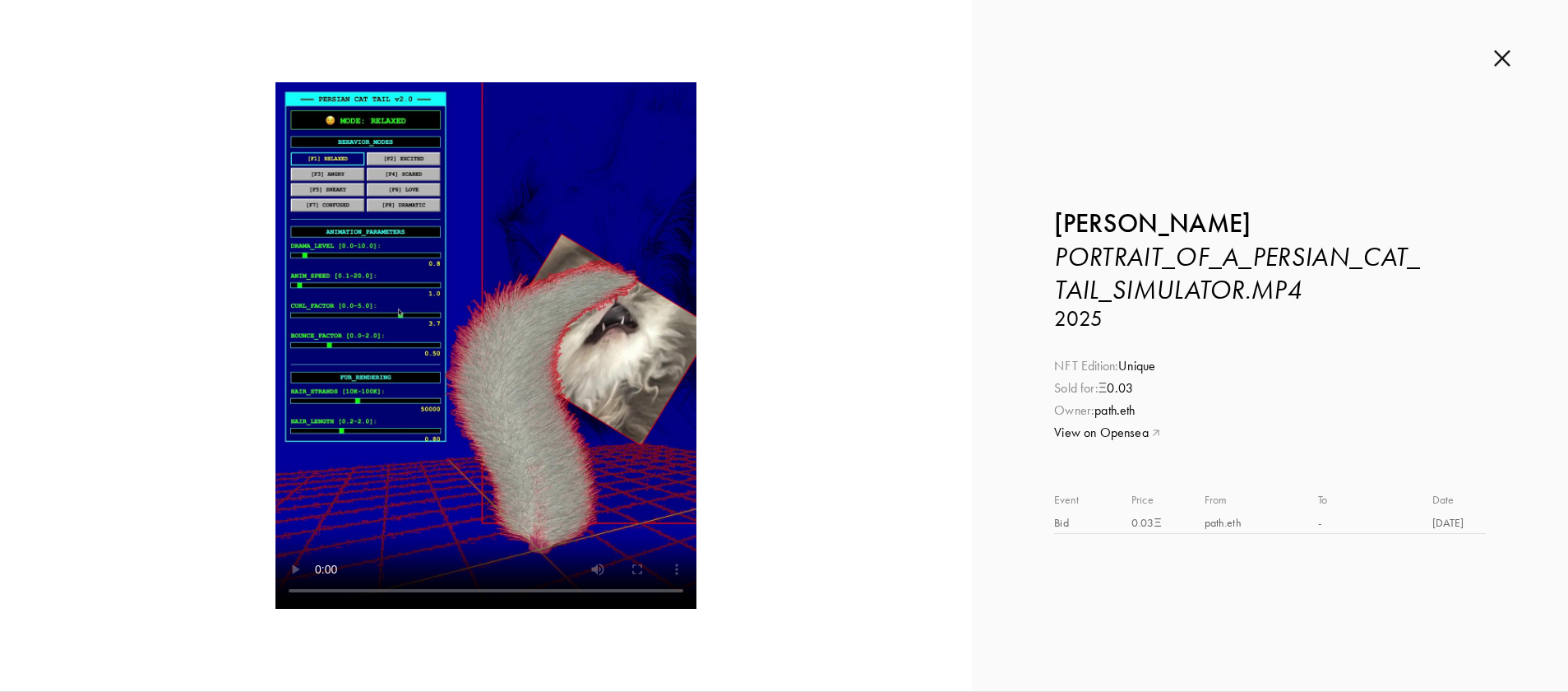
click at [1500, 54] on img at bounding box center [1503, 58] width 17 height 18
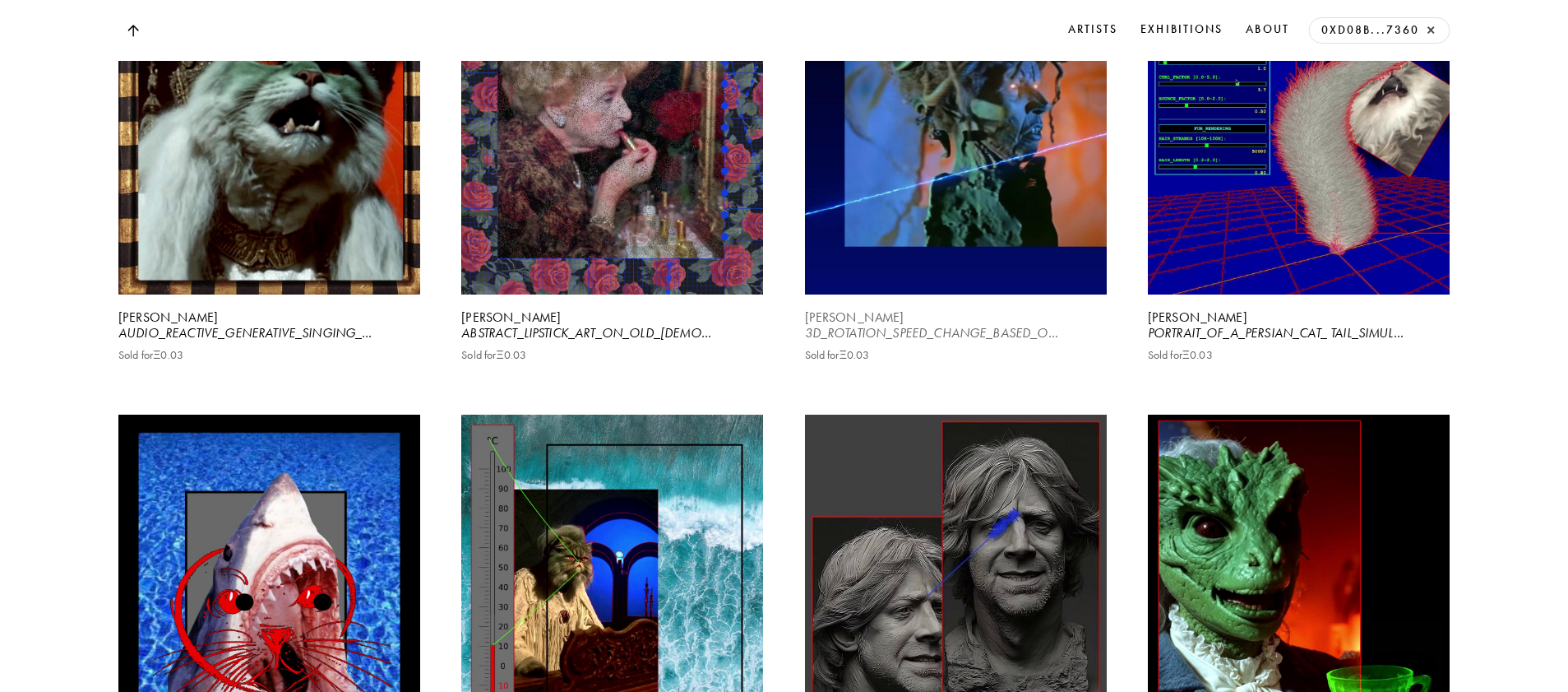
click at [977, 237] on video at bounding box center [955, 106] width 310 height 389
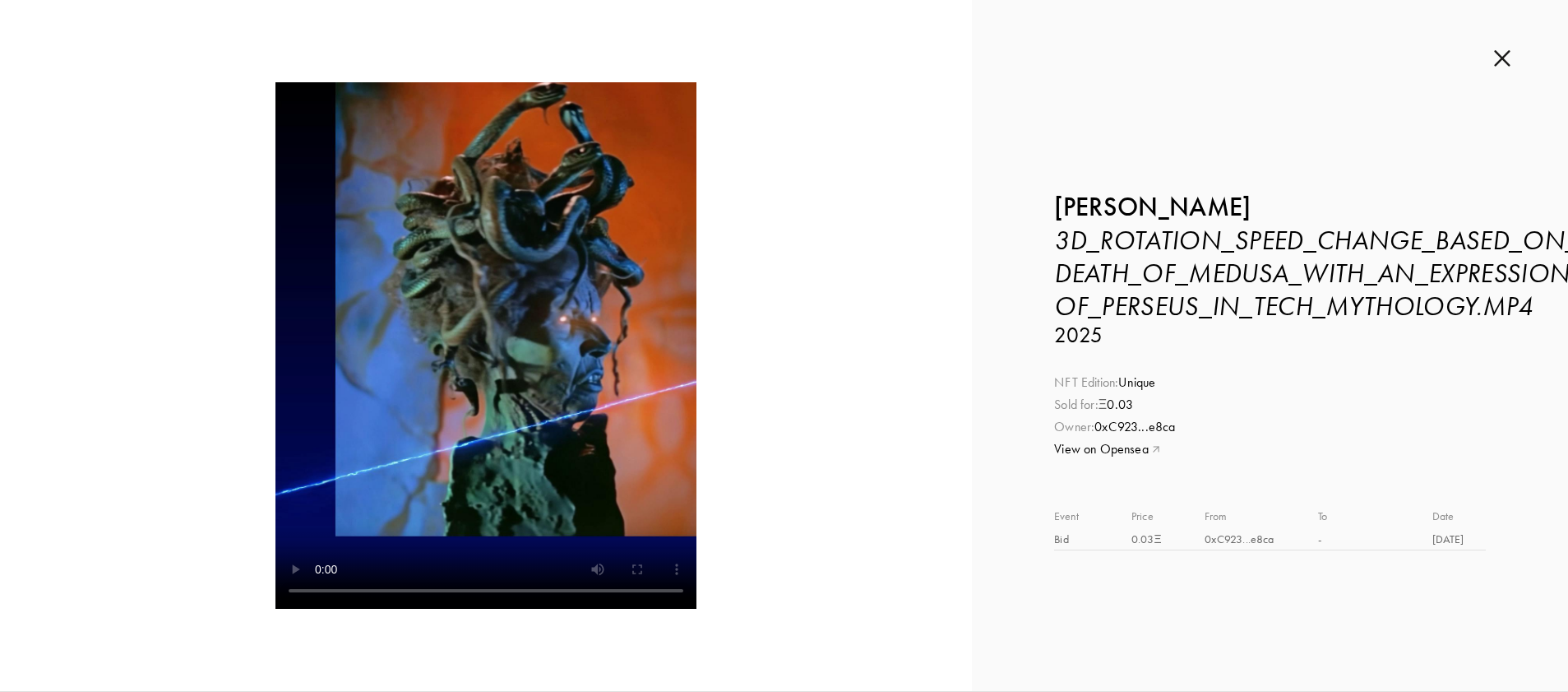
click at [1505, 58] on img at bounding box center [1503, 58] width 17 height 18
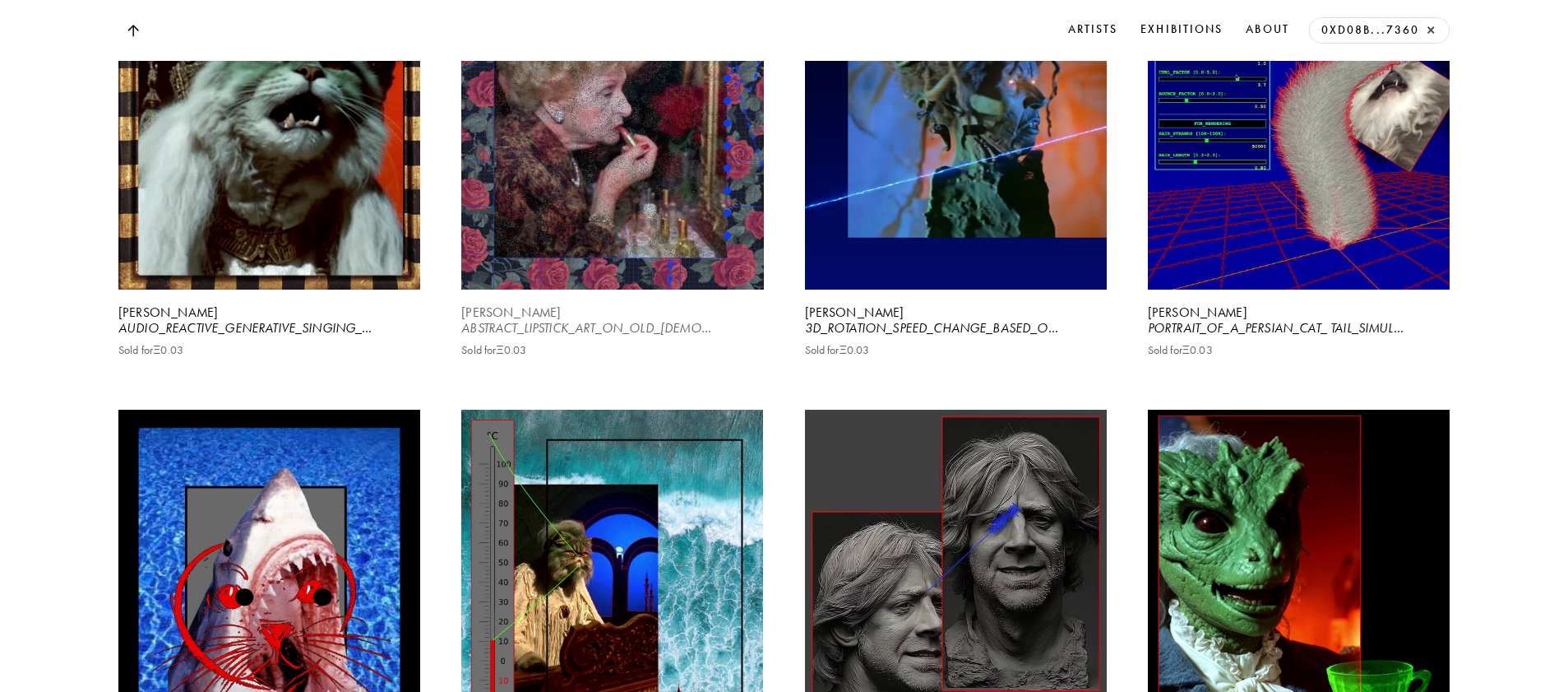
click at [611, 244] on video at bounding box center [613, 101] width 310 height 389
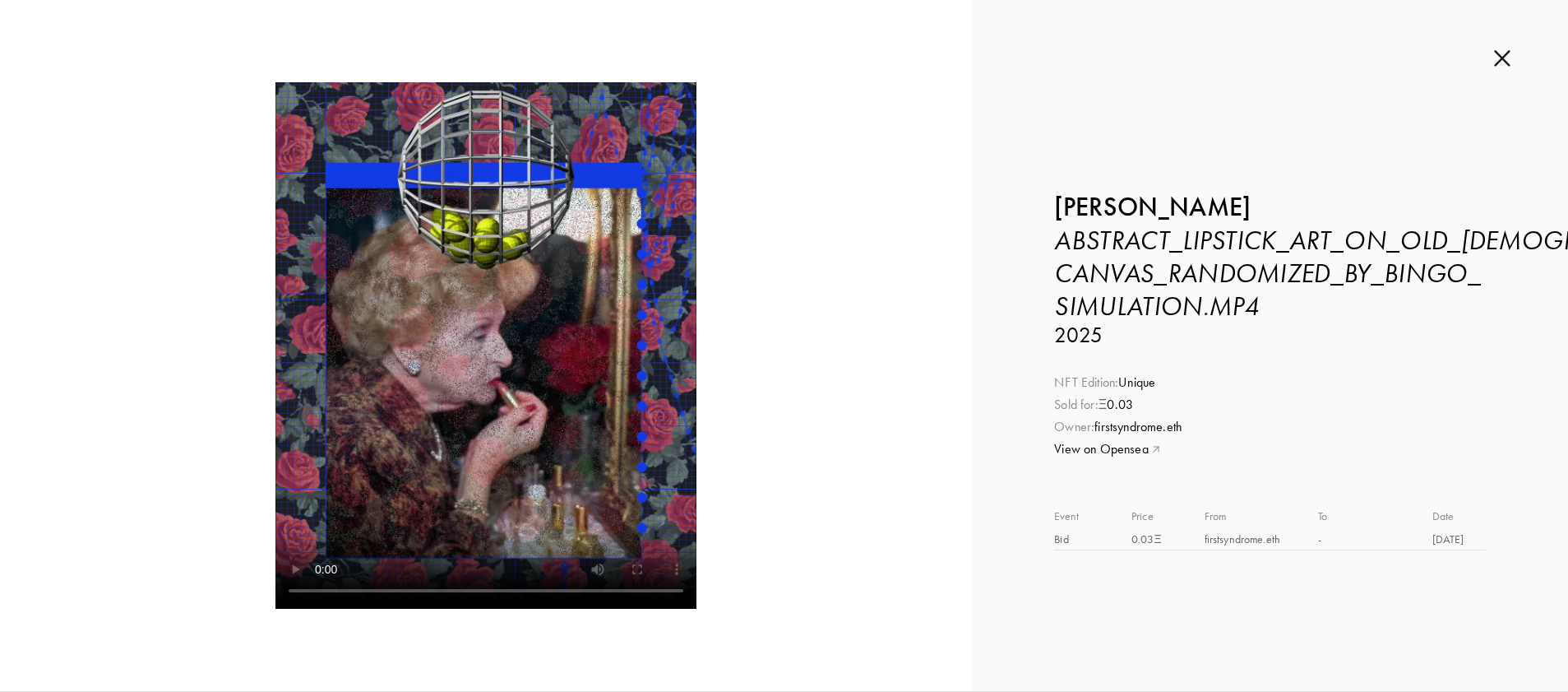
click at [1501, 54] on img at bounding box center [1503, 58] width 17 height 18
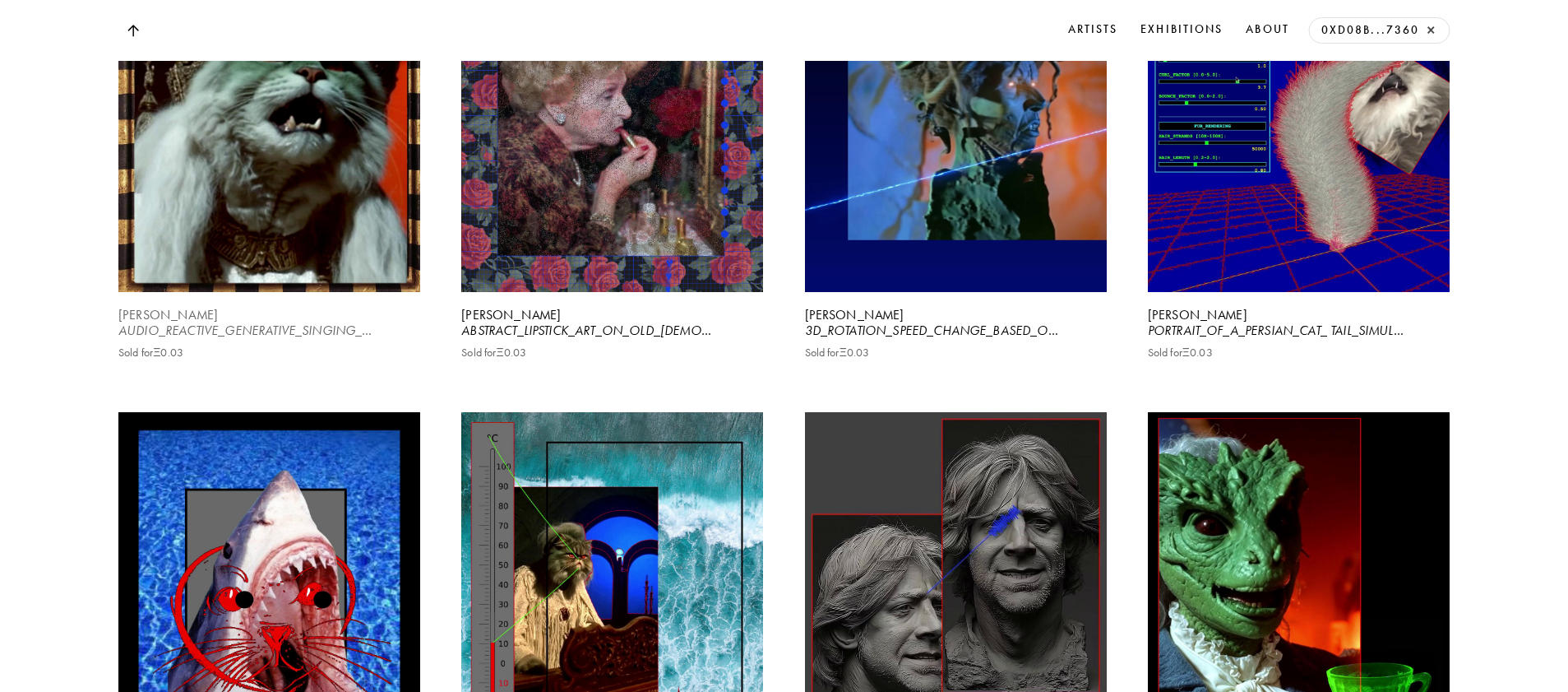
click at [270, 220] on video at bounding box center [269, 104] width 310 height 389
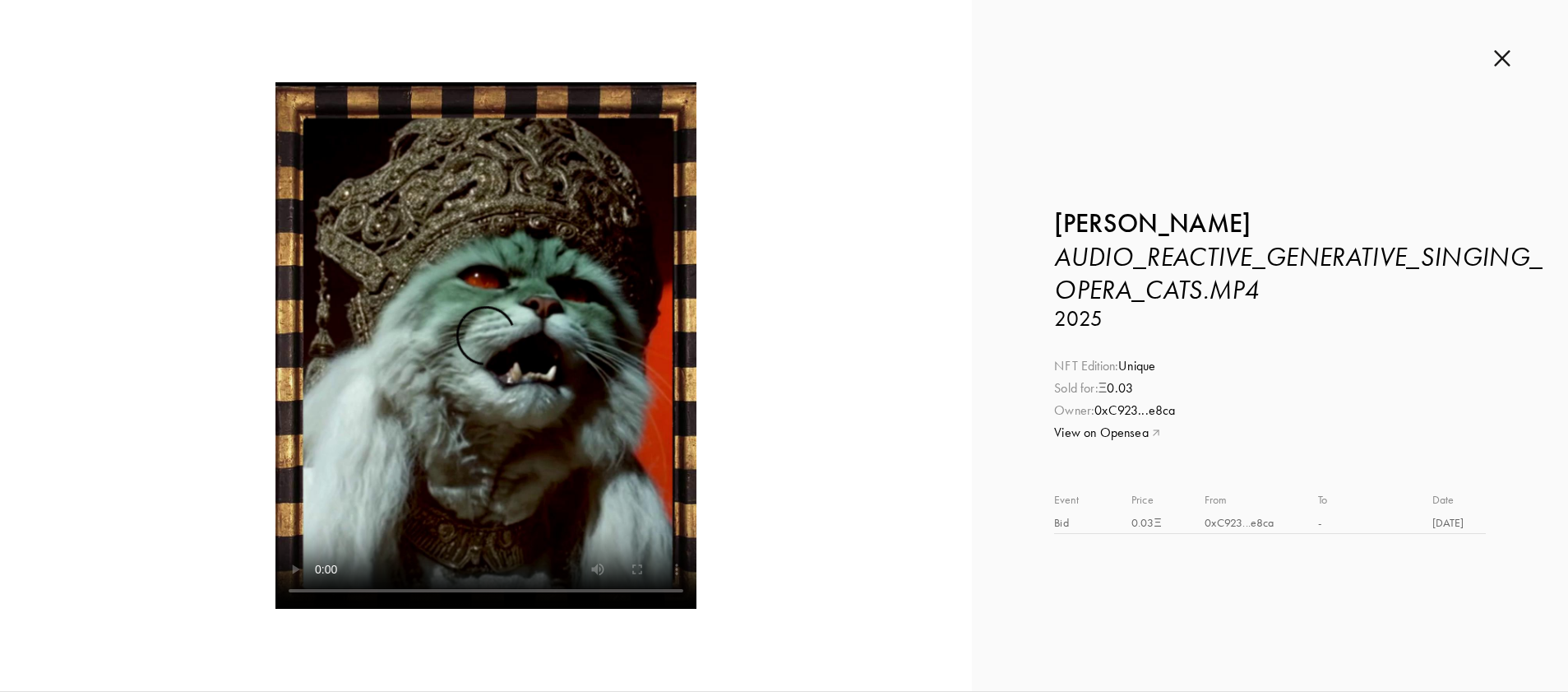
click at [1506, 55] on img at bounding box center [1503, 58] width 17 height 18
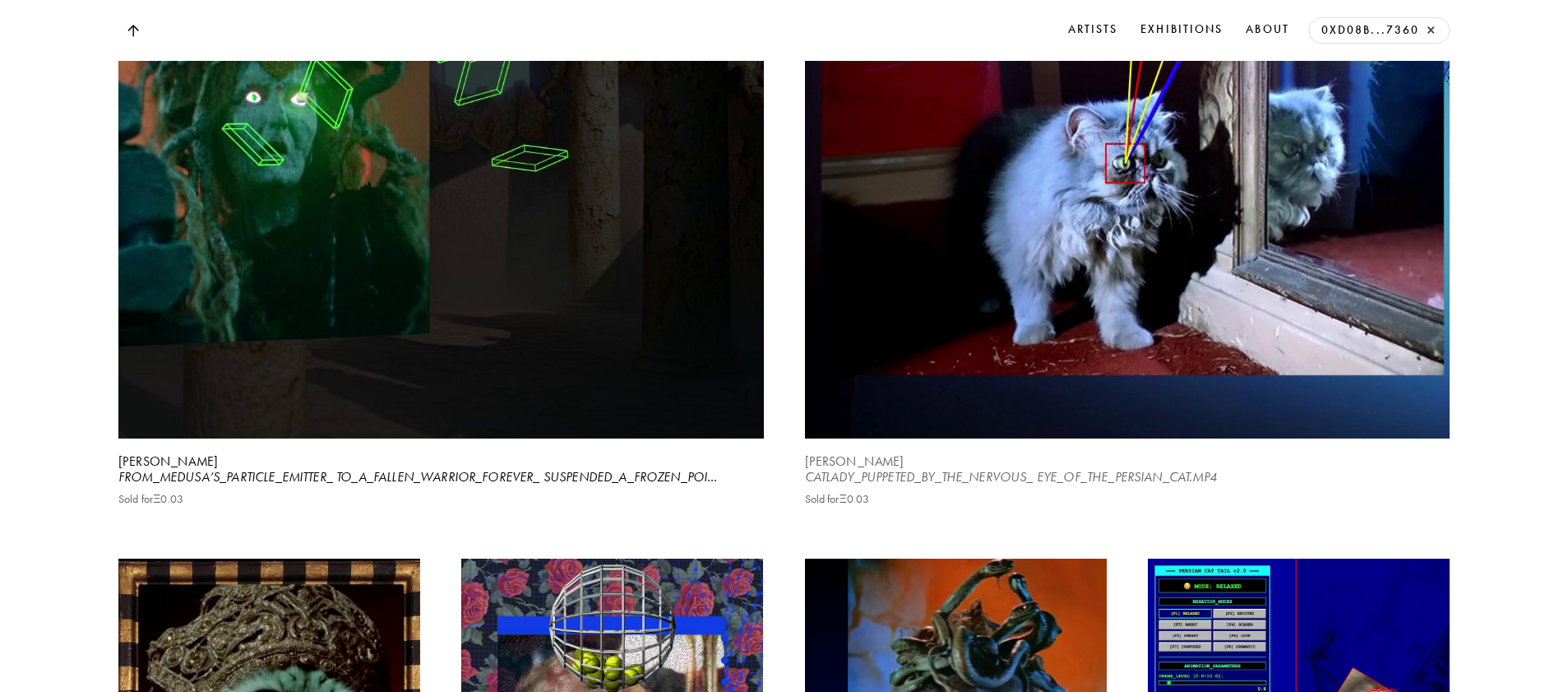
scroll to position [5705, 0]
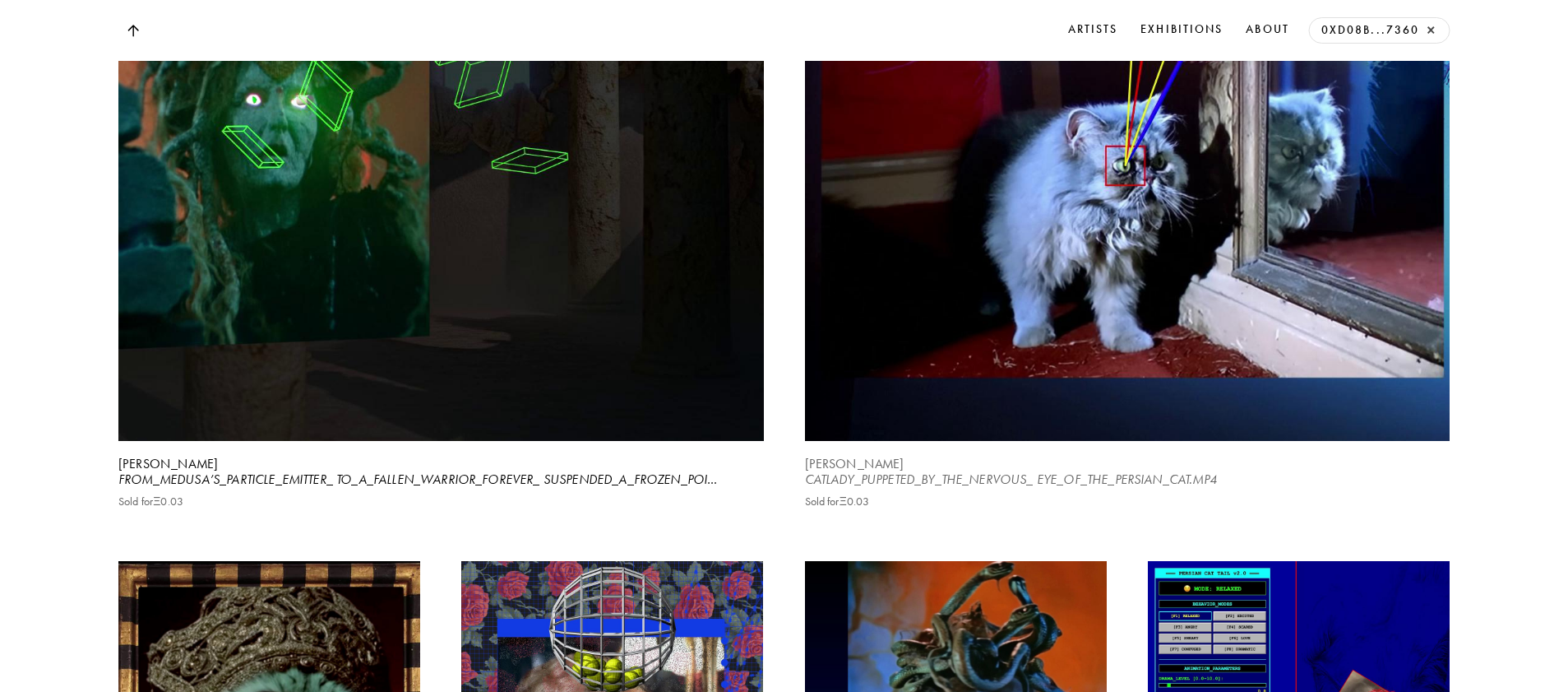
click at [1129, 250] on video at bounding box center [1127, 38] width 664 height 831
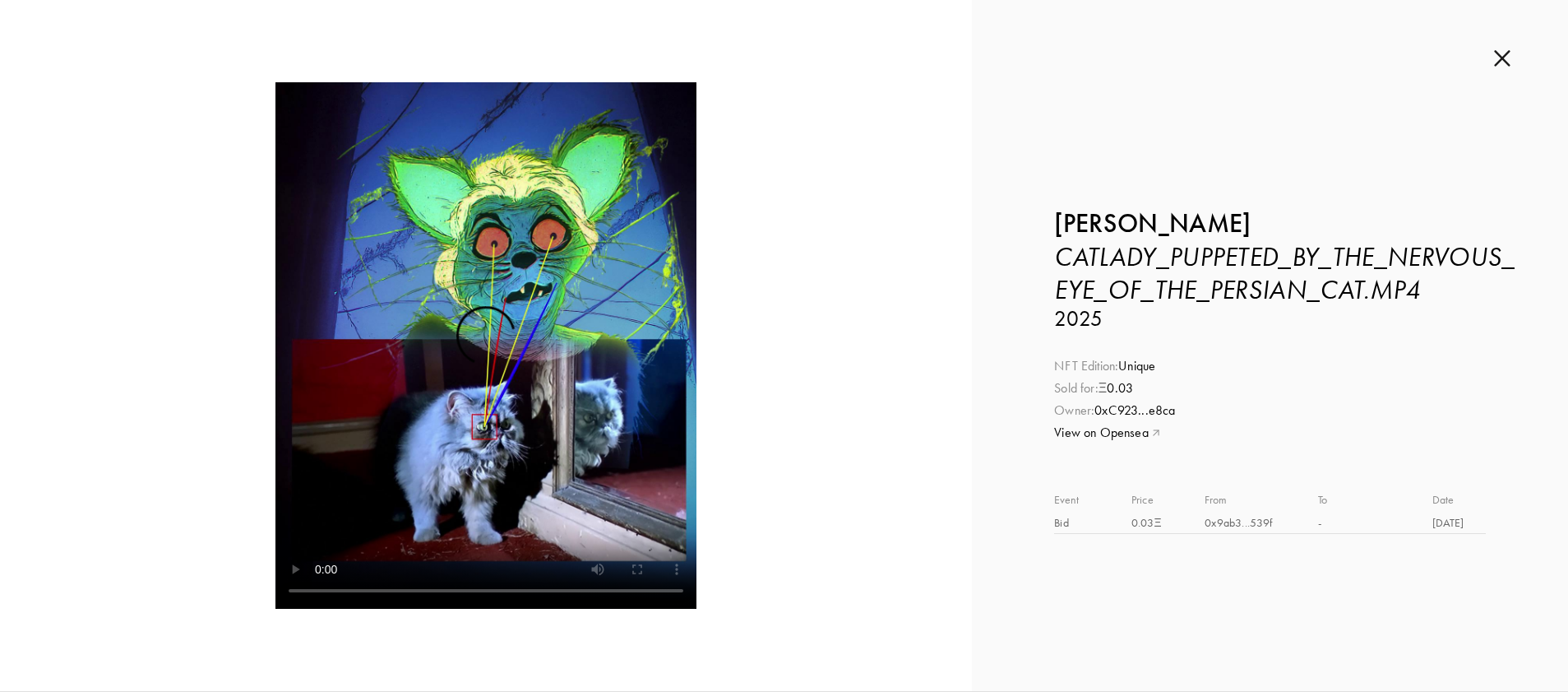
click at [1503, 57] on img at bounding box center [1503, 58] width 17 height 18
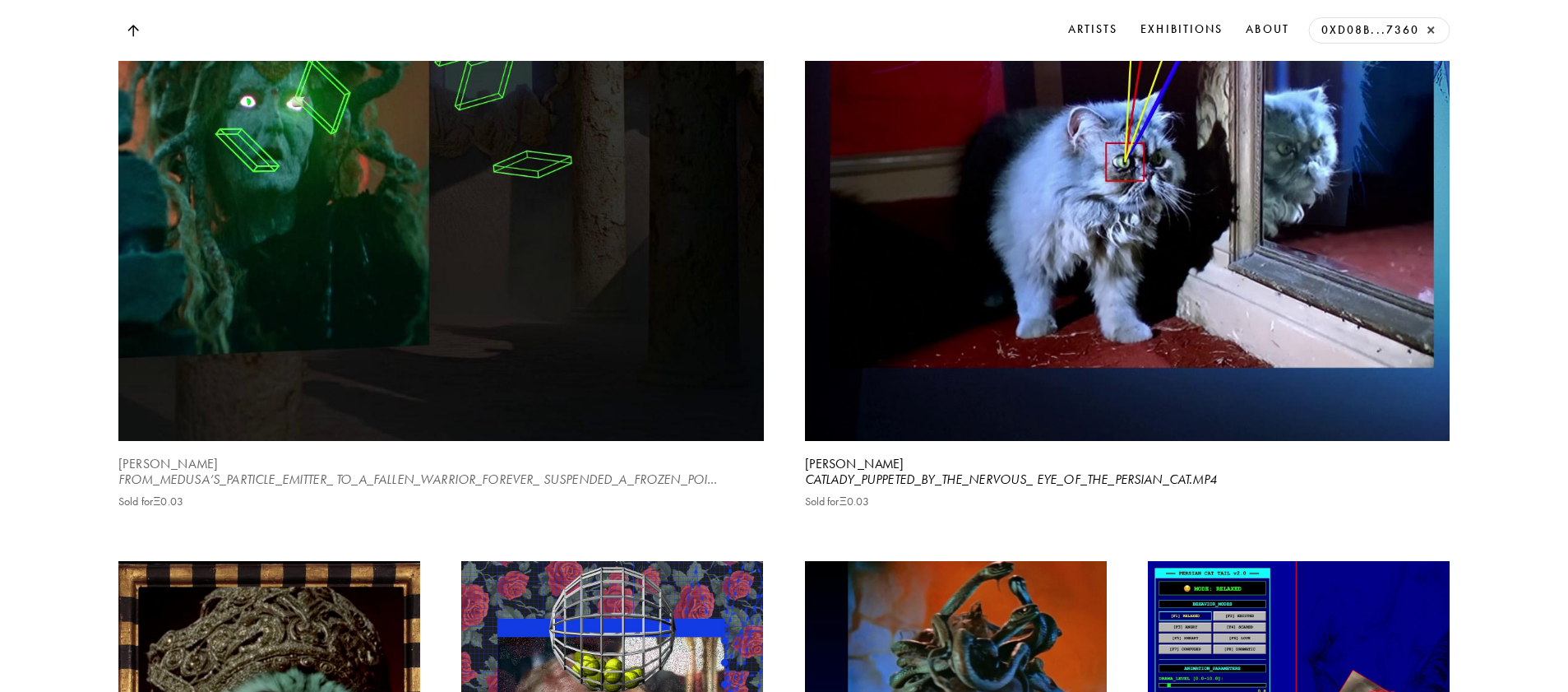
scroll to position [5715, 0]
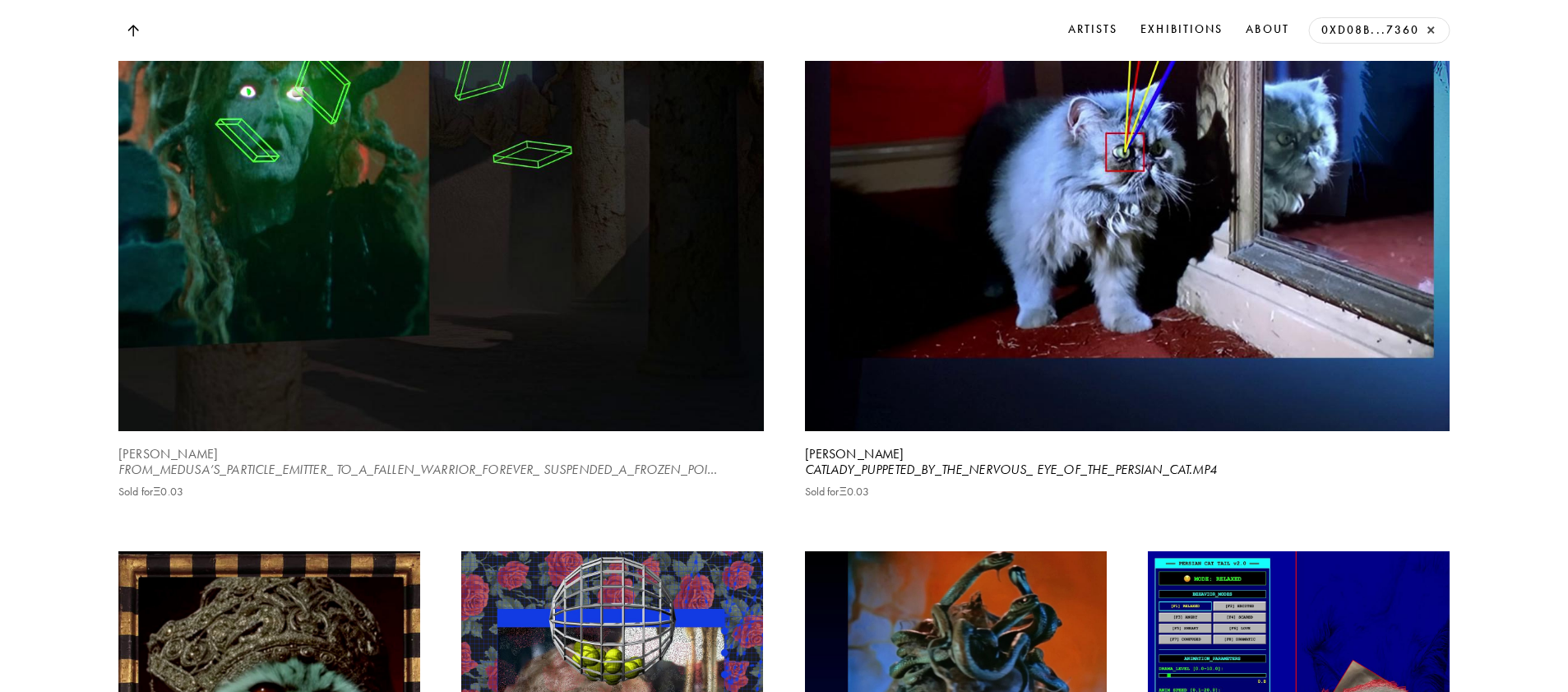
click at [416, 391] on video at bounding box center [441, 28] width 664 height 831
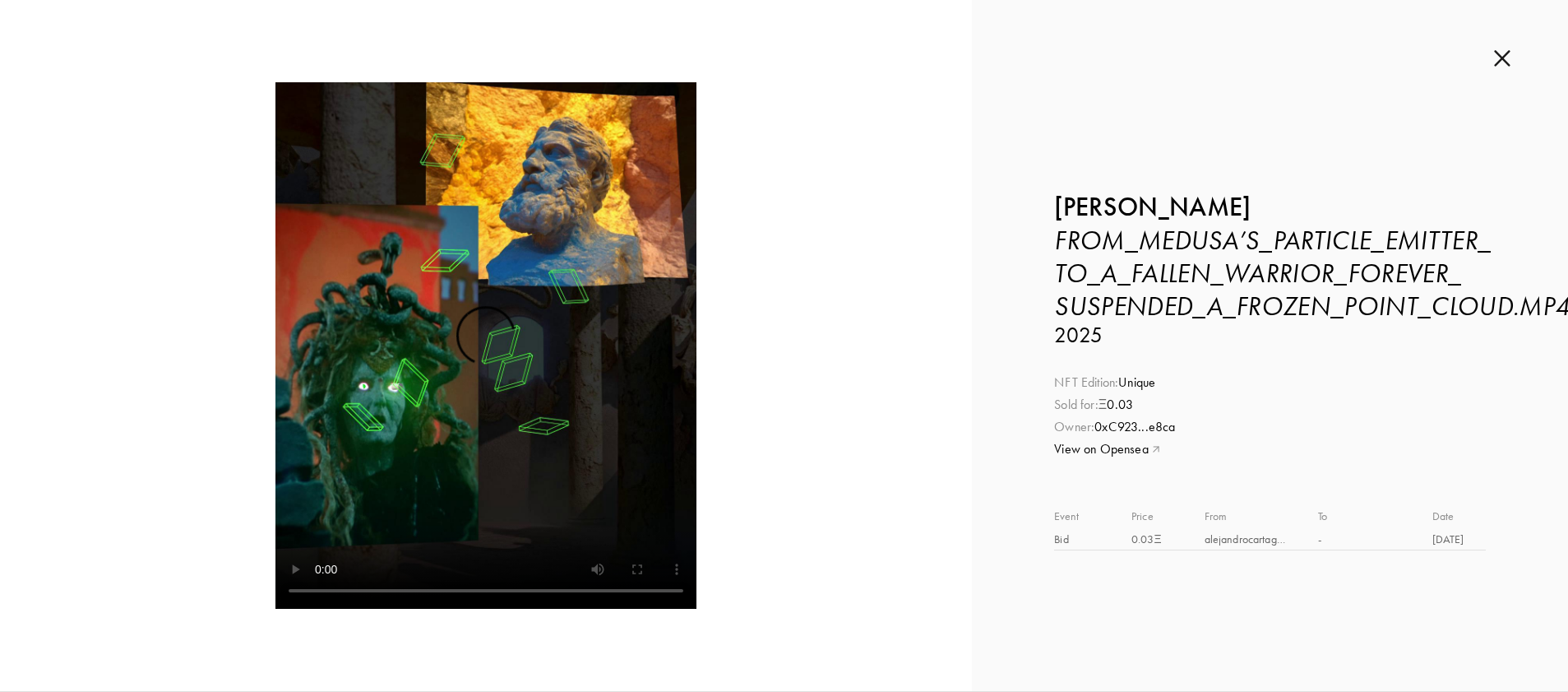
click at [1507, 59] on img at bounding box center [1503, 58] width 17 height 18
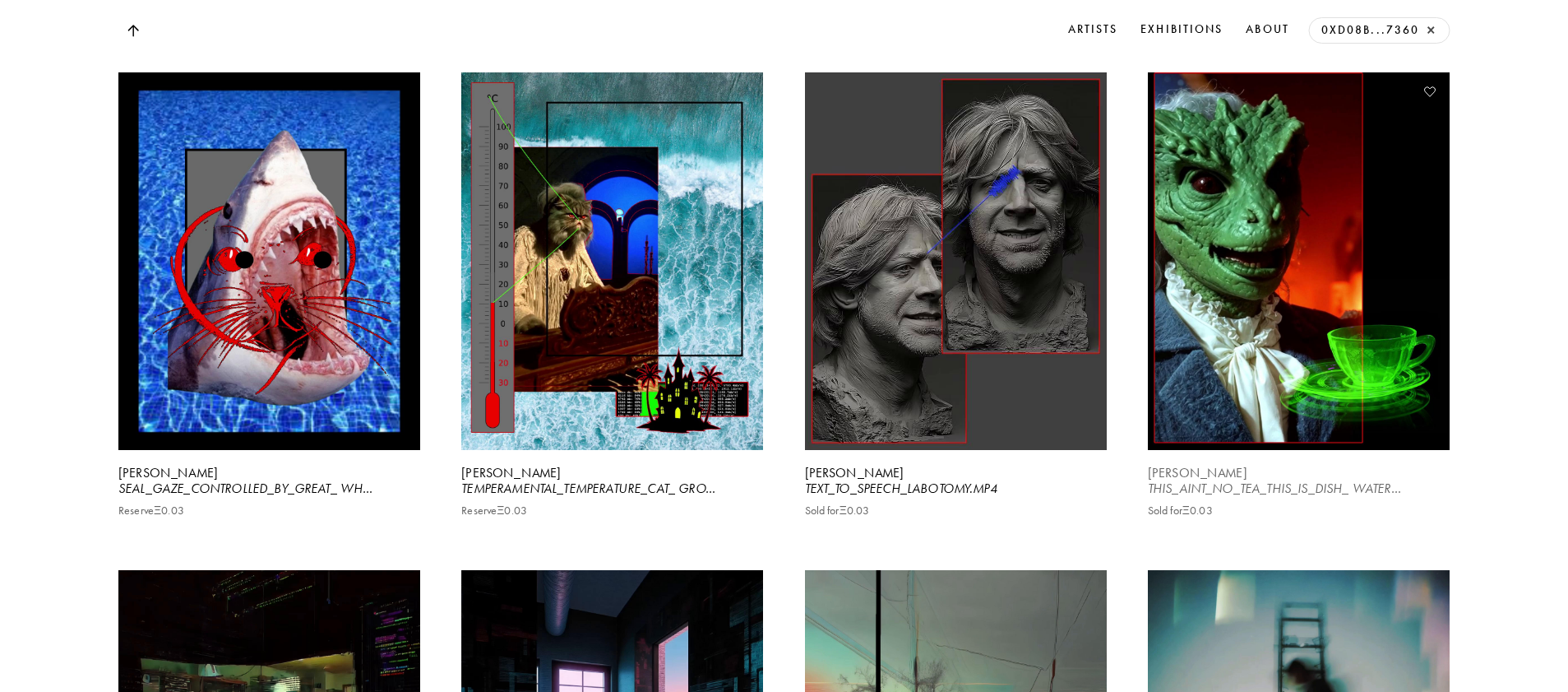
scroll to position [6693, 0]
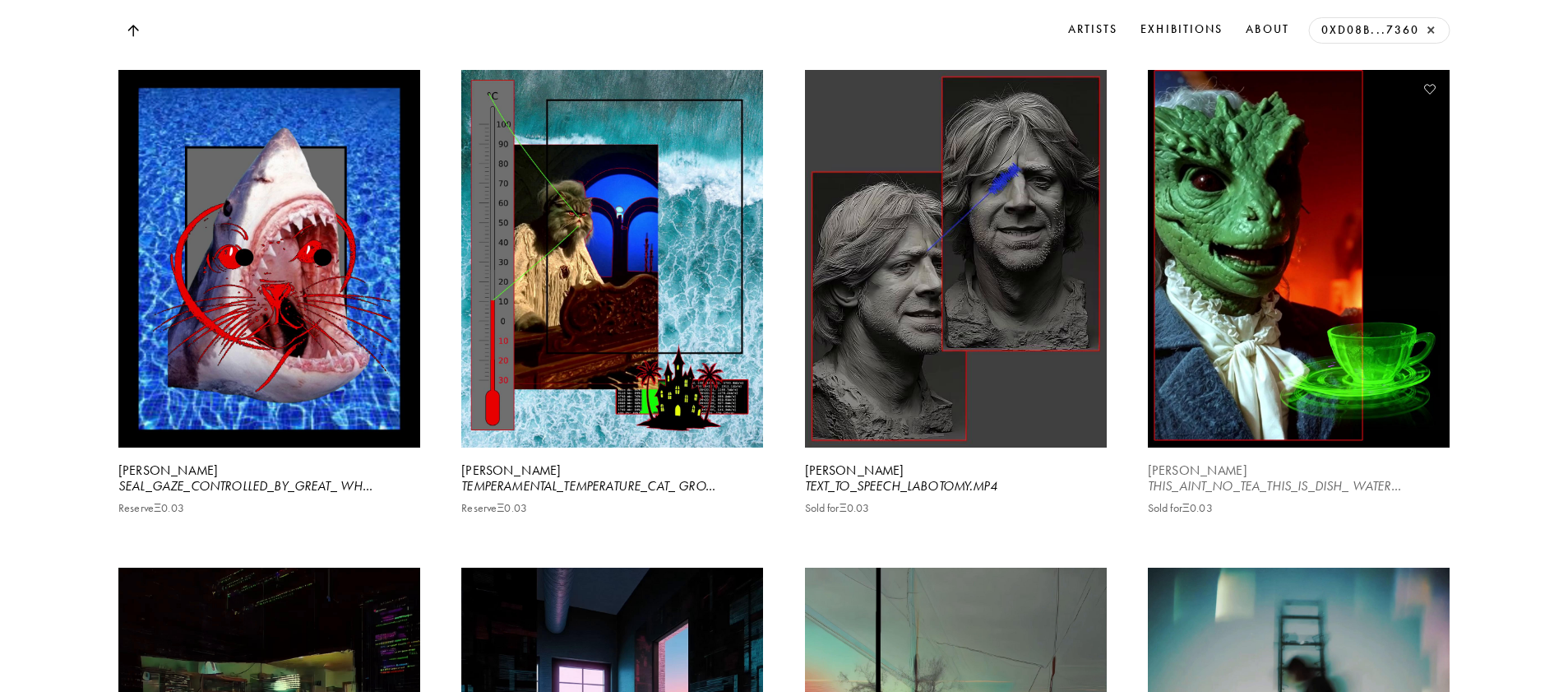
click at [1248, 336] on video at bounding box center [1298, 259] width 310 height 389
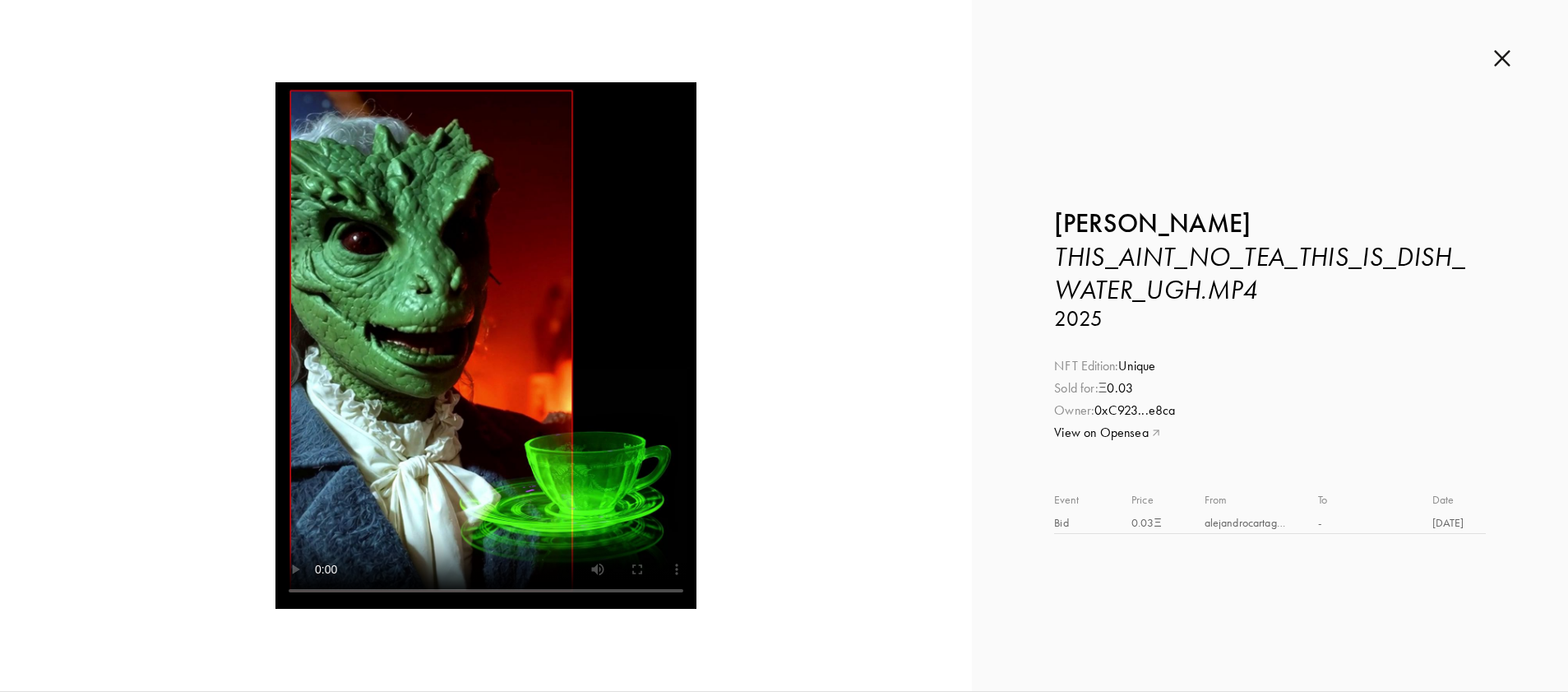
click at [324, 595] on video at bounding box center [486, 346] width 421 height 527
click at [1495, 57] on img at bounding box center [1503, 58] width 17 height 18
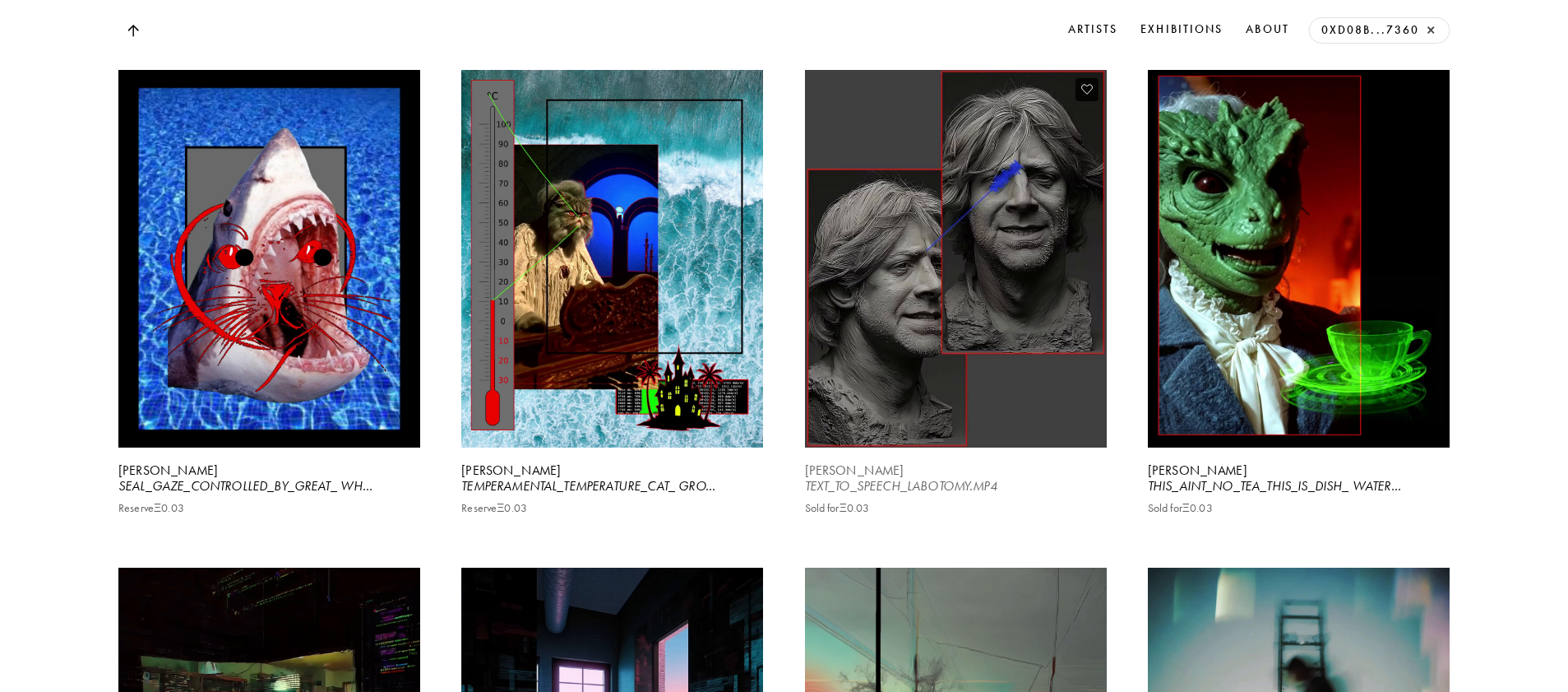
click at [973, 453] on video at bounding box center [955, 259] width 310 height 389
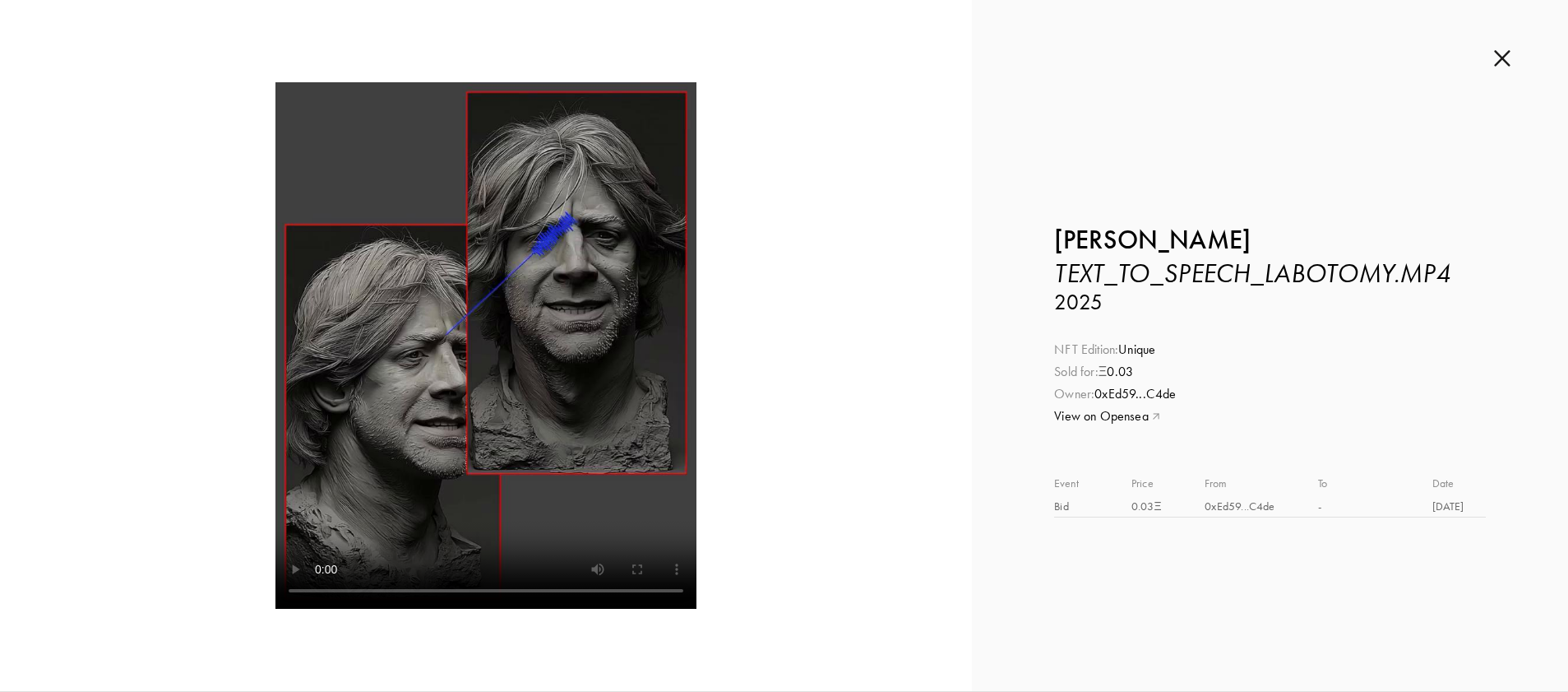
click at [1497, 58] on img at bounding box center [1503, 58] width 17 height 18
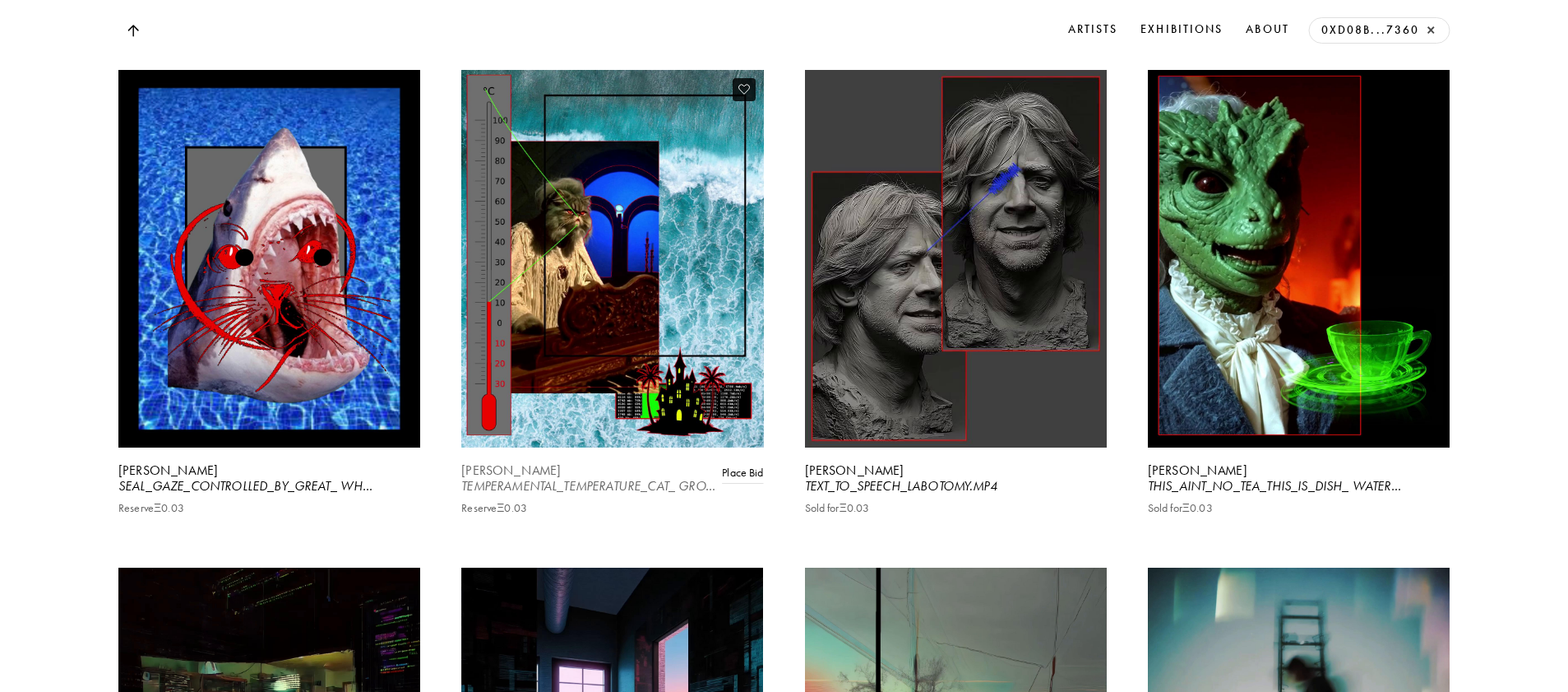
click at [597, 398] on video at bounding box center [613, 259] width 310 height 389
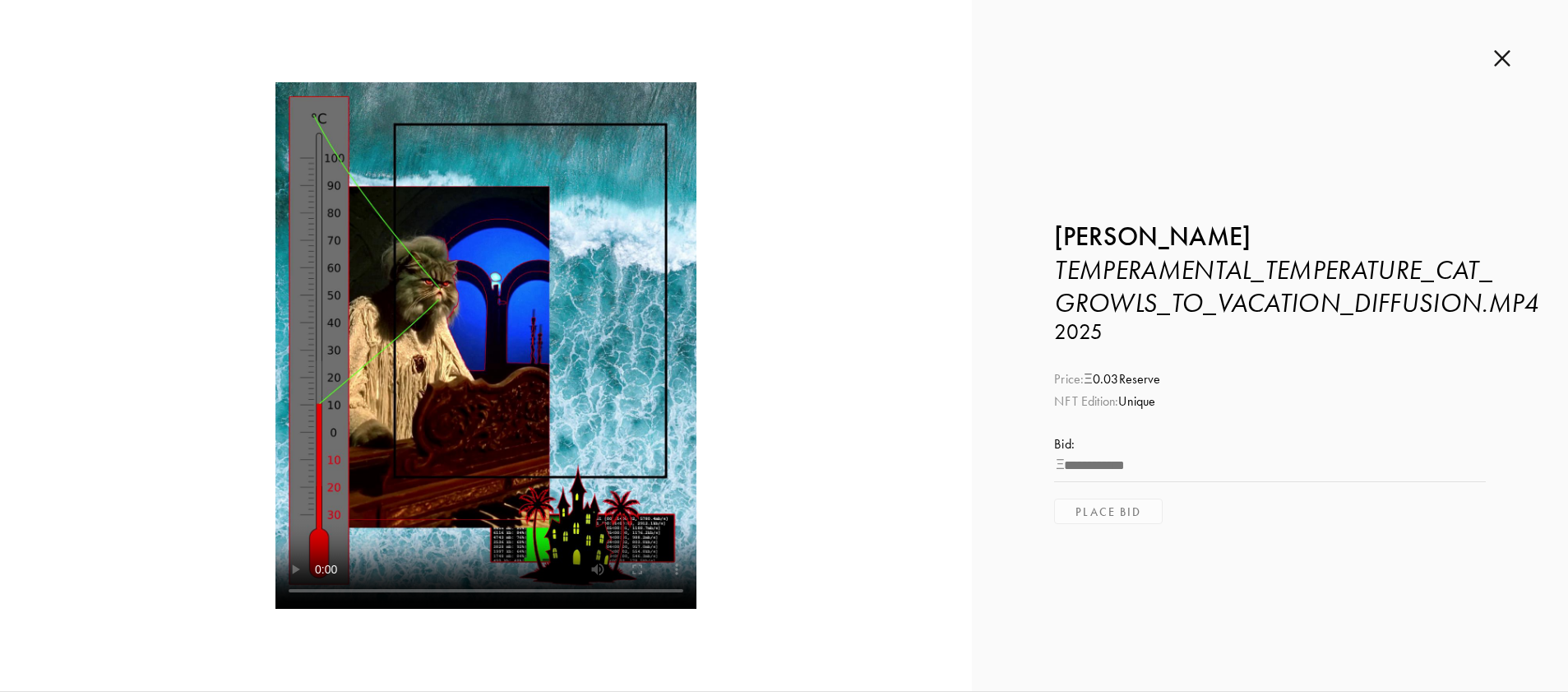
click at [1508, 57] on img at bounding box center [1503, 58] width 17 height 18
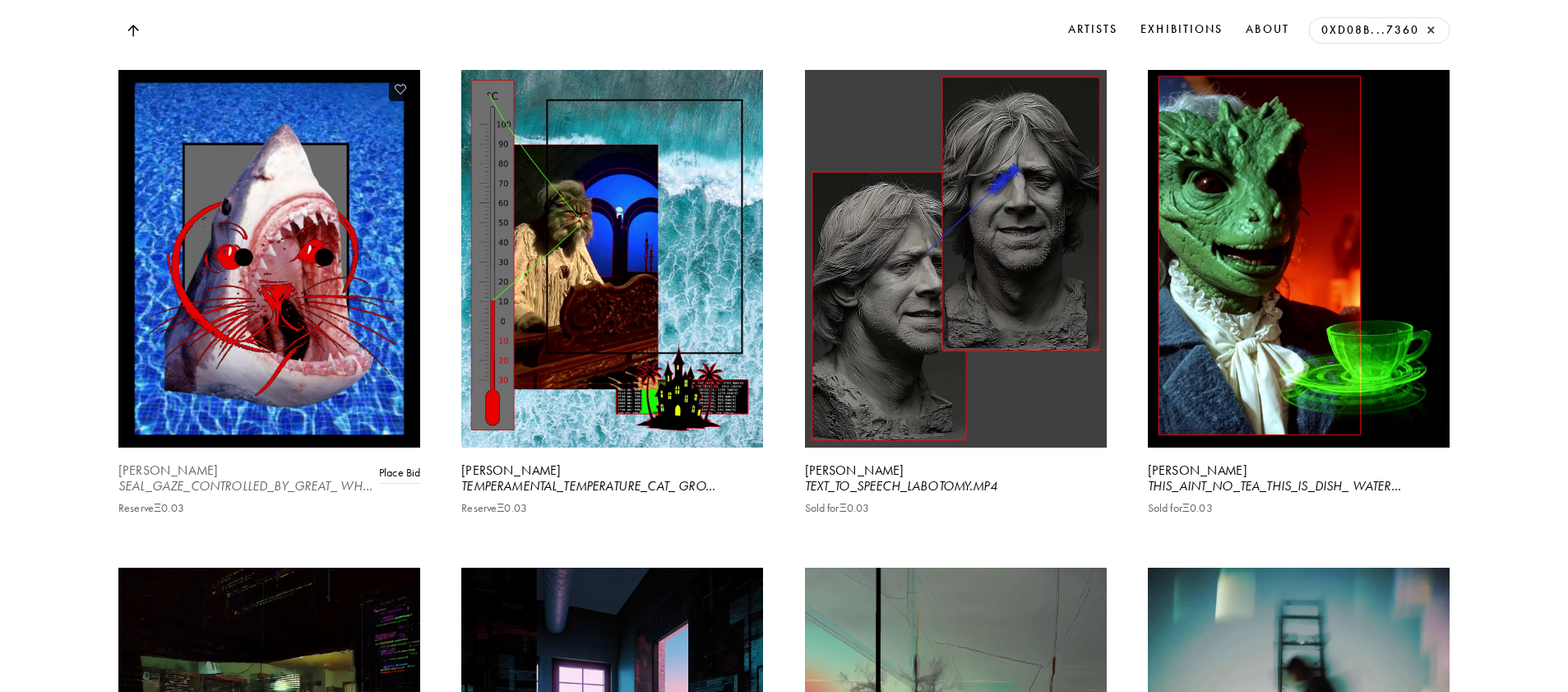
click at [325, 329] on video at bounding box center [269, 259] width 310 height 389
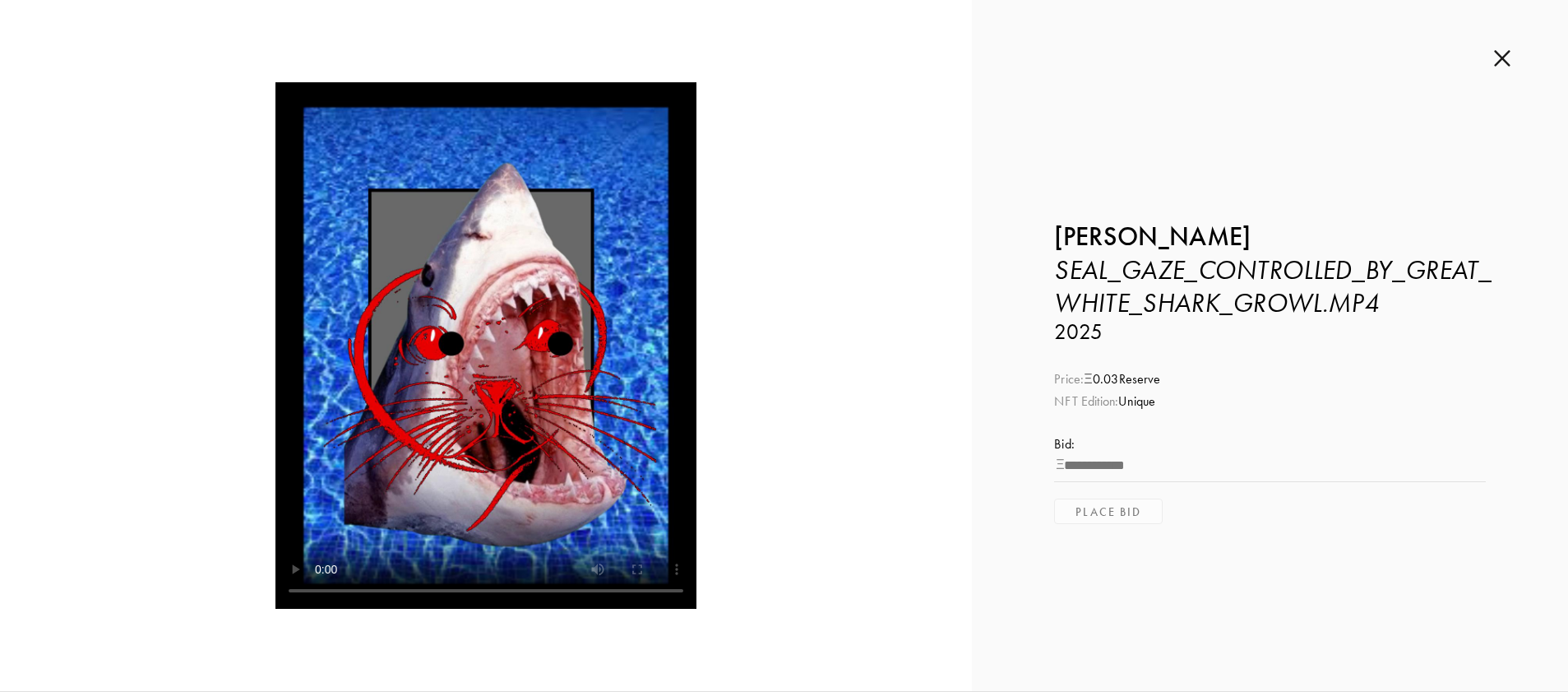
click at [1510, 57] on div "Inquire about SEAL_GAZE_CONTROLLED_BY_GREAT_ WHITE_SHARK_GROWL.MP4 by [PERSON_N…" at bounding box center [1270, 346] width 596 height 691
click at [1503, 58] on img at bounding box center [1503, 58] width 17 height 18
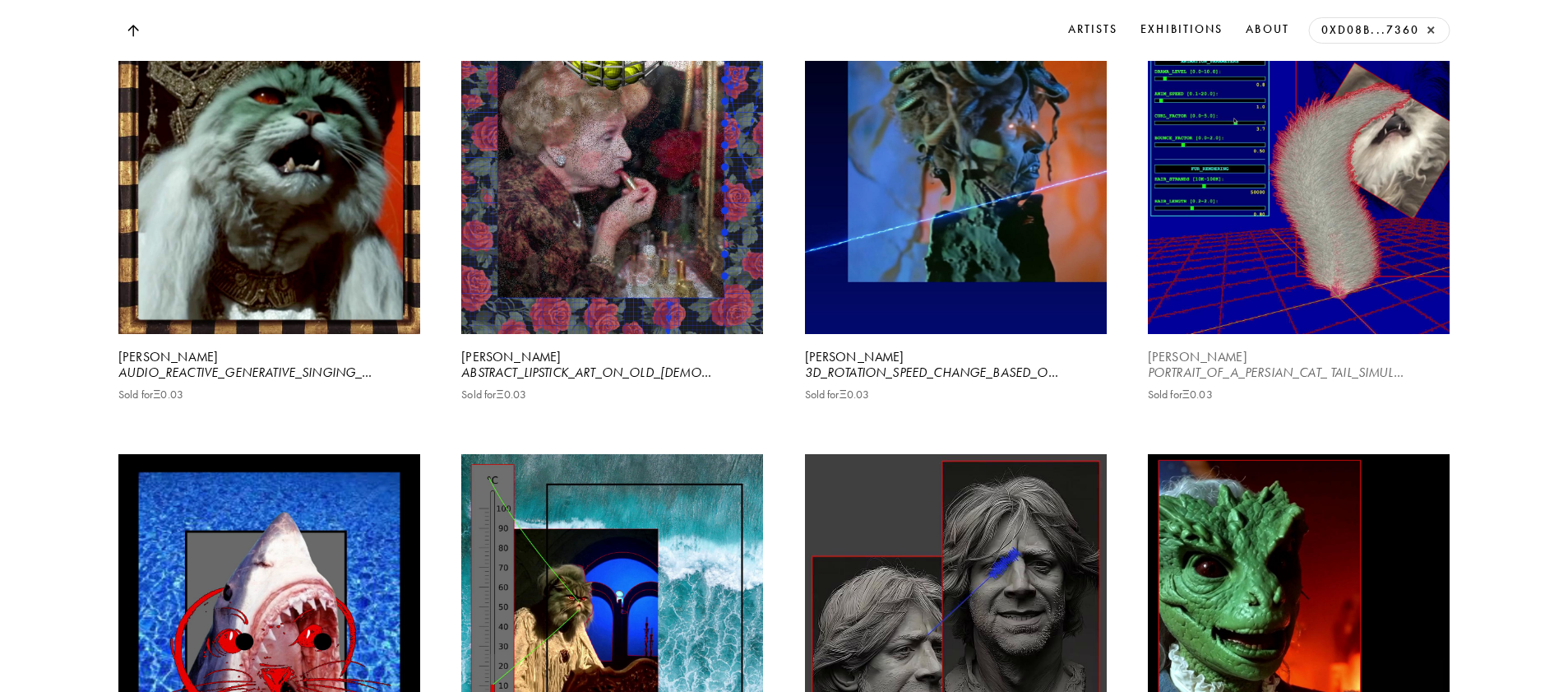
scroll to position [6306, 0]
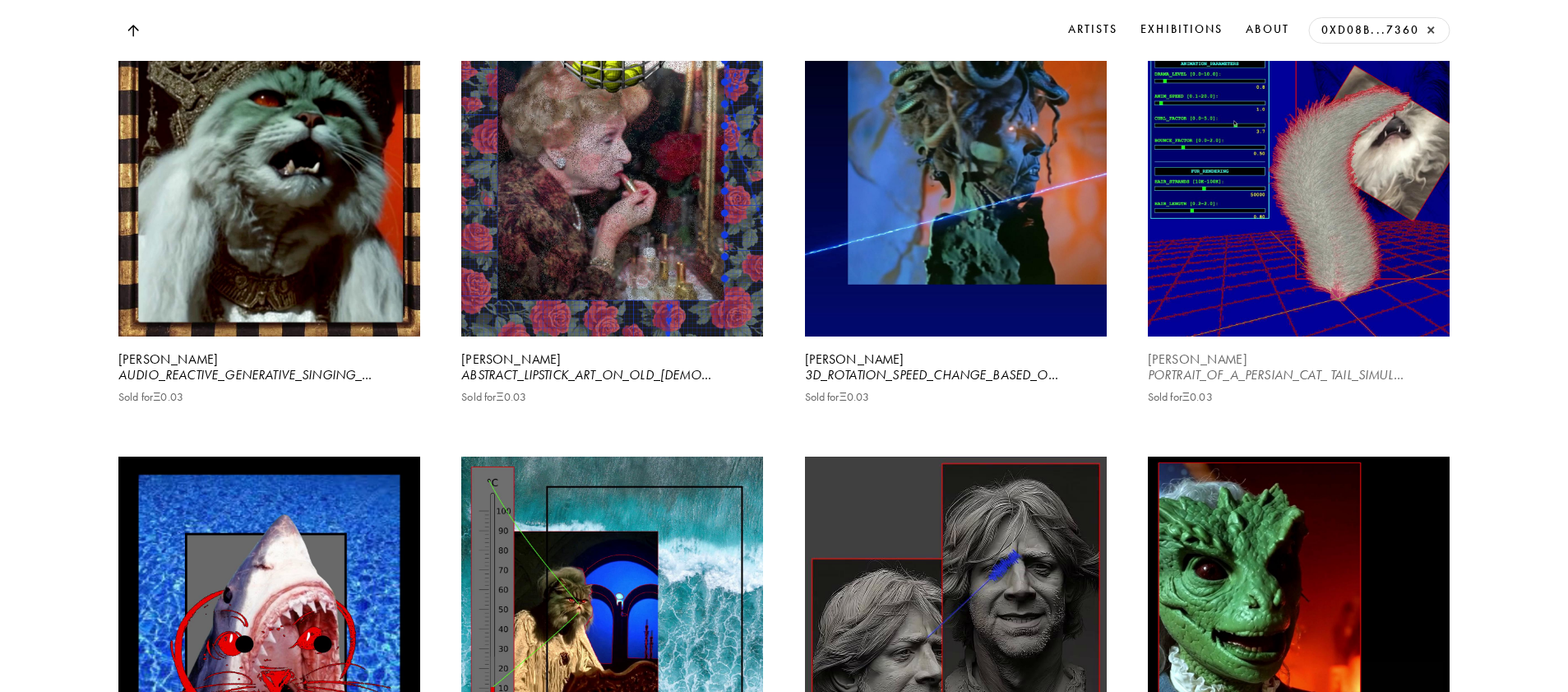
click at [1293, 261] on video at bounding box center [1298, 148] width 310 height 389
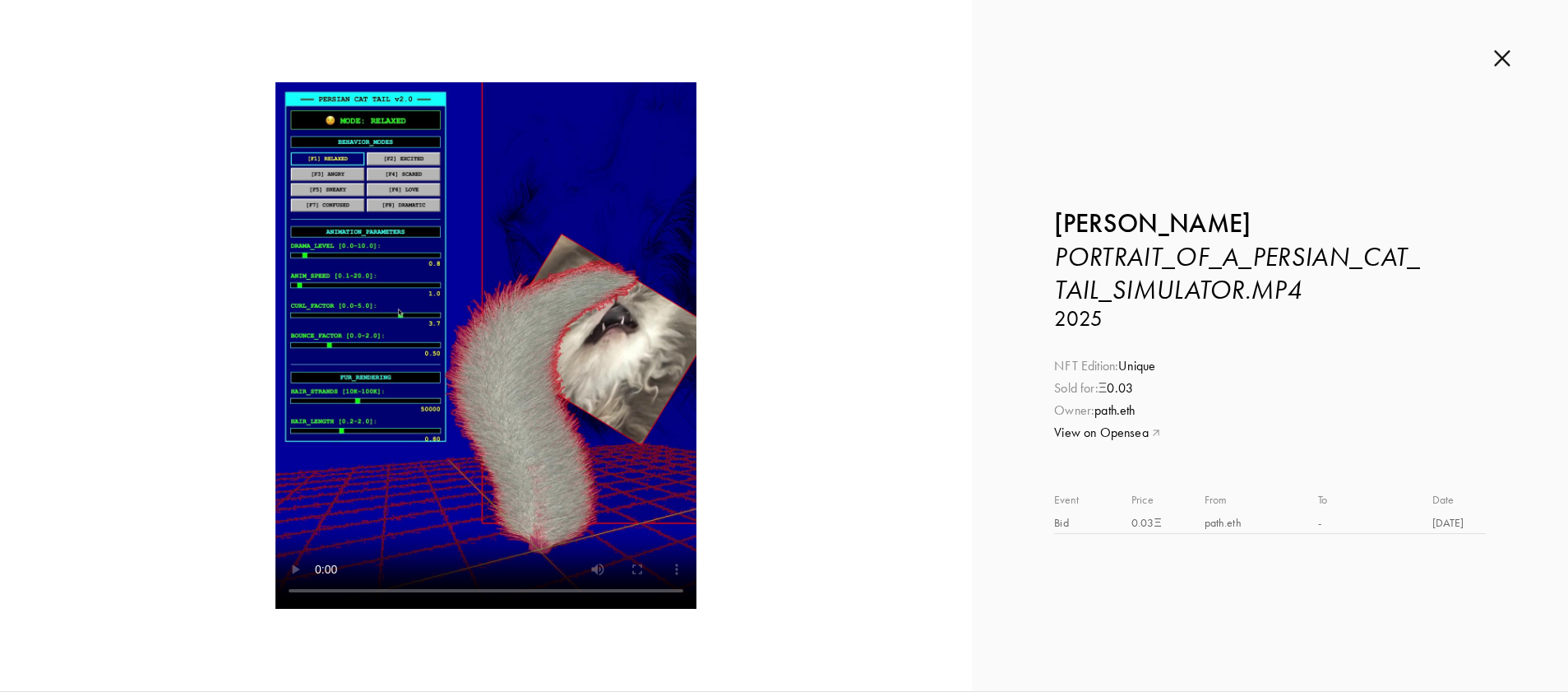
click at [1497, 58] on img at bounding box center [1503, 58] width 17 height 18
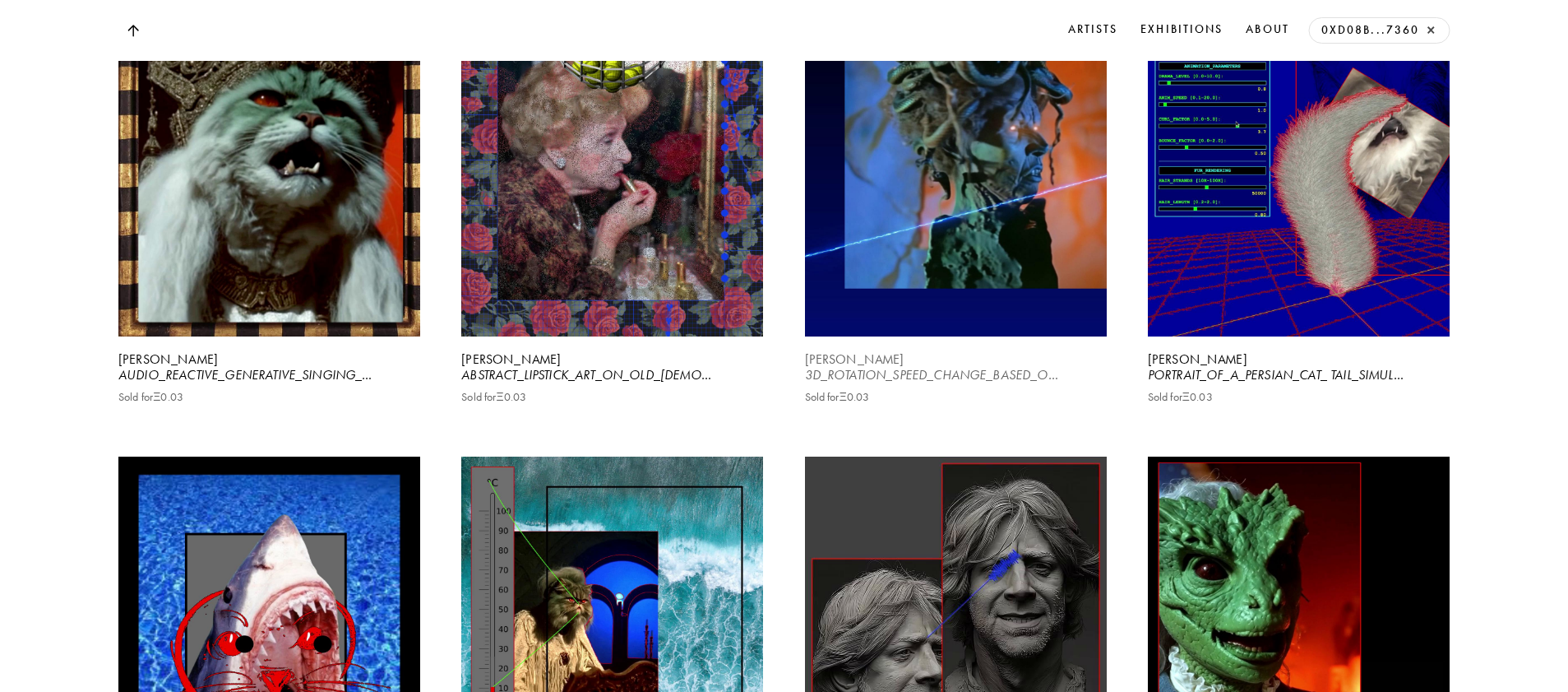
click at [971, 269] on video at bounding box center [955, 148] width 310 height 389
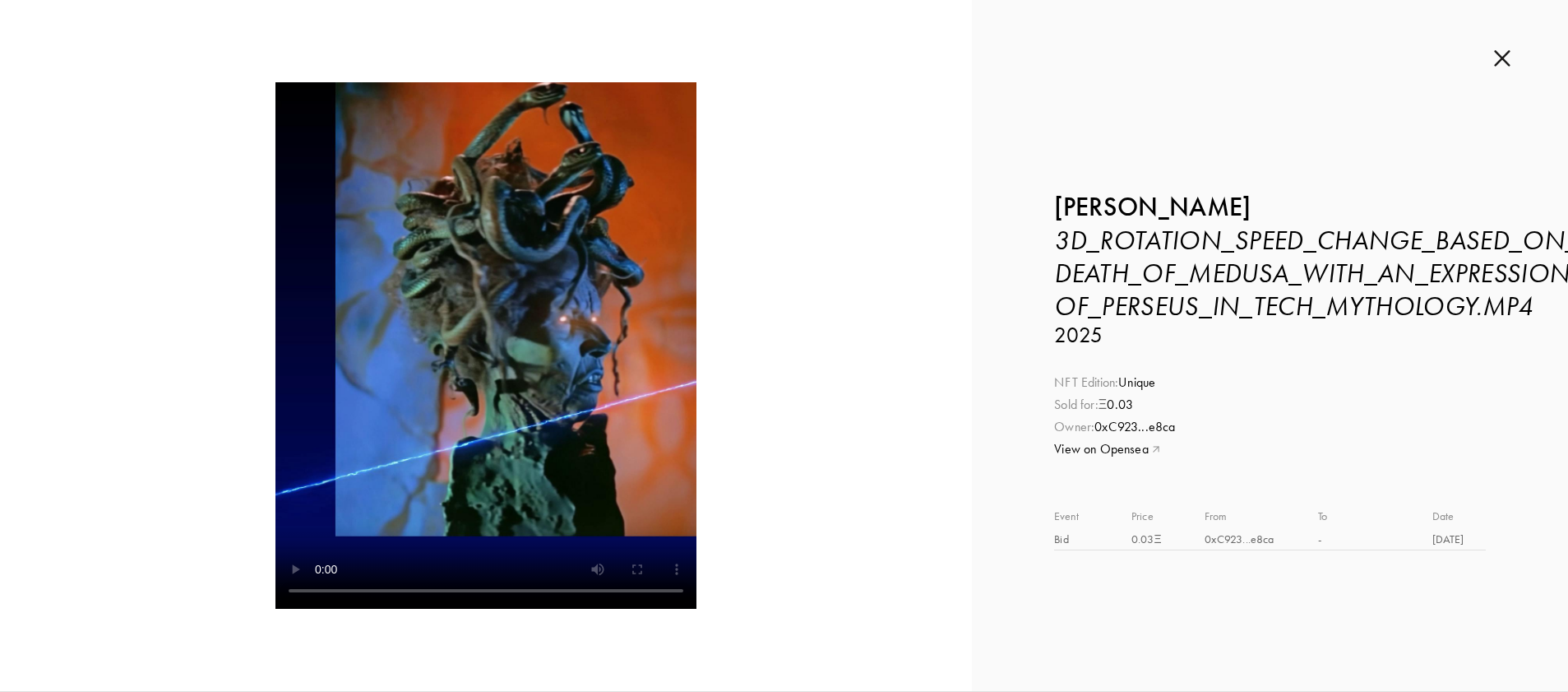
click at [1502, 62] on img at bounding box center [1503, 58] width 17 height 18
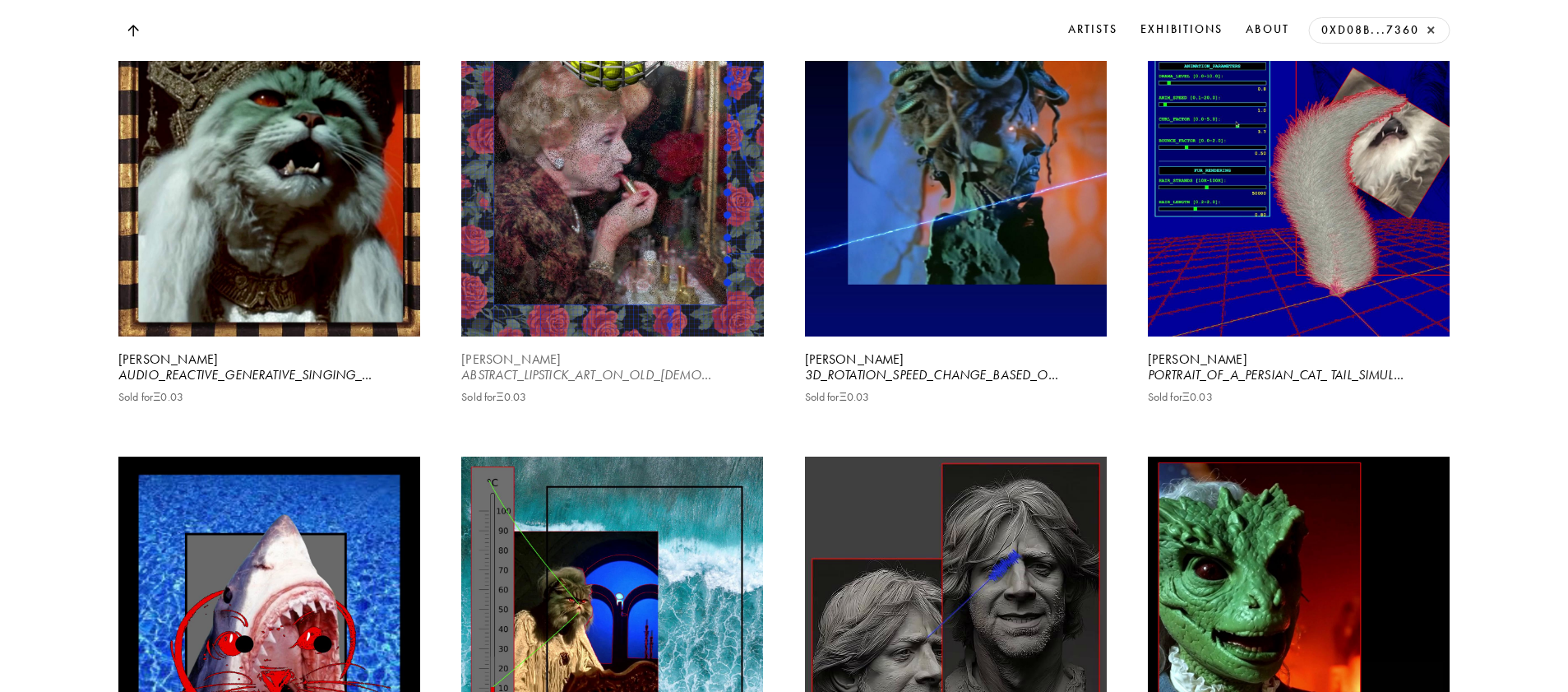
click at [645, 271] on video at bounding box center [613, 148] width 310 height 389
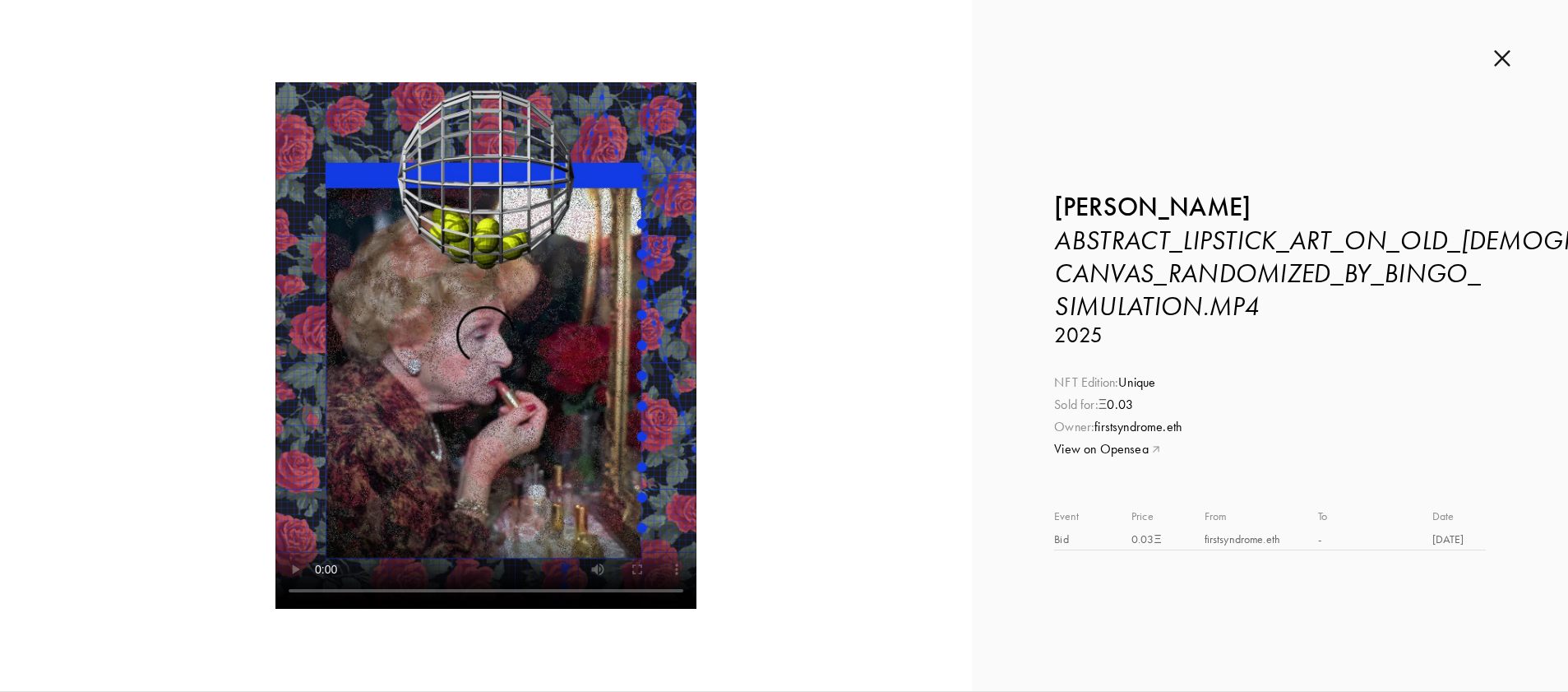
click at [1507, 55] on img at bounding box center [1503, 58] width 17 height 18
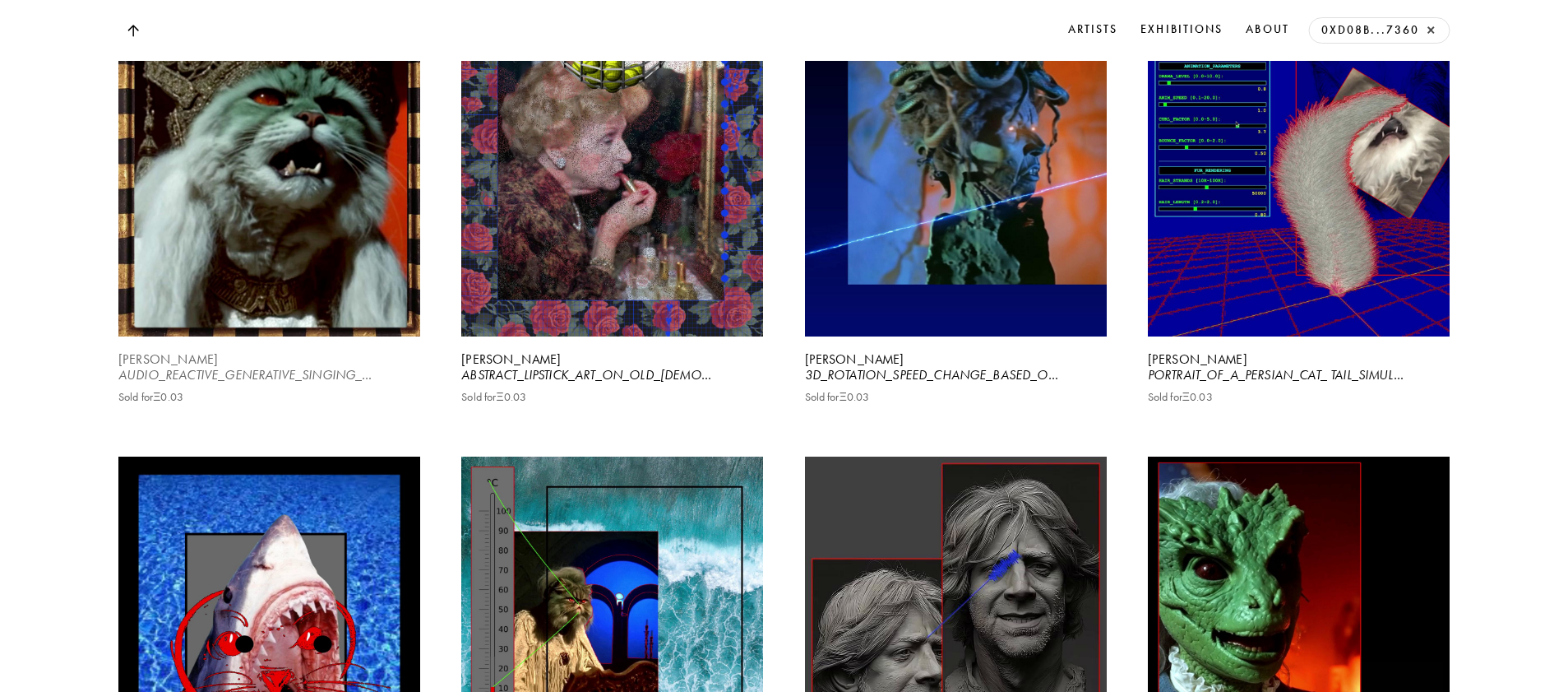
click at [271, 230] on video at bounding box center [269, 148] width 310 height 389
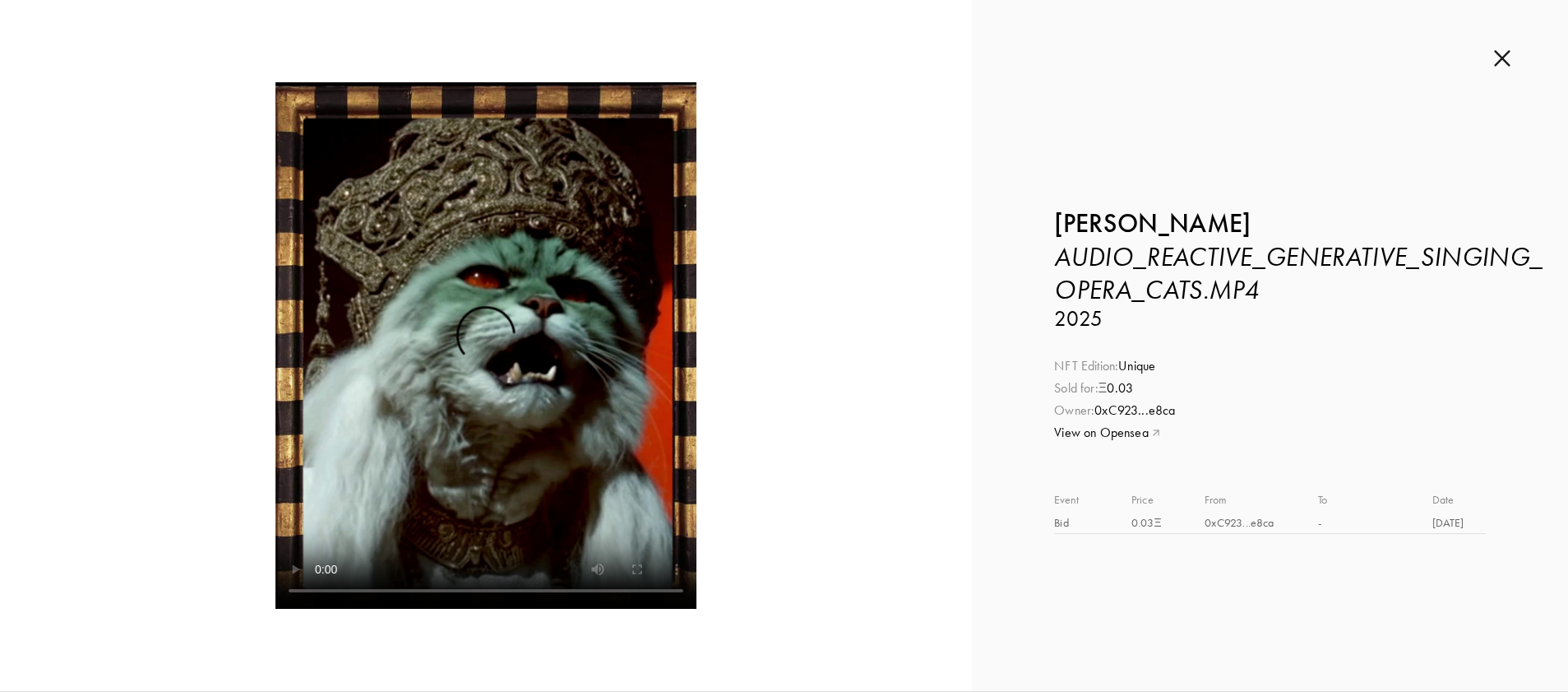
click at [1497, 57] on img at bounding box center [1503, 58] width 17 height 18
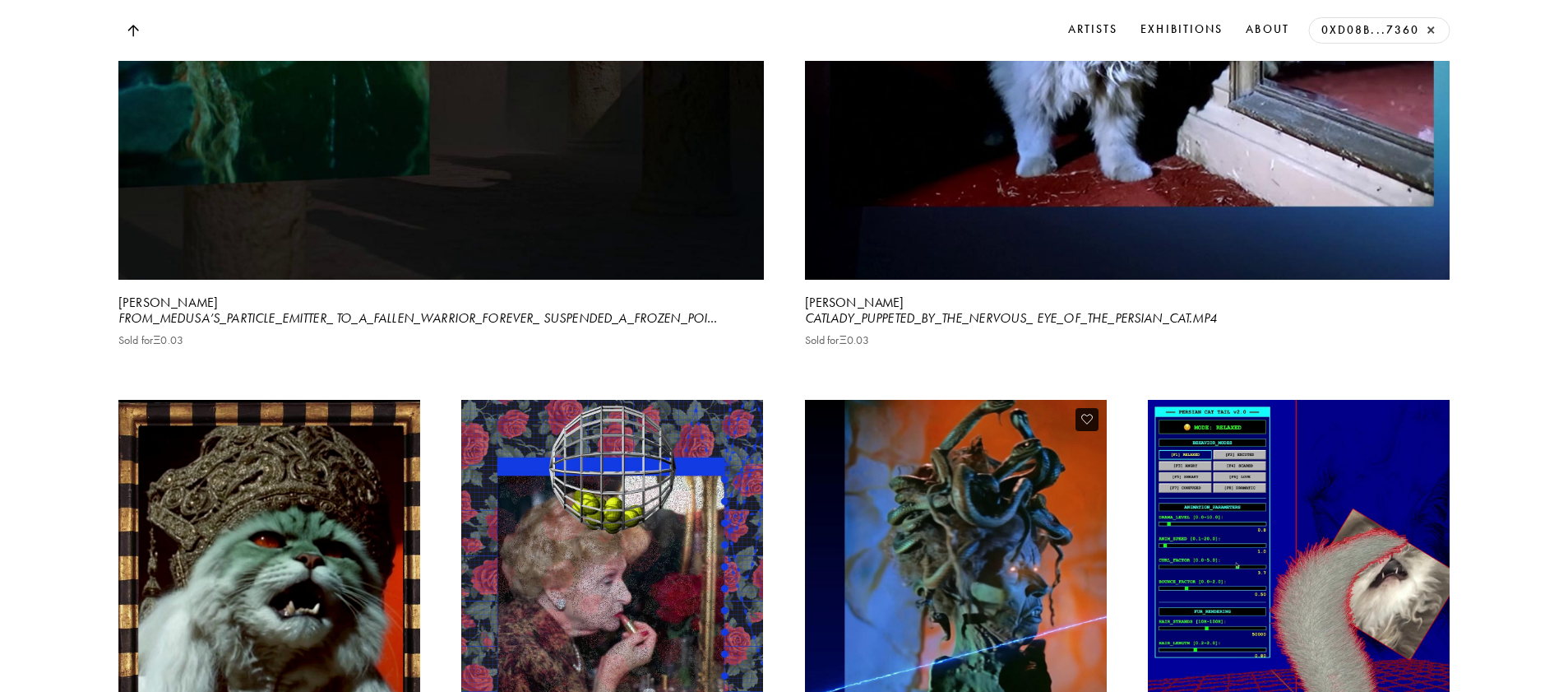
scroll to position [5857, 0]
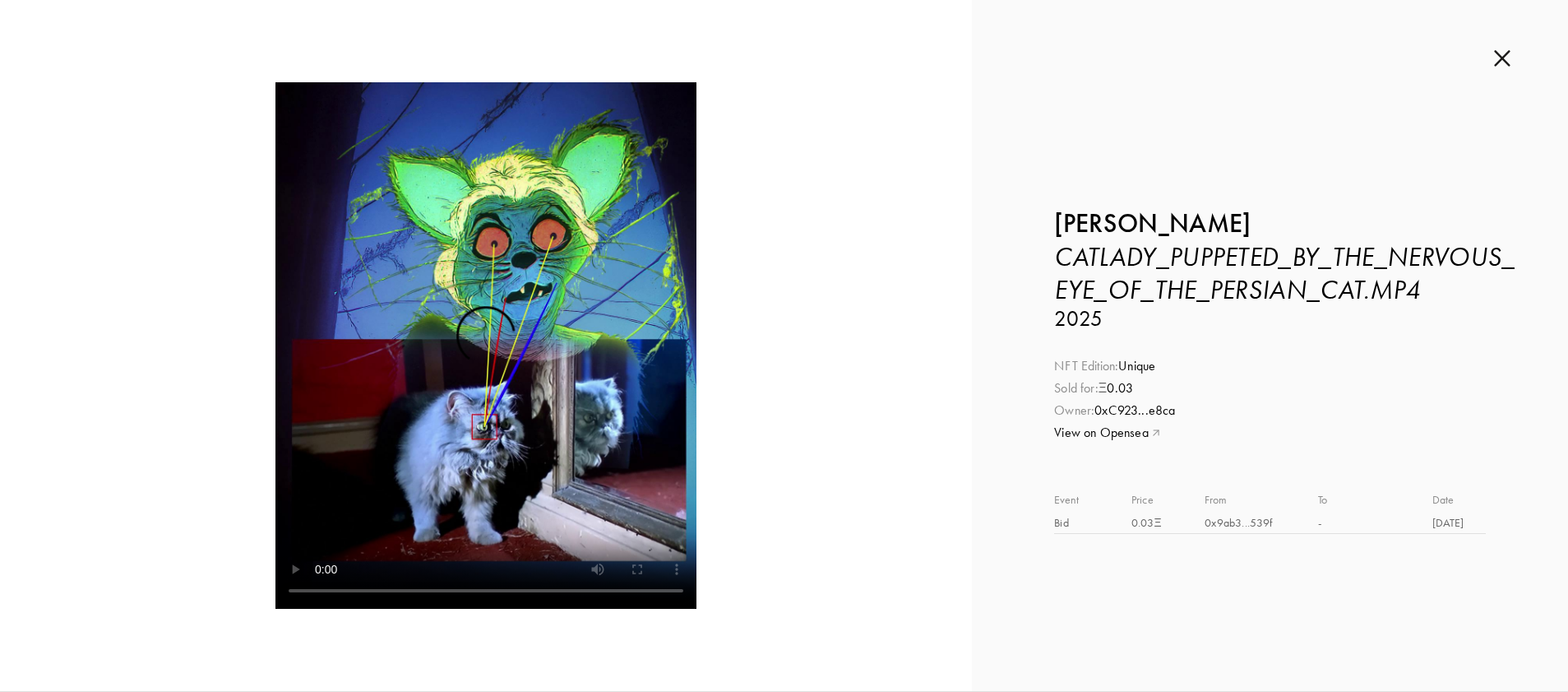
click at [1501, 59] on img at bounding box center [1503, 58] width 17 height 18
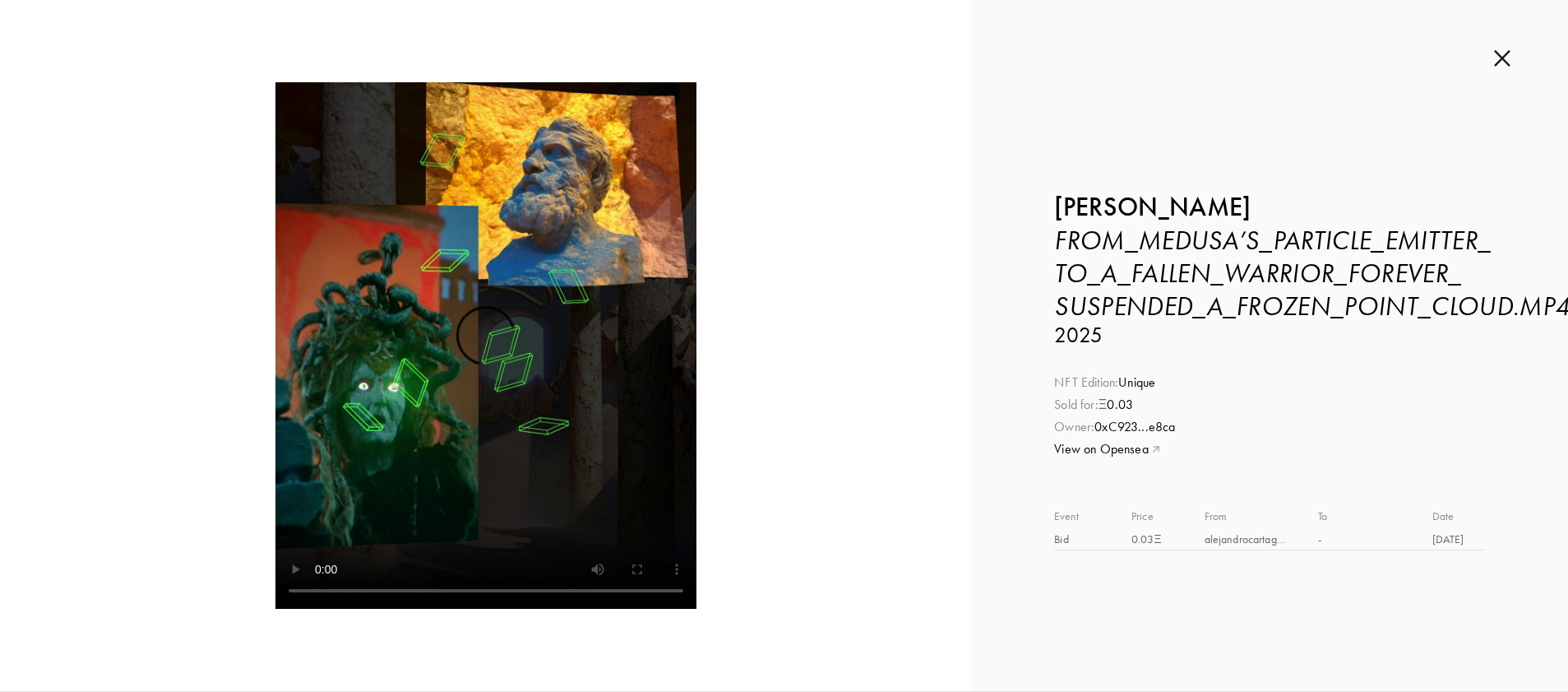
click at [1506, 61] on img at bounding box center [1503, 58] width 17 height 18
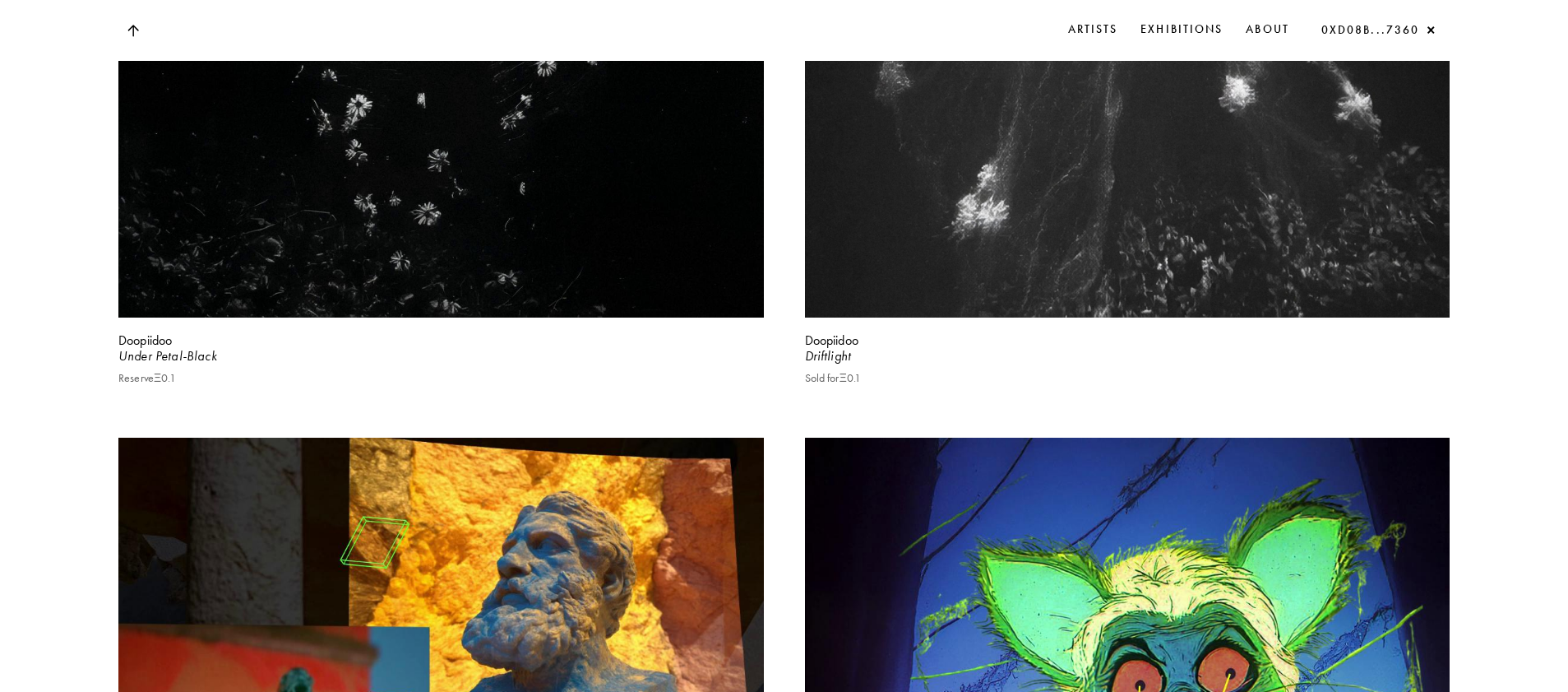
scroll to position [4900, 0]
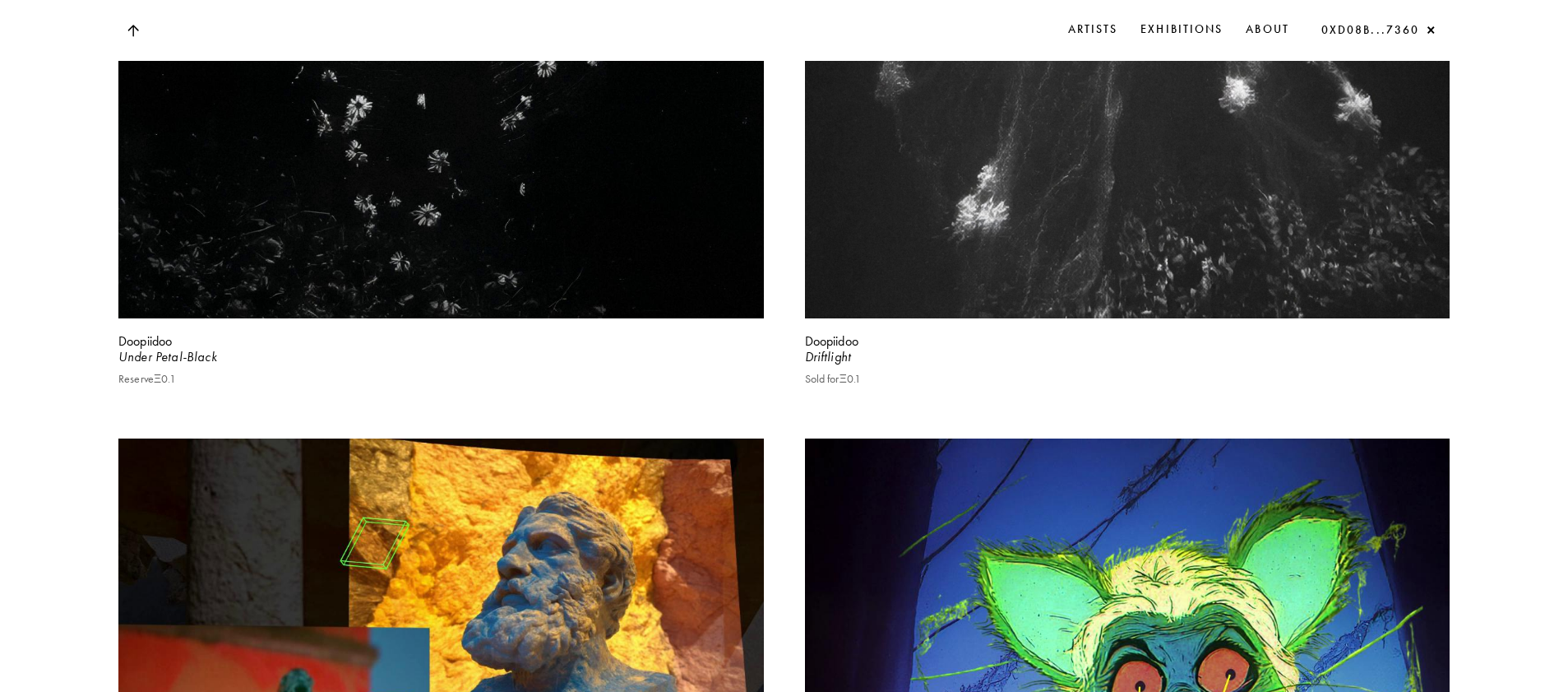
click at [1430, 29] on button "×" at bounding box center [1430, 31] width 14 height 14
